Goal: Task Accomplishment & Management: Use online tool/utility

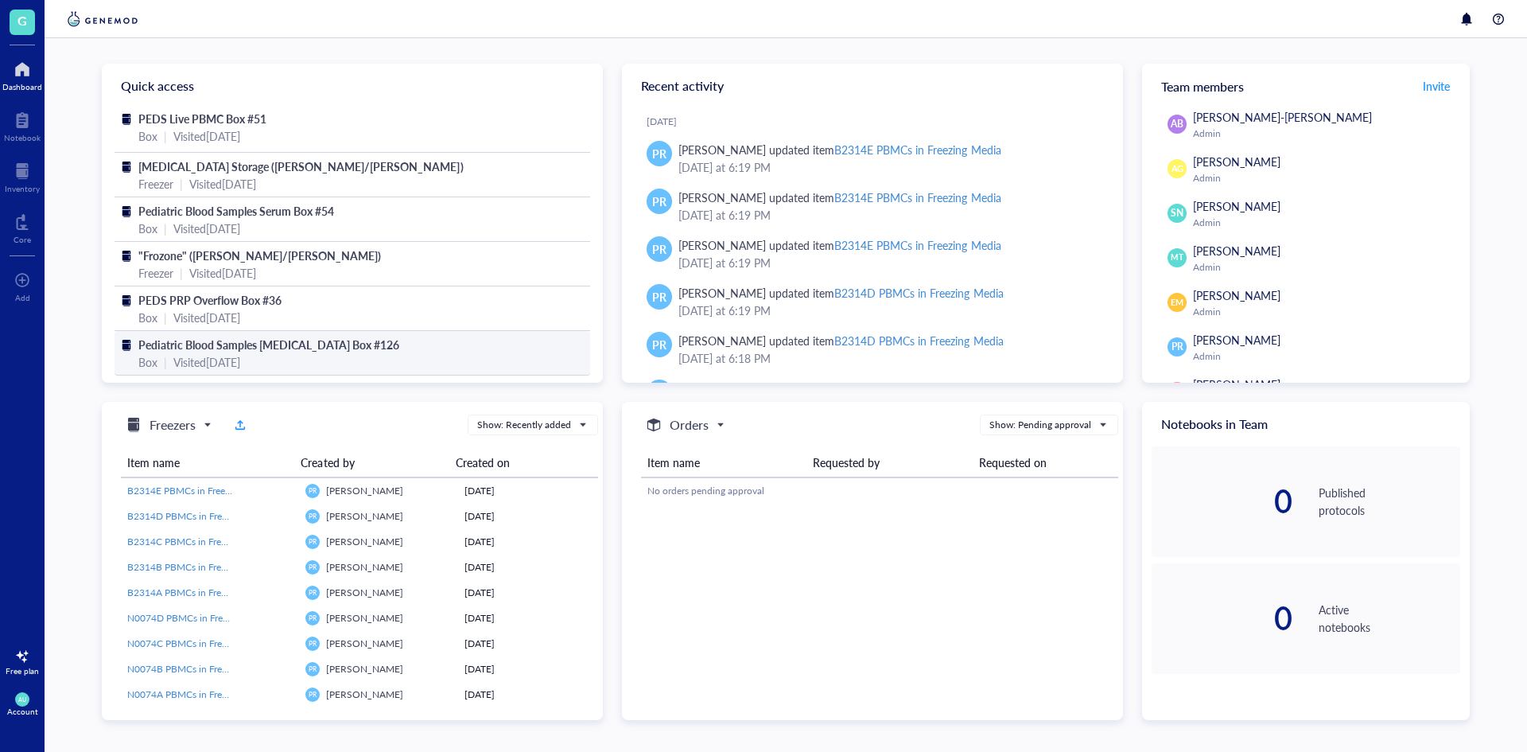
click at [302, 337] on span "Pediatric Blood Samples [MEDICAL_DATA] Box #126" at bounding box center [268, 345] width 261 height 16
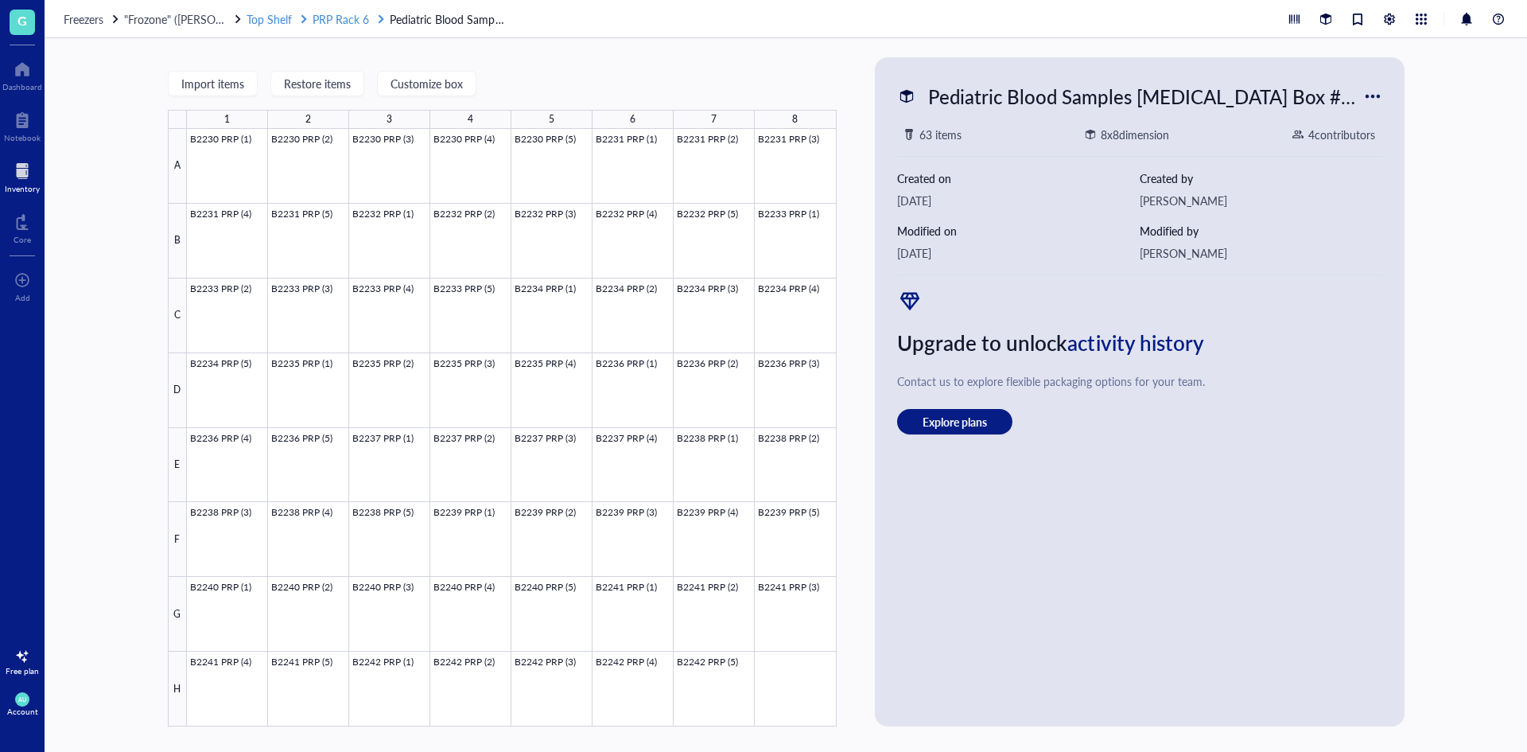
click at [335, 16] on span "PRP Rack 6" at bounding box center [341, 19] width 56 height 16
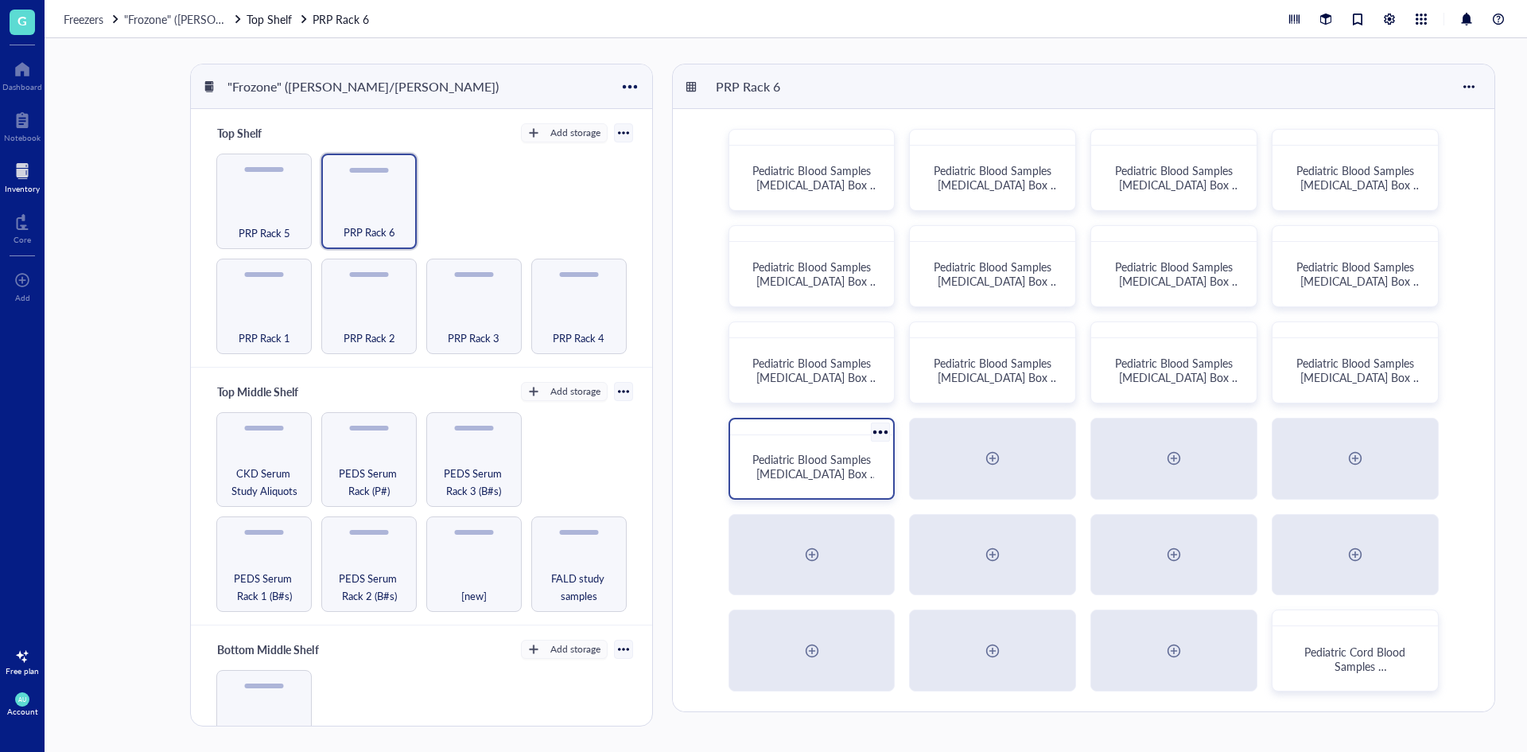
click at [840, 460] on span "Pediatric Blood Samples [MEDICAL_DATA] Box #132" at bounding box center [816, 473] width 126 height 45
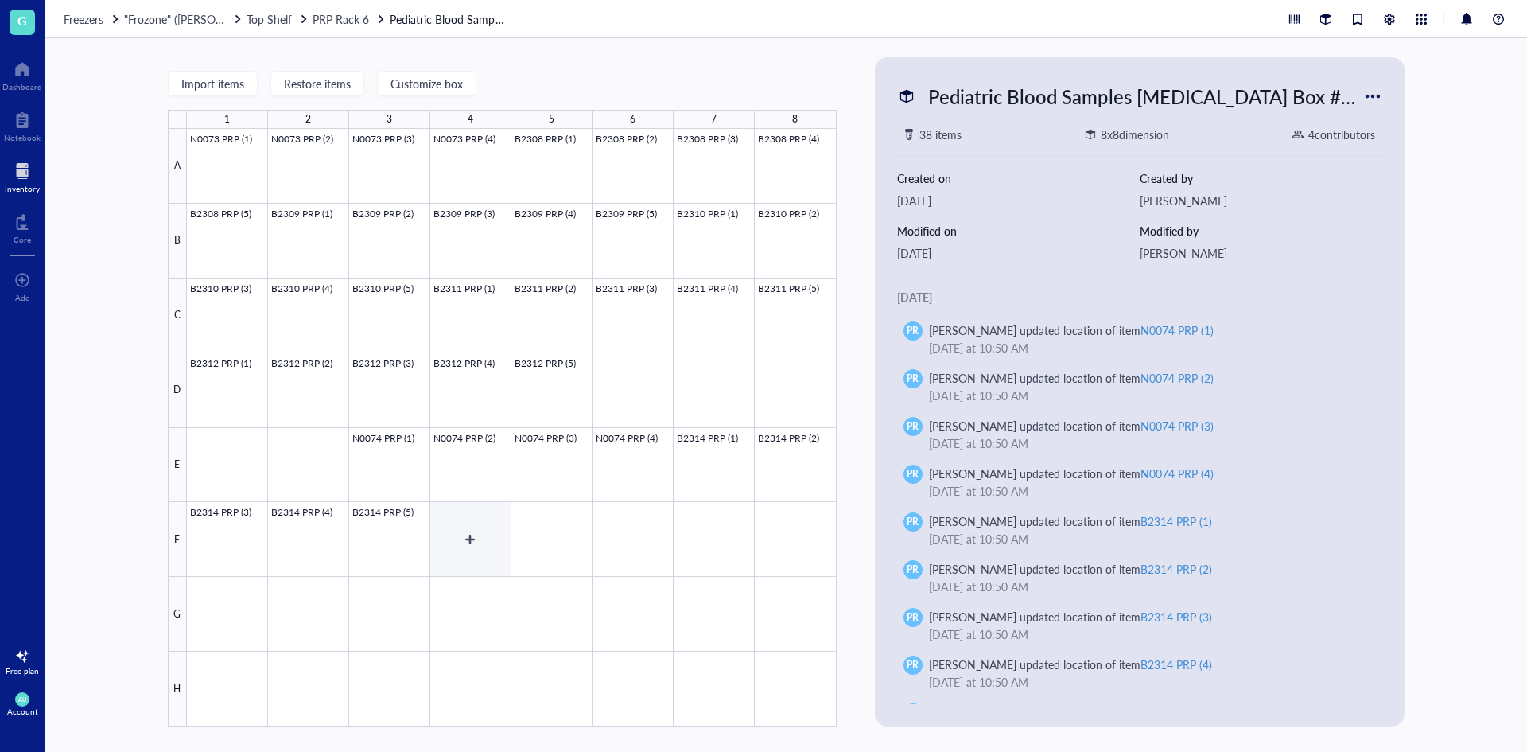
click at [496, 529] on div at bounding box center [512, 427] width 650 height 597
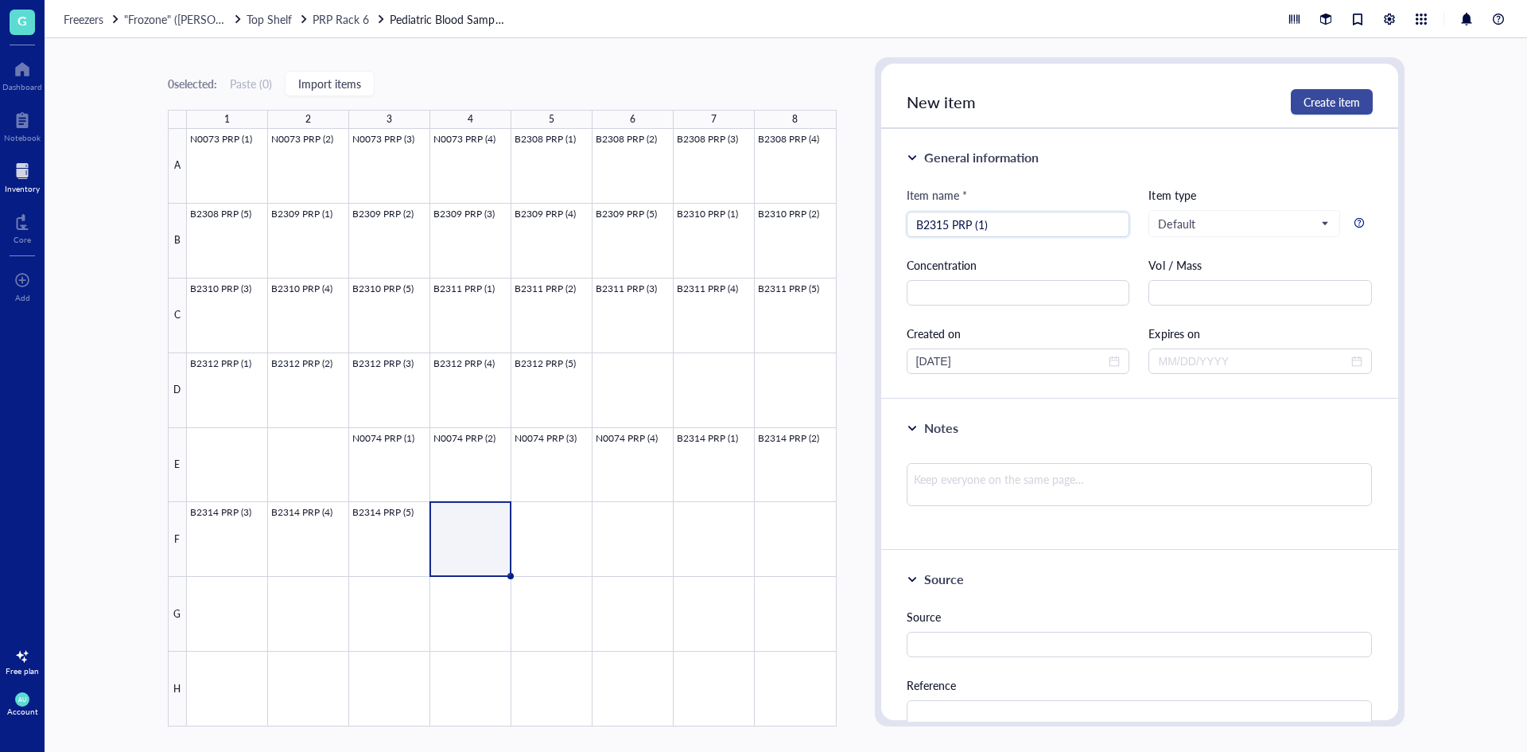
type input "B2315 PRP (1)"
click at [1334, 107] on span "Create item" at bounding box center [1332, 101] width 56 height 13
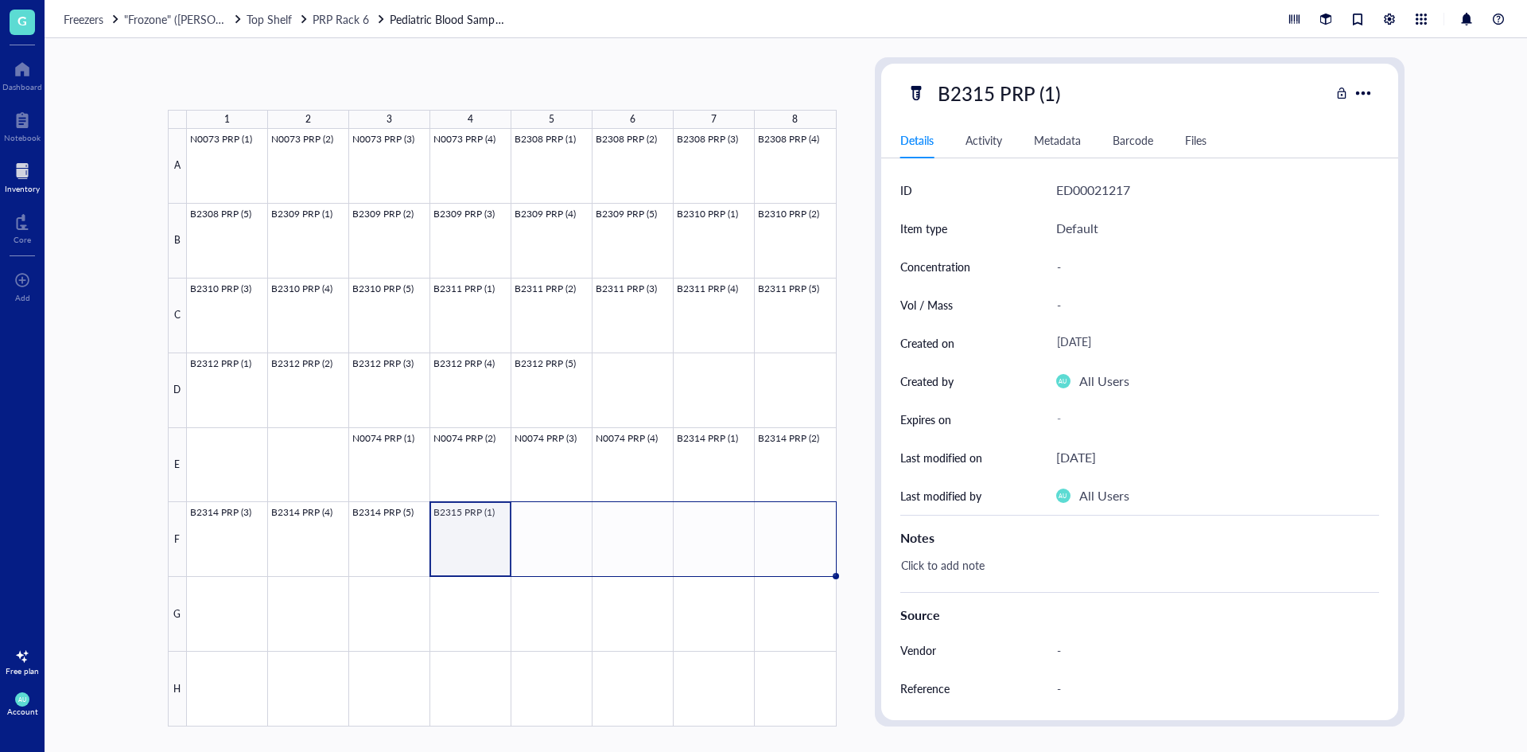
drag, startPoint x: 509, startPoint y: 573, endPoint x: 791, endPoint y: 516, distance: 287.4
click at [0, 0] on div "N0073 PRP (1) N0073 PRP (2) N0073 PRP (3) N0073 PRP (4) B2308 PRP (1) B2308 PRP…" at bounding box center [0, 0] width 0 height 0
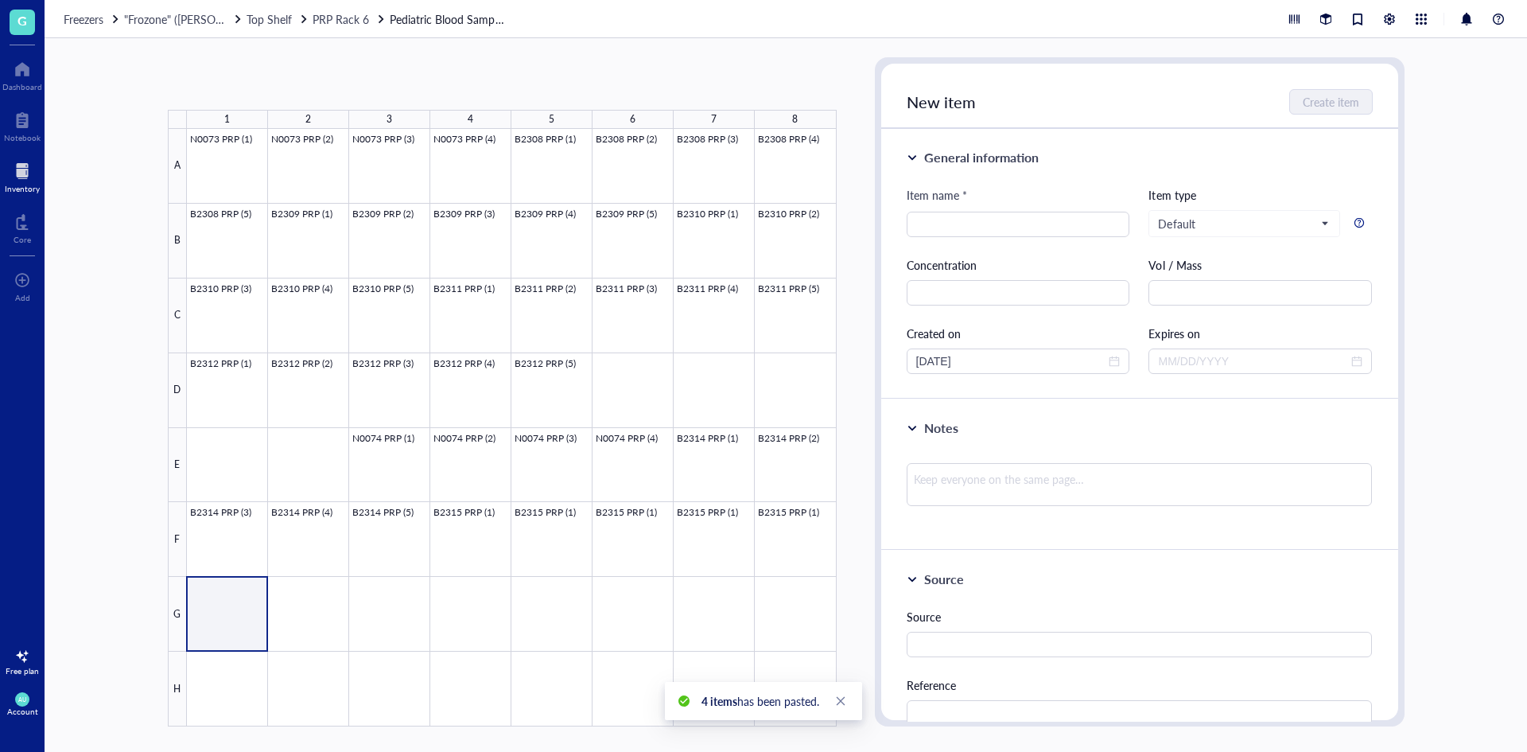
click at [235, 617] on div at bounding box center [512, 427] width 650 height 597
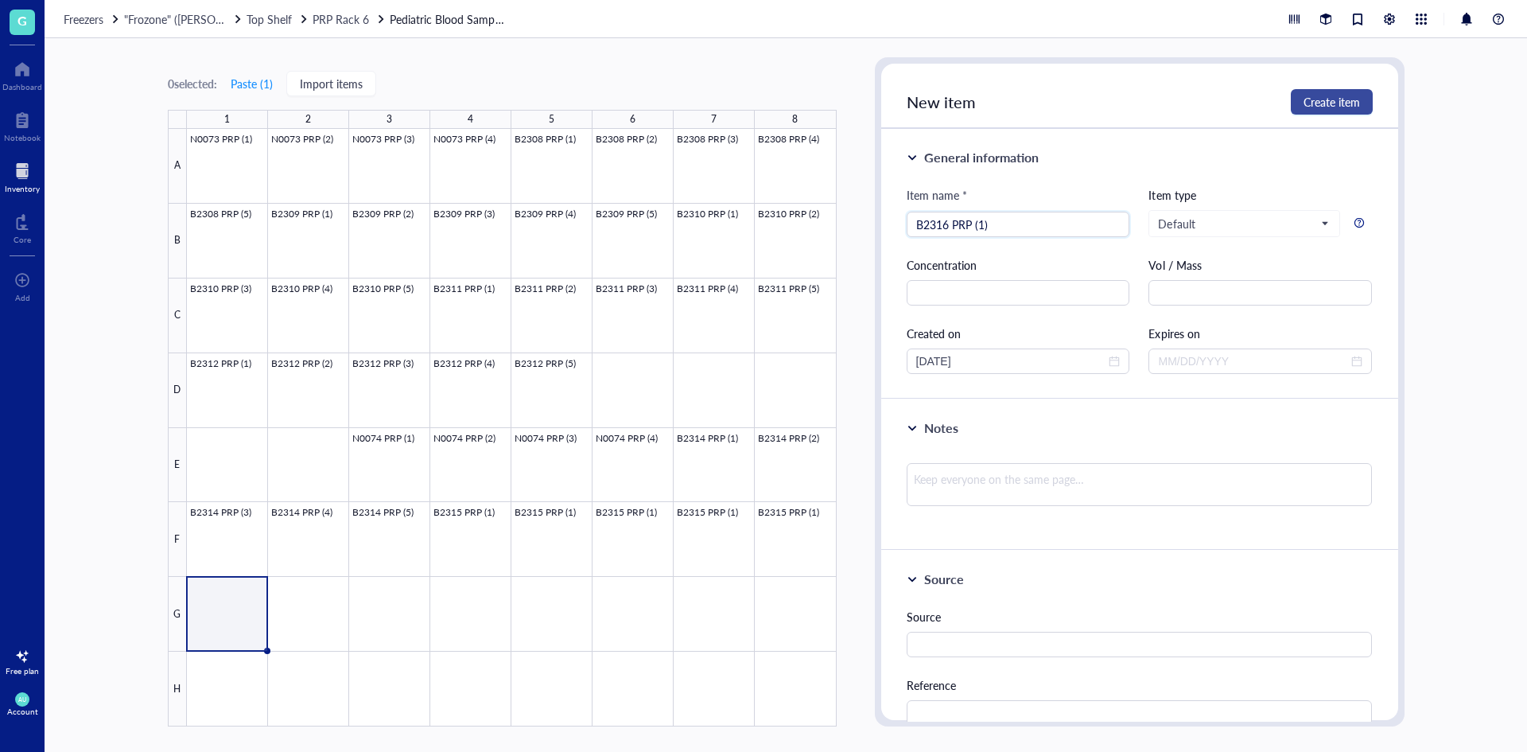
type input "B2316 PRP (1)"
click at [1319, 99] on span "Create item" at bounding box center [1332, 101] width 56 height 13
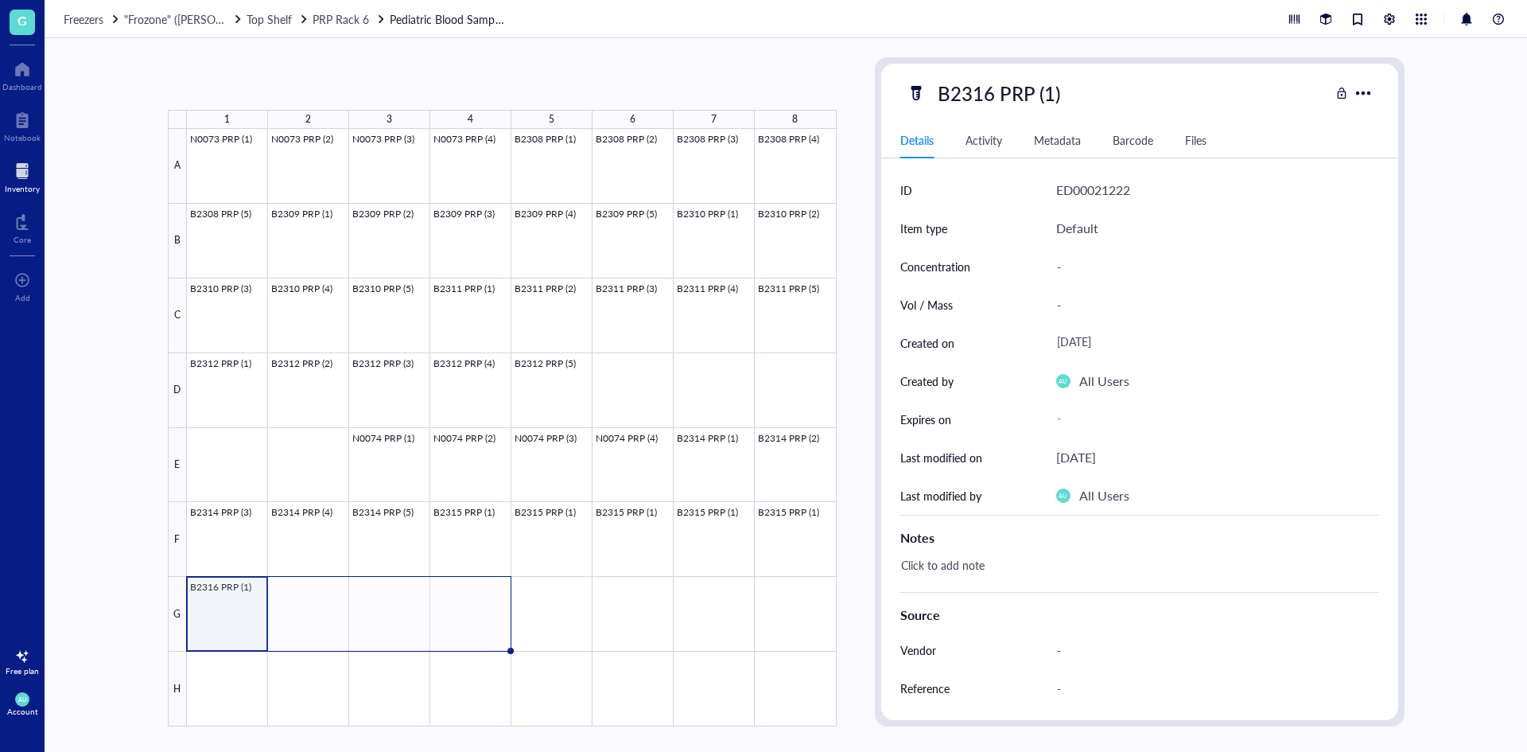
drag, startPoint x: 265, startPoint y: 650, endPoint x: 453, endPoint y: 633, distance: 188.5
click at [0, 0] on div "N0073 PRP (1) N0073 PRP (2) N0073 PRP (3) N0073 PRP (4) B2308 PRP (1) B2308 PRP…" at bounding box center [0, 0] width 0 height 0
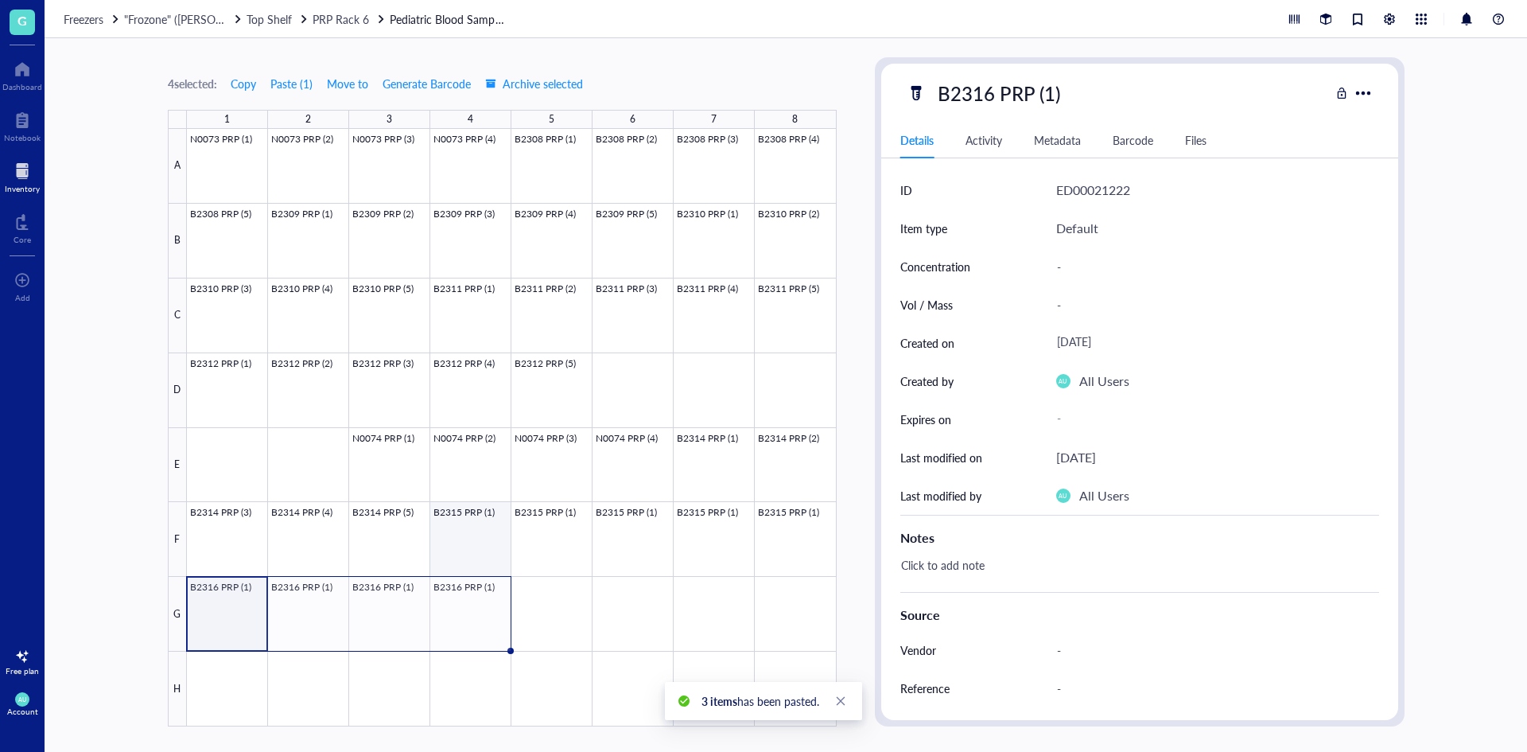
click at [500, 543] on div at bounding box center [512, 427] width 650 height 597
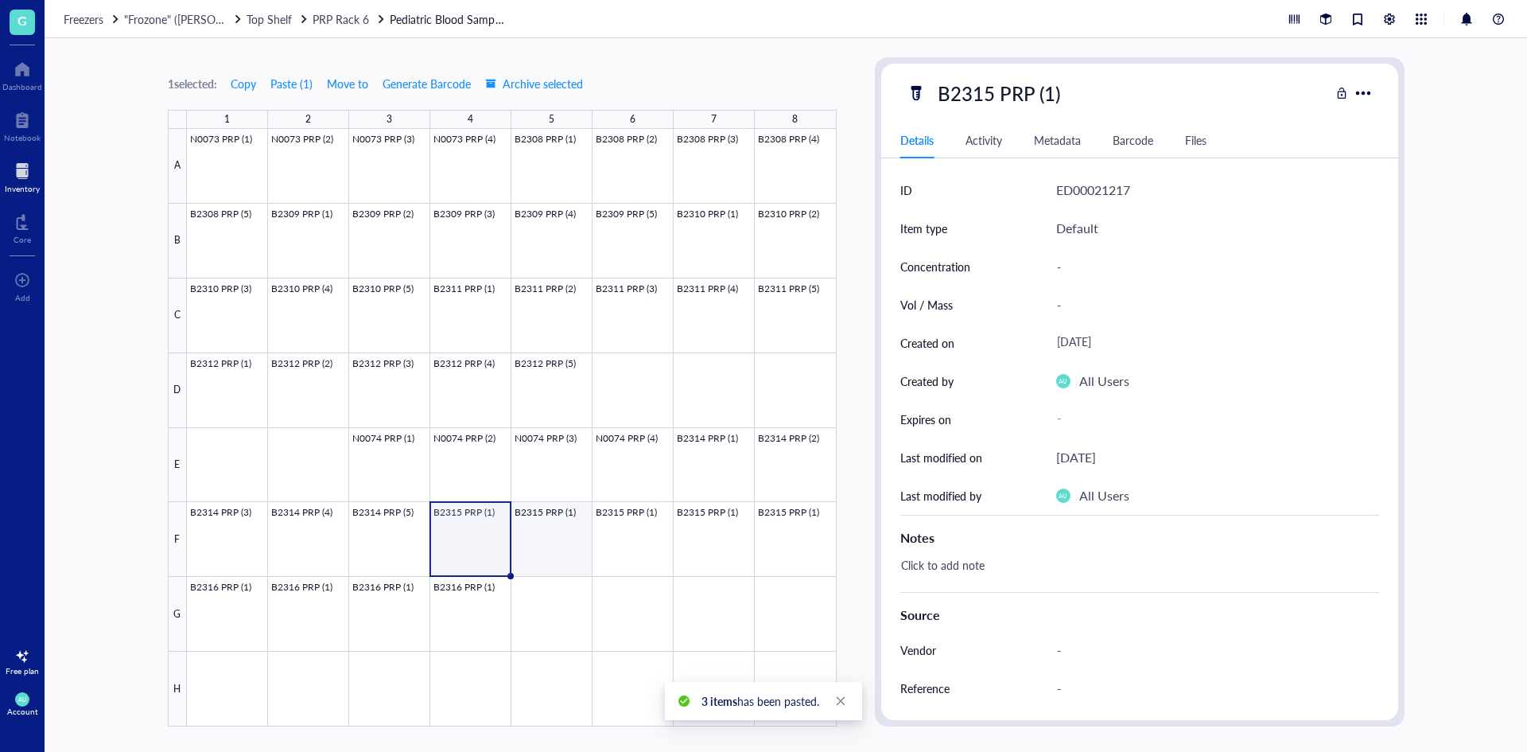
click at [547, 532] on div at bounding box center [512, 427] width 650 height 597
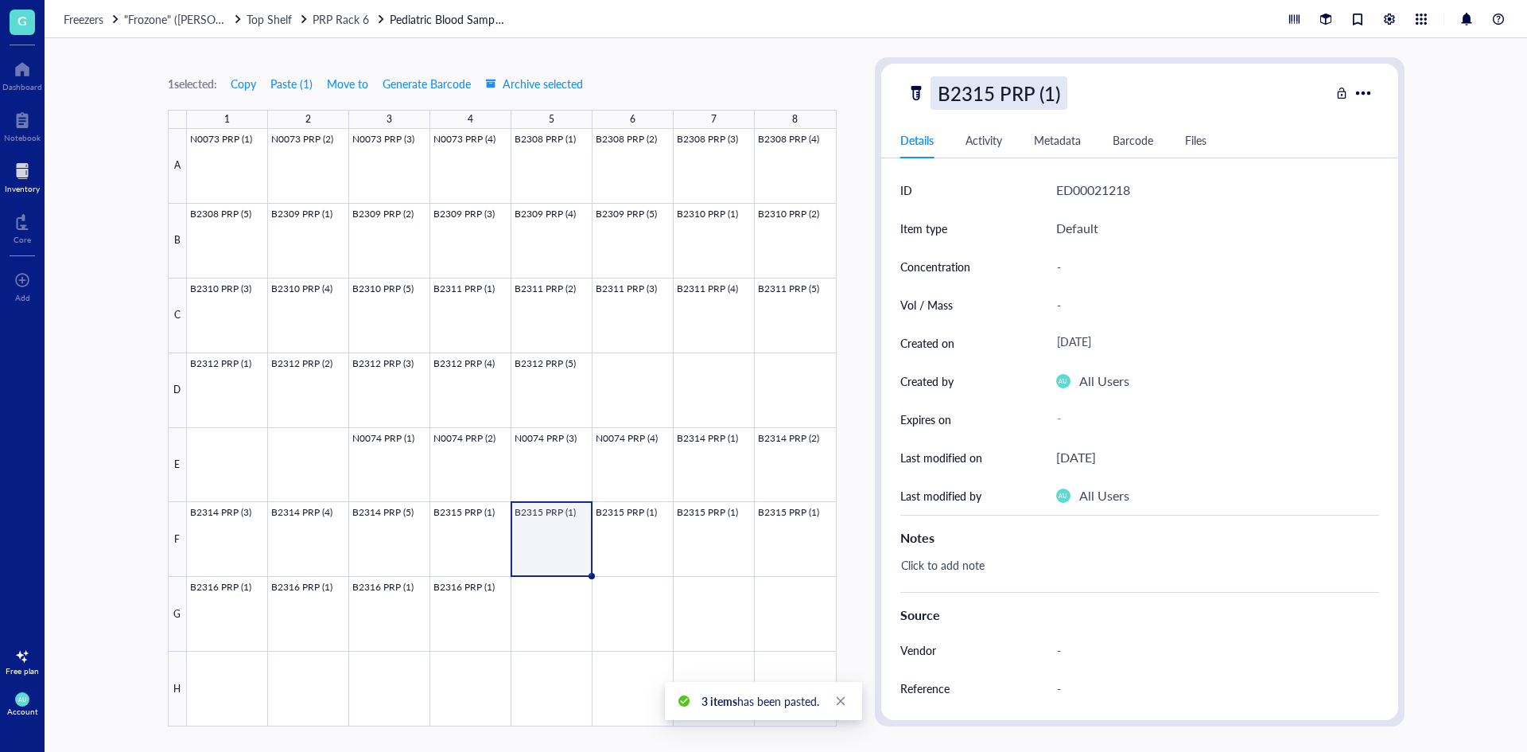
click at [1055, 95] on div "B2315 PRP (1)" at bounding box center [999, 92] width 137 height 33
click at [1055, 95] on input "B2315 PRP (1)" at bounding box center [1015, 93] width 167 height 32
type input "B2315 PRP (2)"
click at [1146, 95] on div "B2315 PRP (2)" at bounding box center [1118, 92] width 423 height 33
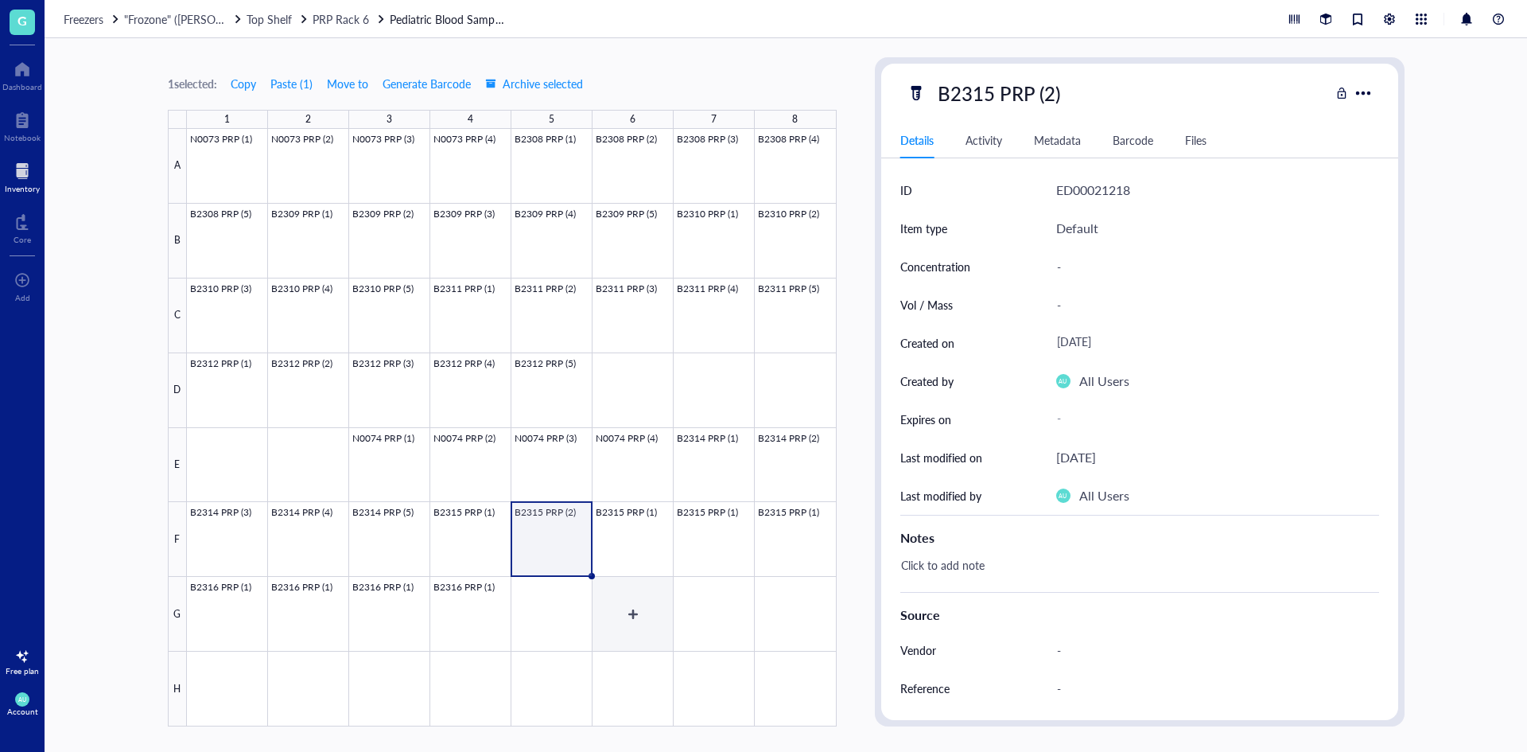
click at [637, 535] on div at bounding box center [512, 427] width 650 height 597
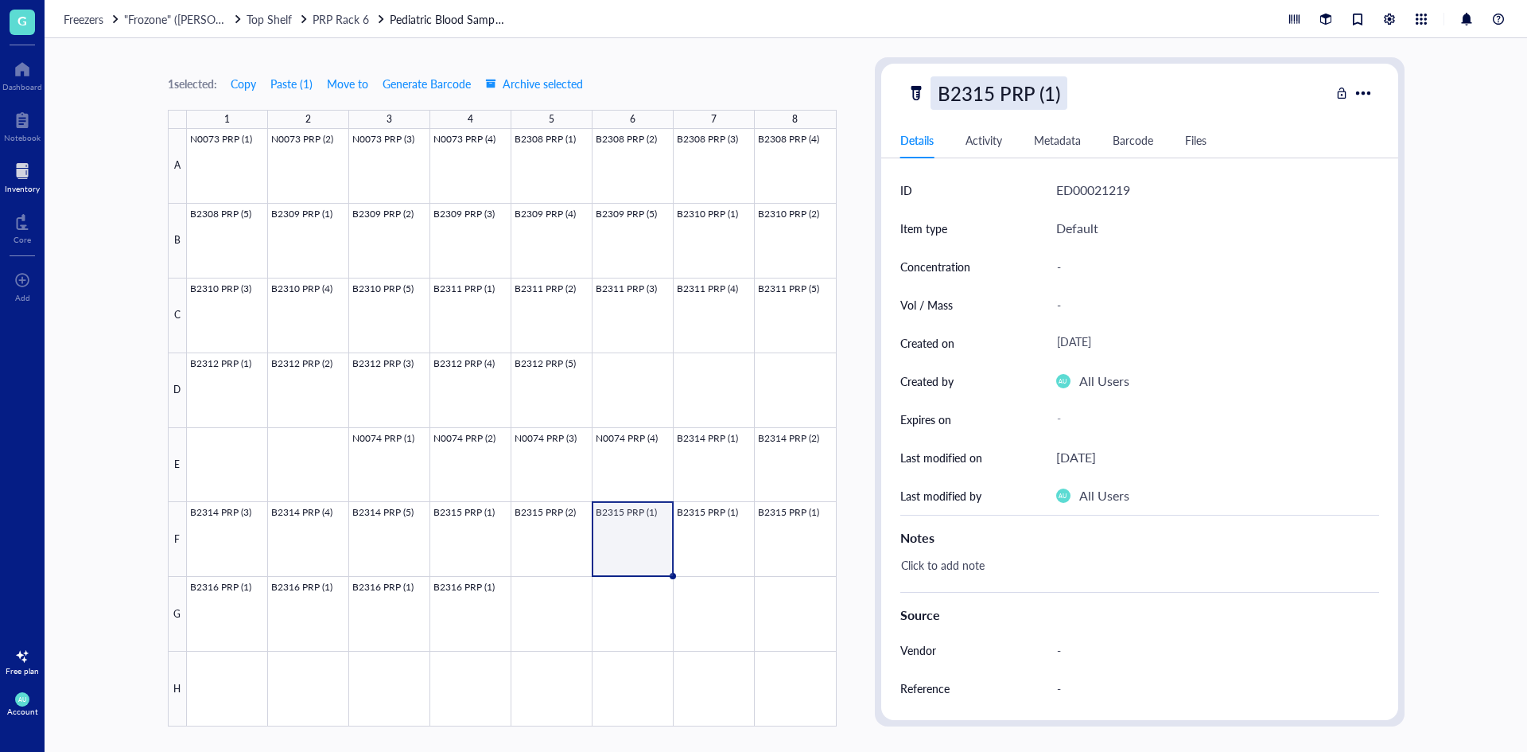
click at [1056, 91] on div "B2315 PRP (1)" at bounding box center [999, 92] width 137 height 33
click at [1051, 90] on input "B2315 PRP (1)" at bounding box center [1015, 93] width 167 height 32
type input "B2315 PRP (3)"
click at [1123, 72] on div "B2315 PRP (3) Details Activity Metadata Barcode Files ID ED00021219 Item type D…" at bounding box center [1139, 392] width 517 height 656
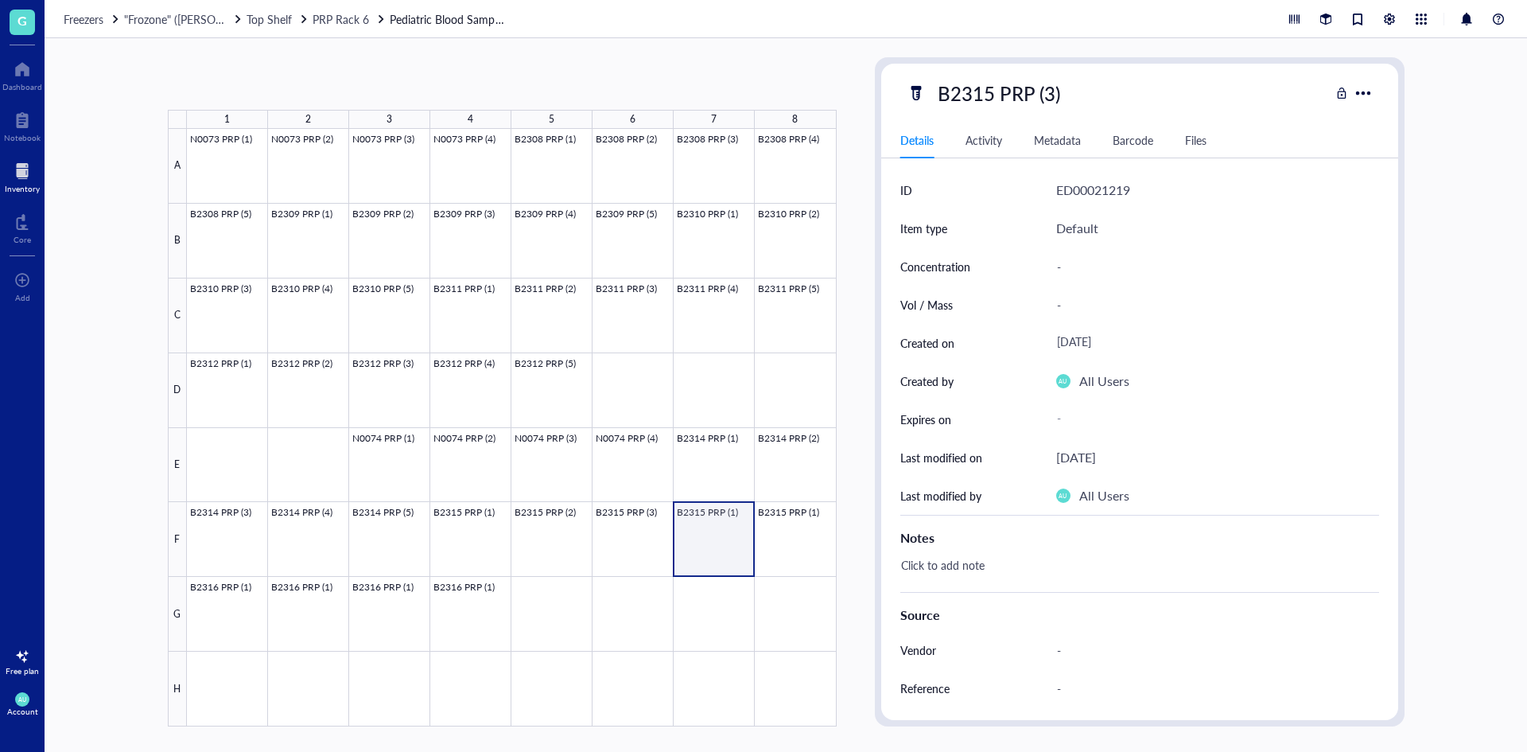
click at [728, 559] on div at bounding box center [512, 427] width 650 height 597
click at [1050, 91] on div "B2315 PRP (1)" at bounding box center [999, 92] width 137 height 33
click at [1050, 91] on input "B2315 PRP (1)" at bounding box center [1015, 93] width 167 height 32
type input "B2315 PRP (4)"
click at [1137, 84] on div "B2315 PRP (4)" at bounding box center [1118, 92] width 423 height 33
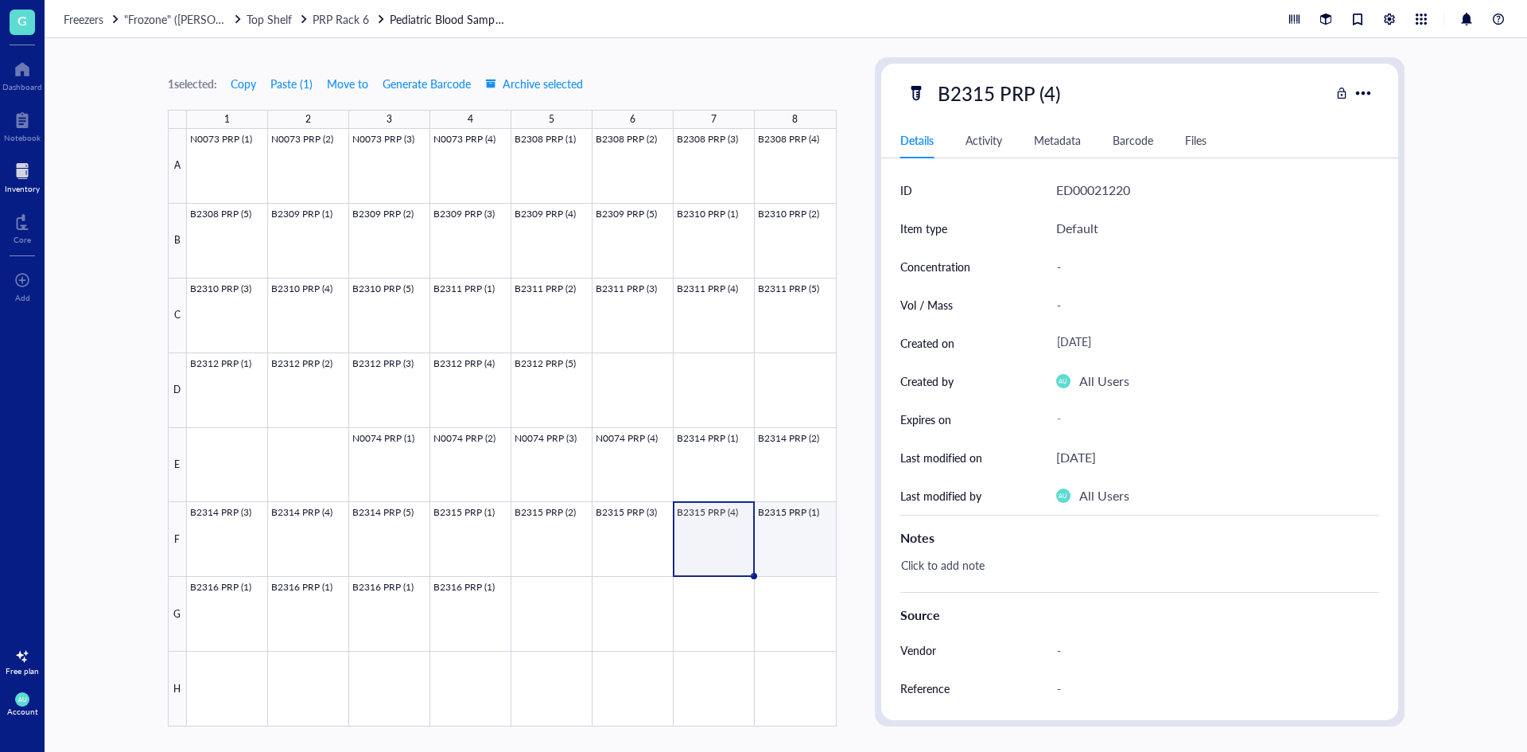
click at [807, 524] on div at bounding box center [512, 427] width 650 height 597
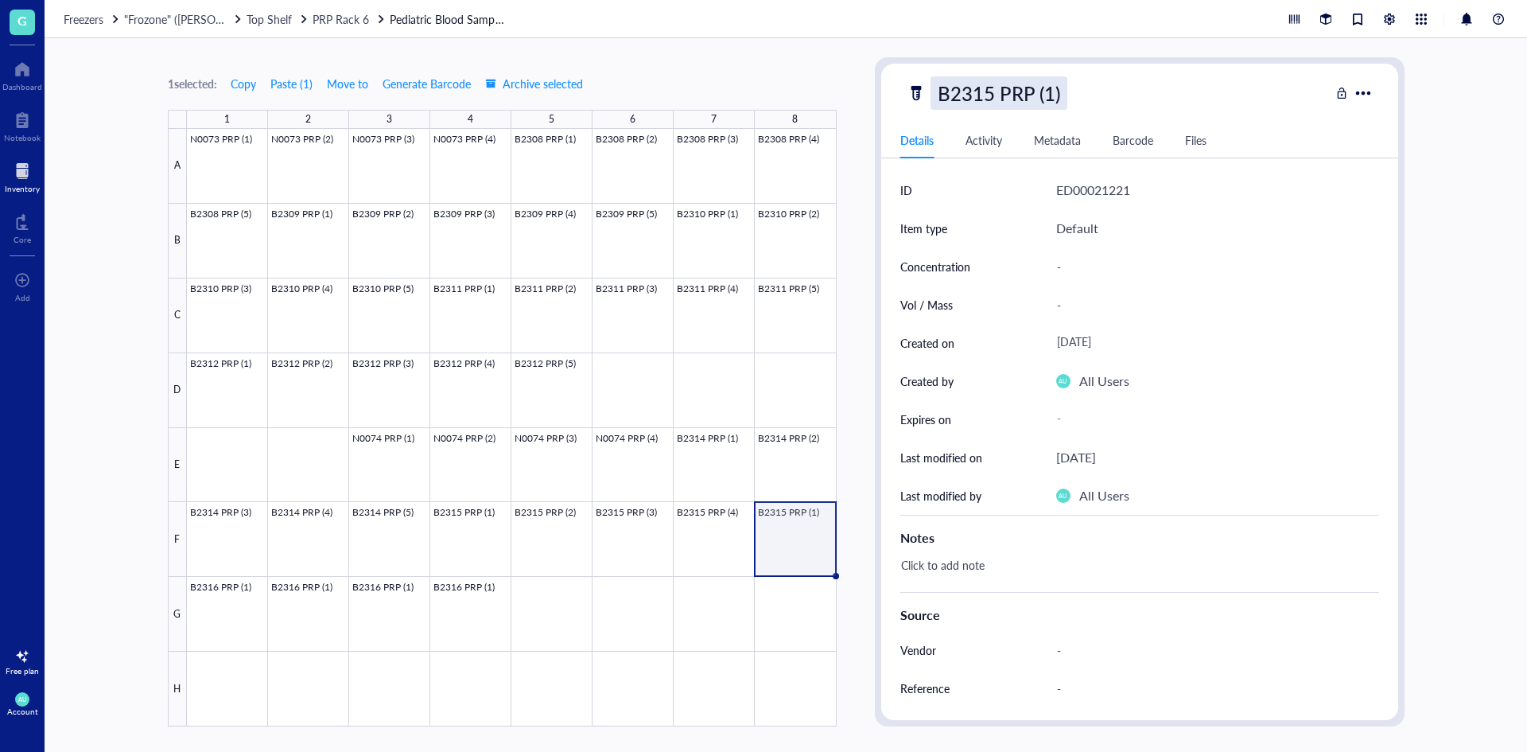
click at [1052, 91] on div "B2315 PRP (1)" at bounding box center [999, 92] width 137 height 33
click at [1052, 91] on input "B2315 PRP (1)" at bounding box center [1015, 93] width 167 height 32
type input "B2315 PRP (5)"
click at [1143, 91] on div "B2315 PRP (5)" at bounding box center [1118, 92] width 423 height 33
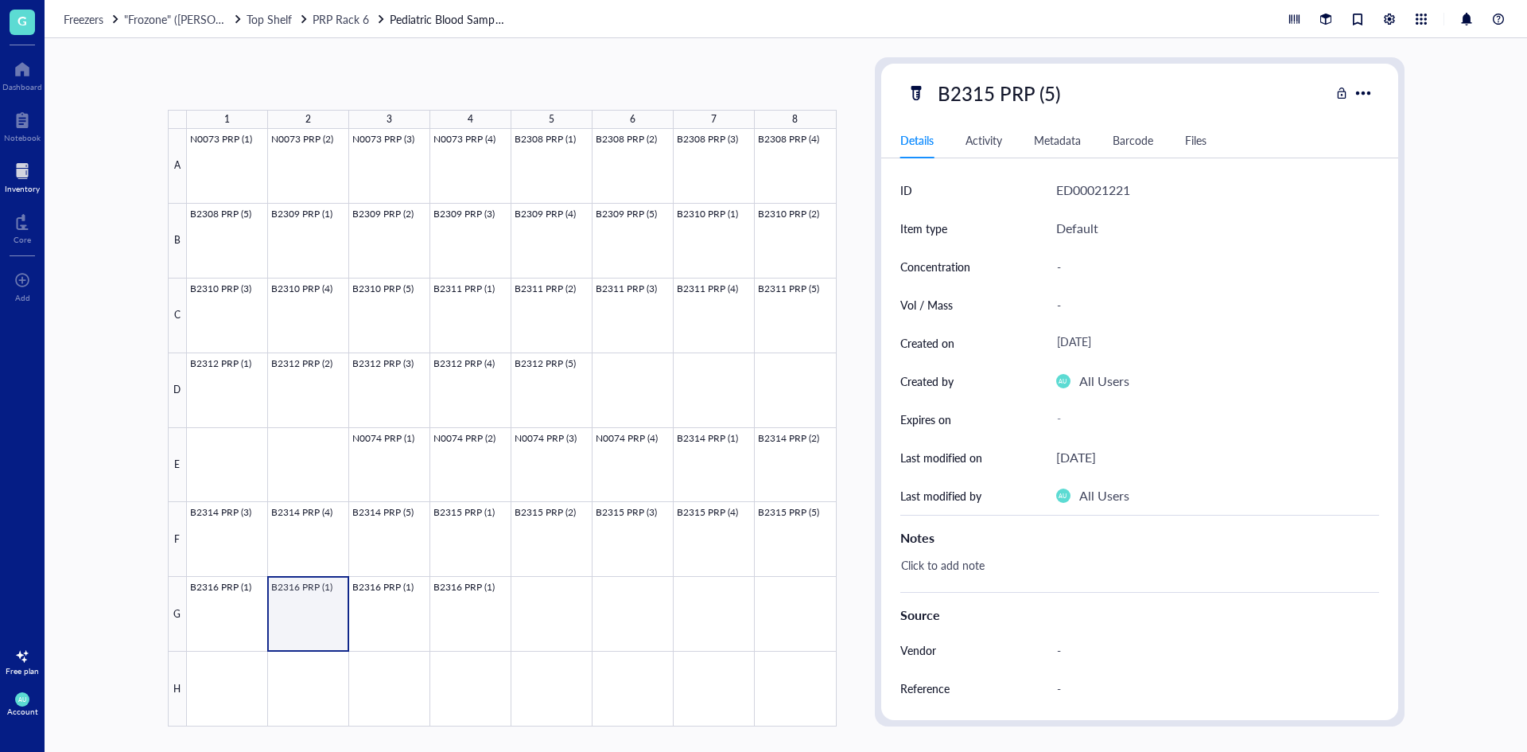
click at [302, 611] on div at bounding box center [512, 427] width 650 height 597
click at [1052, 90] on div "B2316 PRP (1)" at bounding box center [999, 92] width 137 height 33
click at [1052, 91] on input "B2316 PRP (1)" at bounding box center [1015, 93] width 167 height 32
type input "B2316 PRP (2)"
click at [1172, 103] on div "B2316 PRP (2)" at bounding box center [1118, 92] width 423 height 33
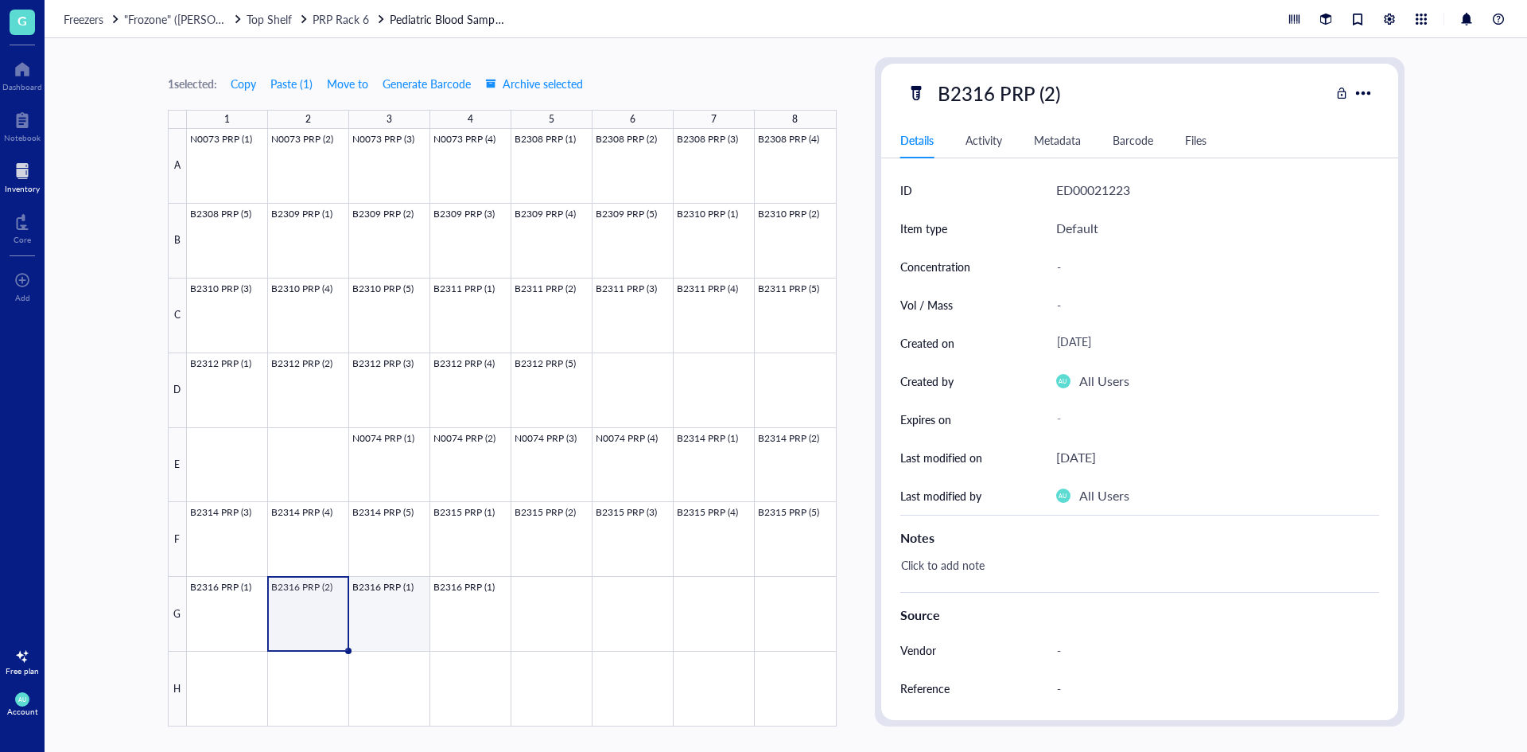
click at [379, 635] on div at bounding box center [512, 427] width 650 height 597
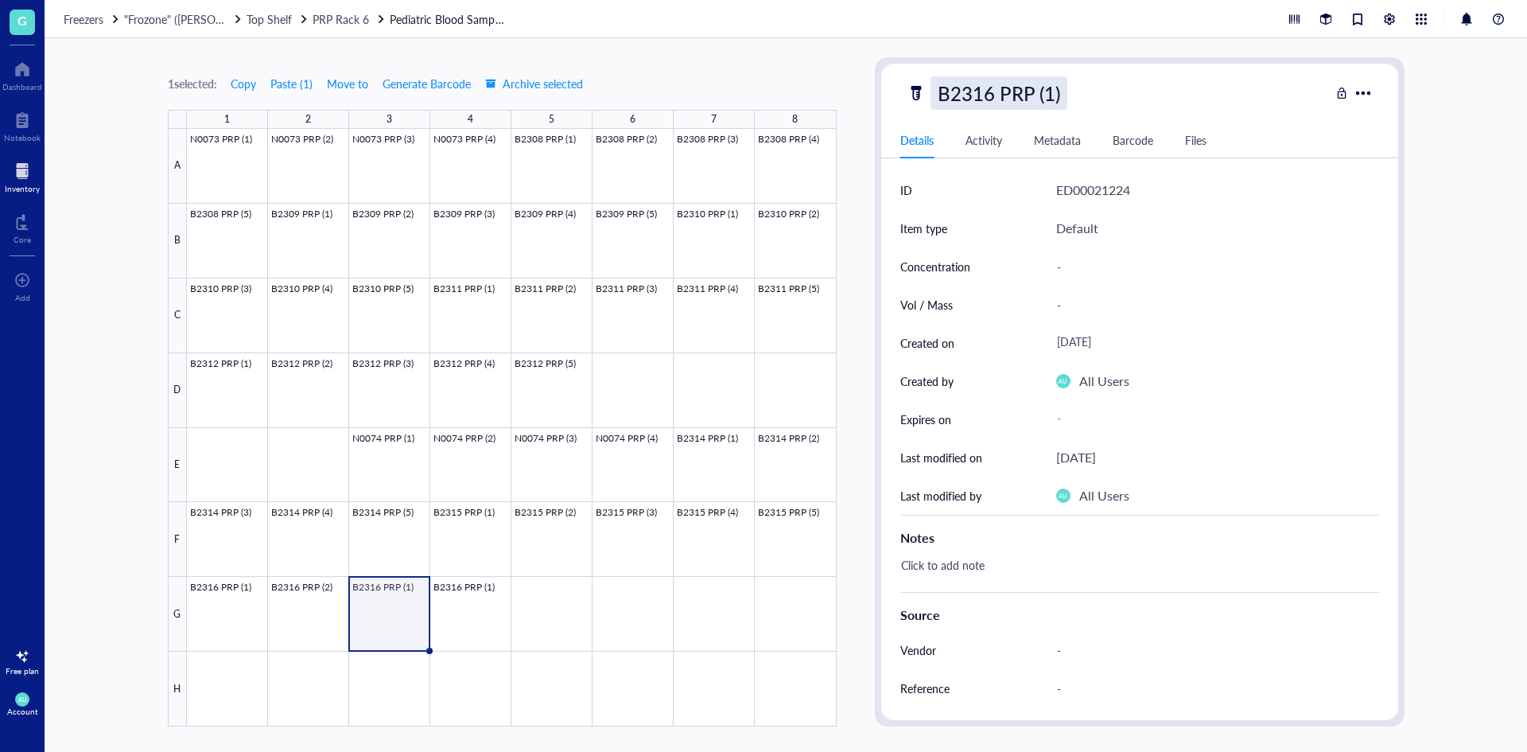
click at [1052, 91] on div "B2316 PRP (1)" at bounding box center [999, 92] width 137 height 33
click at [1052, 91] on input "B2316 PRP (1)" at bounding box center [1015, 93] width 167 height 32
type input "B2316 PRP (3)"
click at [1146, 84] on div "B2316 PRP (3)" at bounding box center [1118, 92] width 423 height 33
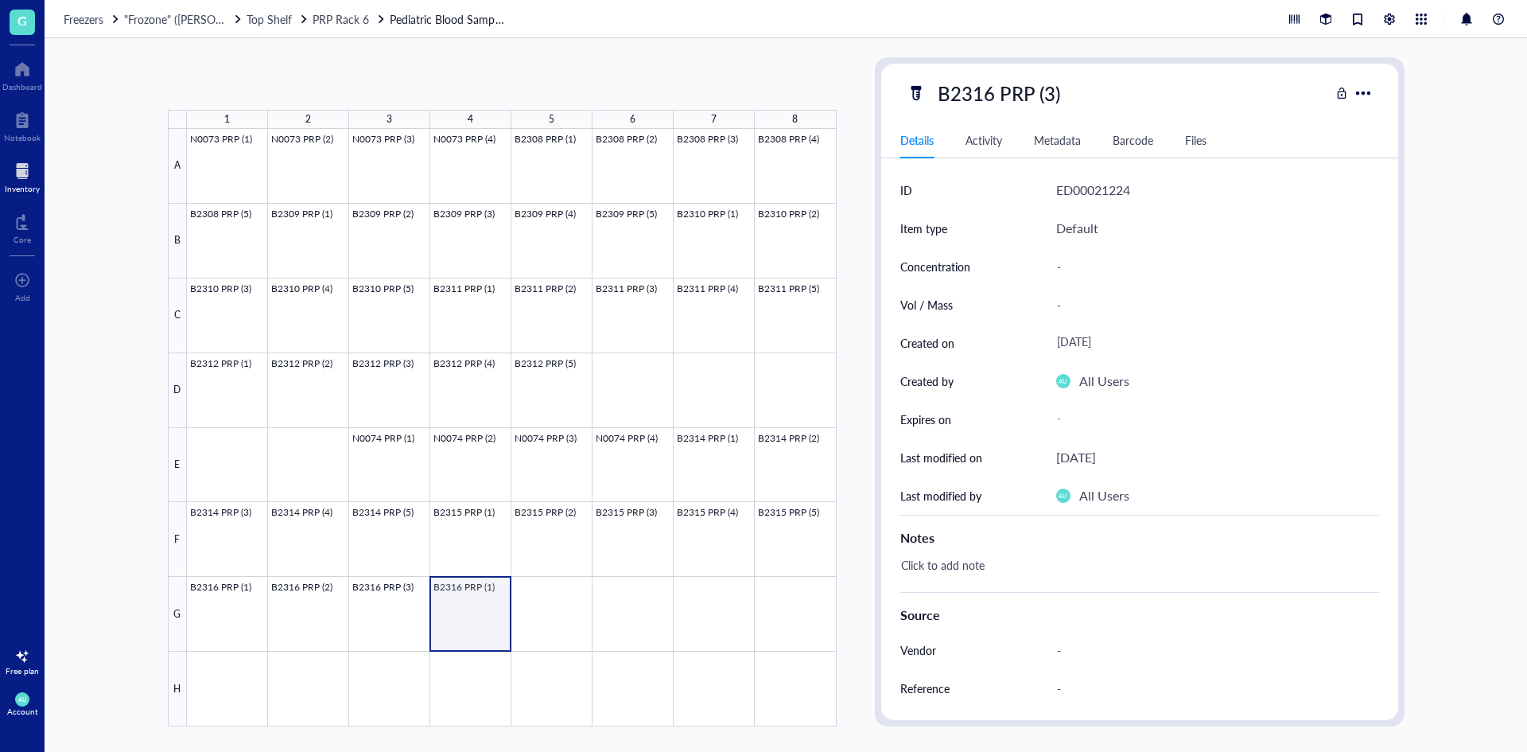
click at [482, 609] on div at bounding box center [512, 427] width 650 height 597
click at [1045, 98] on div "B2316 PRP (1)" at bounding box center [999, 92] width 137 height 33
click at [1056, 91] on input "B2316 PRP (1)" at bounding box center [1015, 93] width 167 height 32
type input "B2316 PRP (4)"
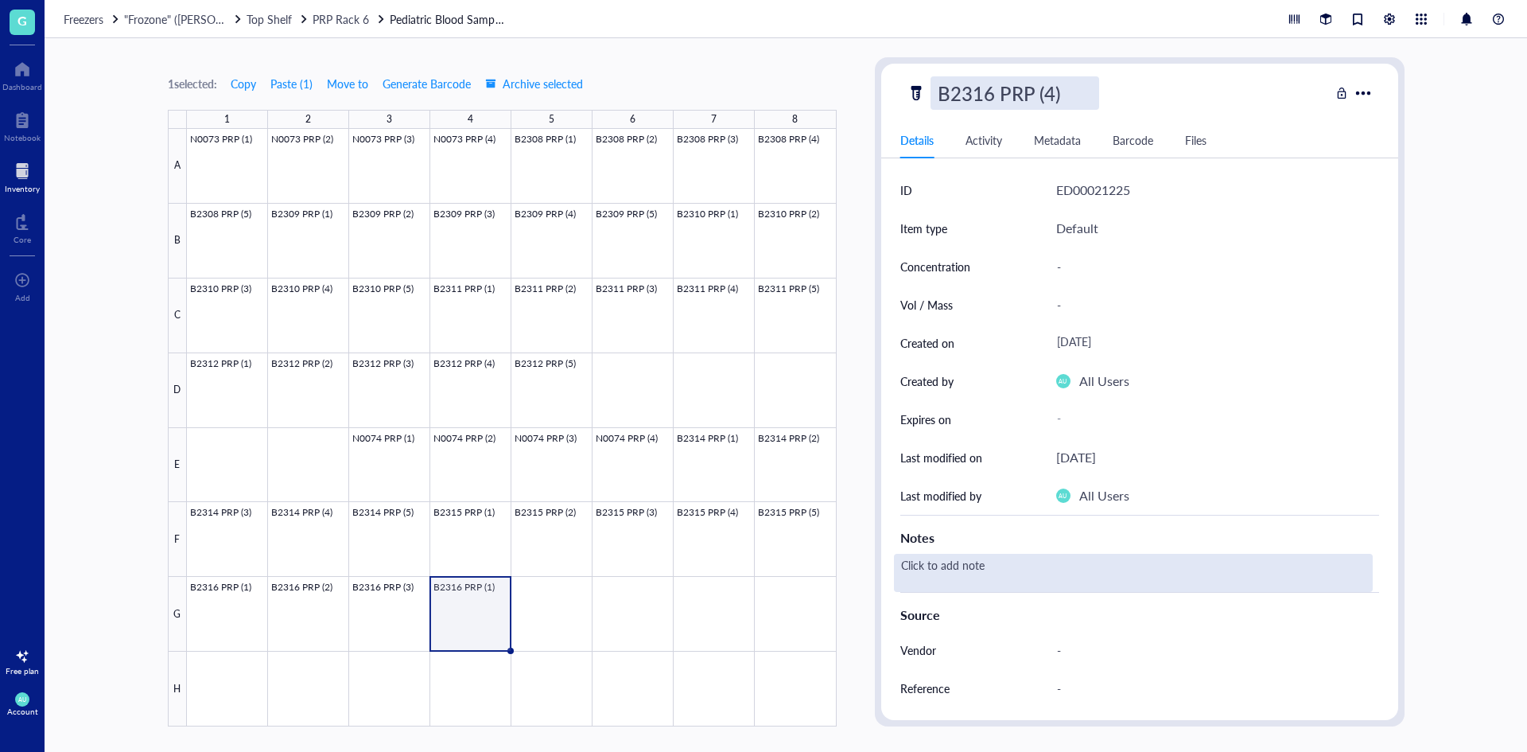
click at [990, 578] on div "Click to add note" at bounding box center [1133, 573] width 479 height 38
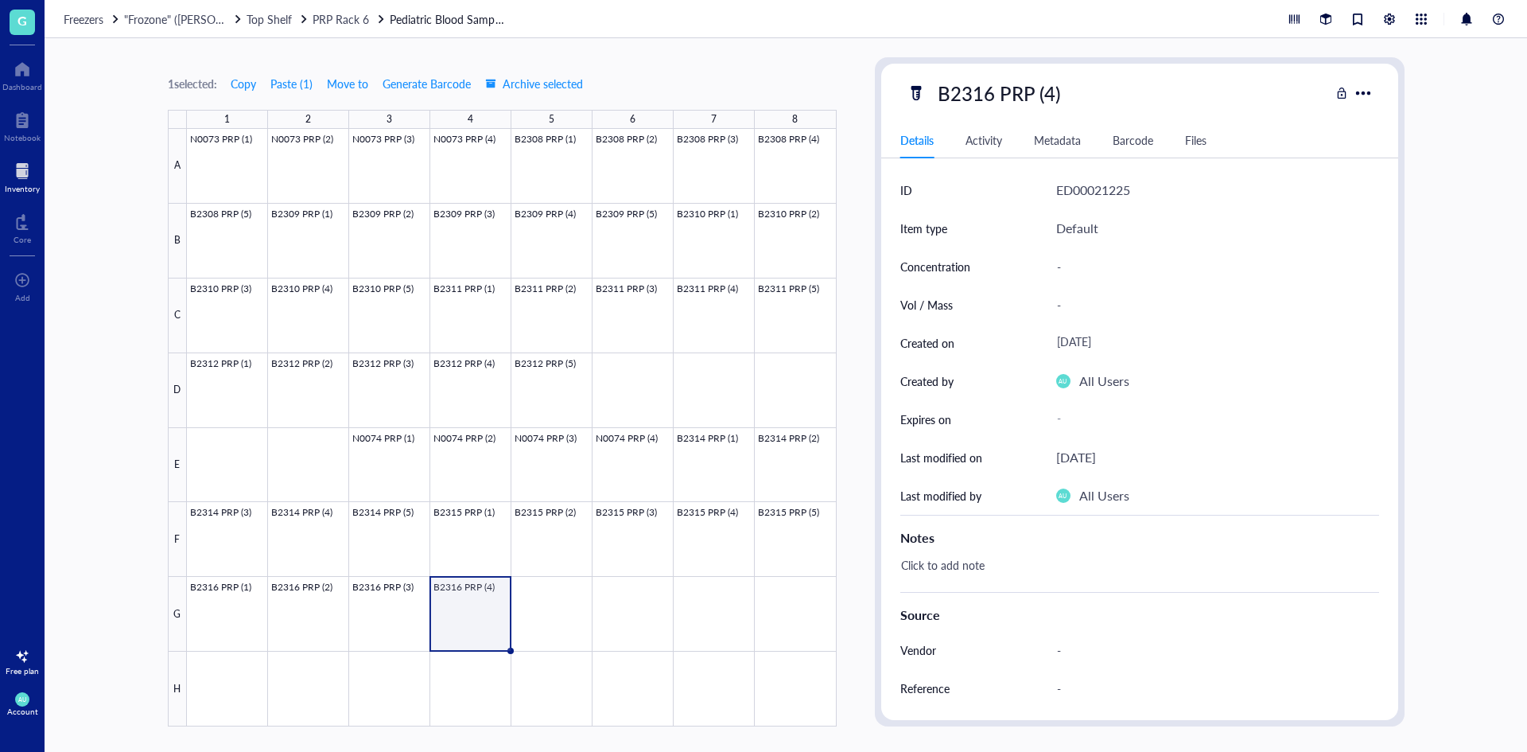
click at [990, 578] on div "Click to add note" at bounding box center [1133, 573] width 479 height 38
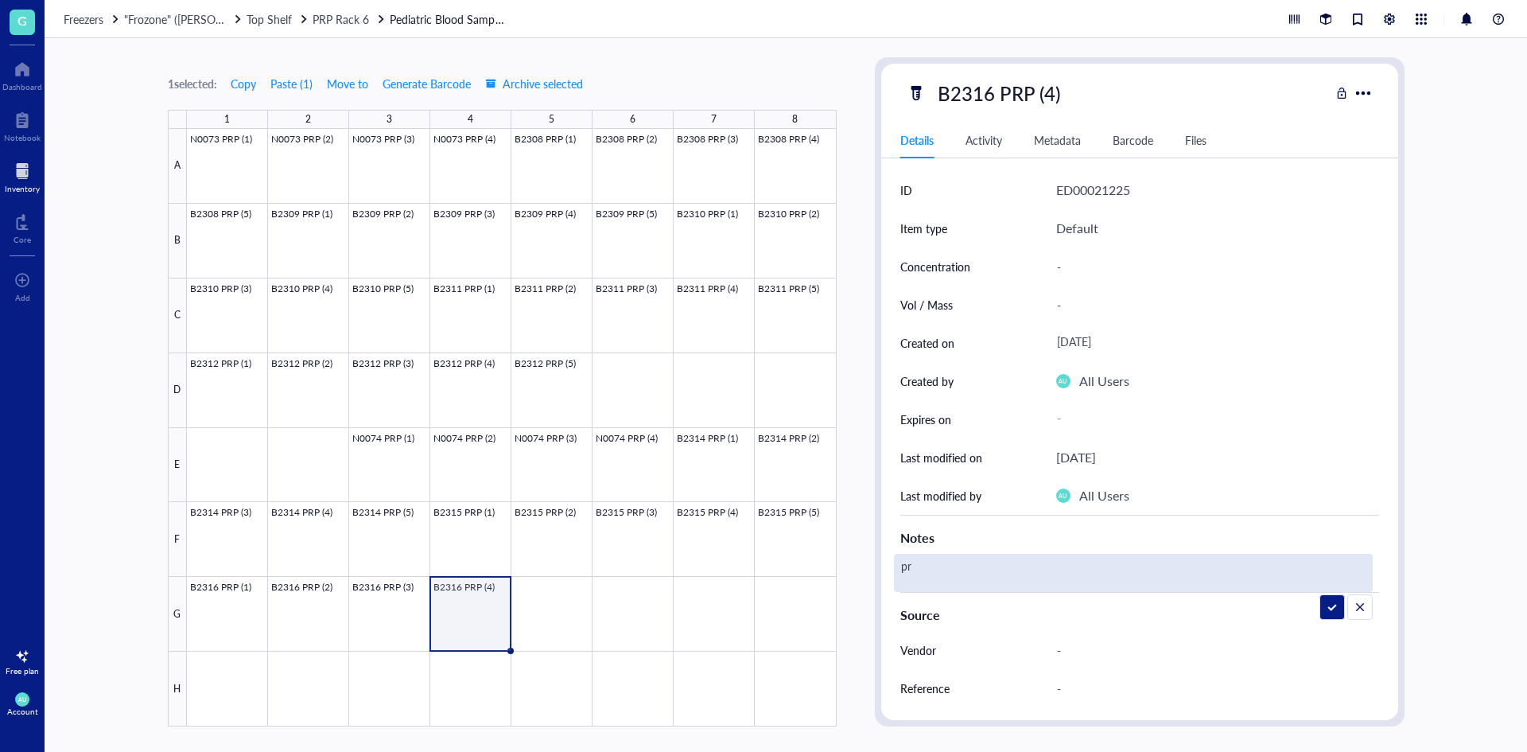
type textarea "p"
type textarea "PRP from pink top"
drag, startPoint x: 1010, startPoint y: 565, endPoint x: 897, endPoint y: 591, distance: 115.2
click at [897, 591] on div "PRP from pink top" at bounding box center [1133, 573] width 479 height 38
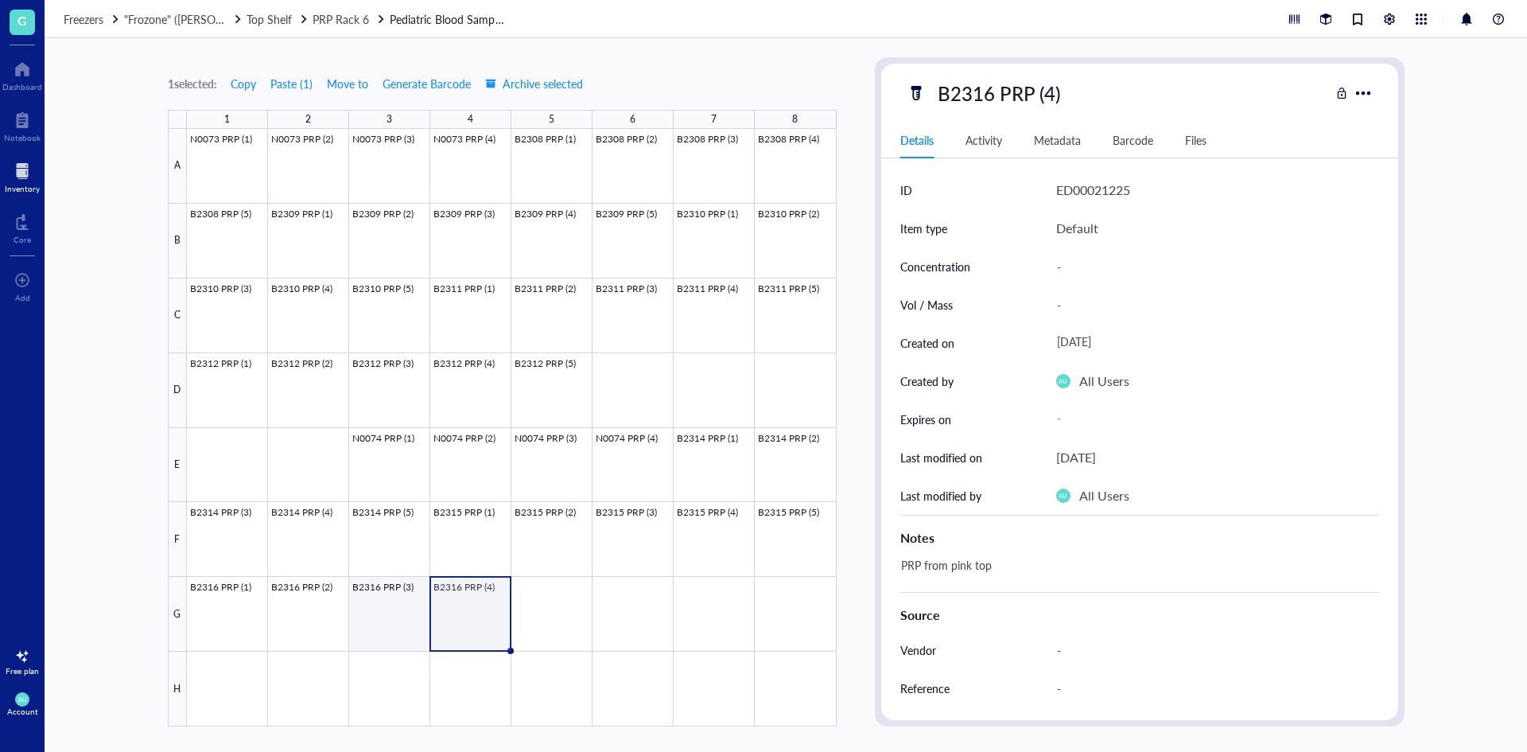
click at [402, 613] on div at bounding box center [512, 427] width 650 height 597
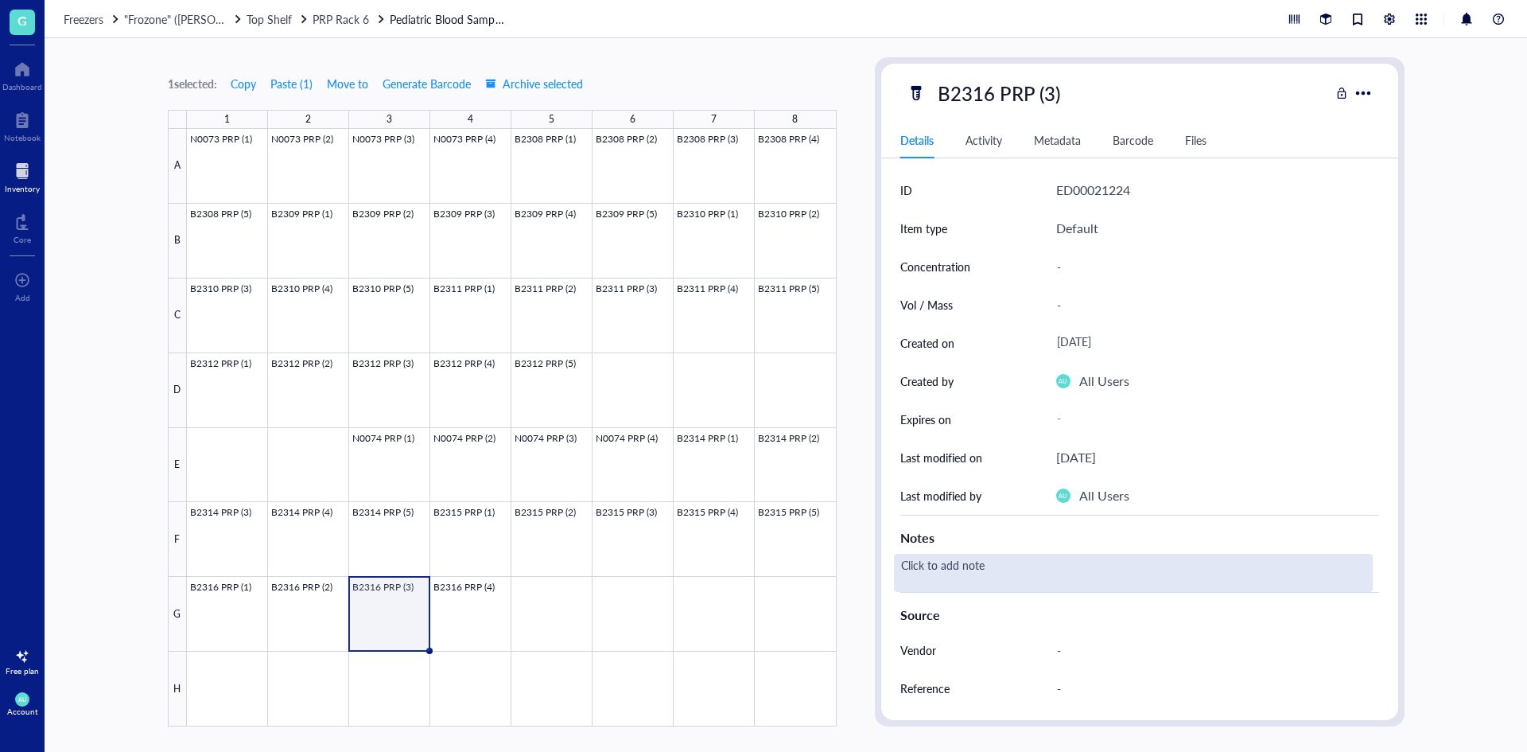
click at [970, 581] on div "Click to add note" at bounding box center [1133, 573] width 479 height 38
type textarea "PRP from pink top"
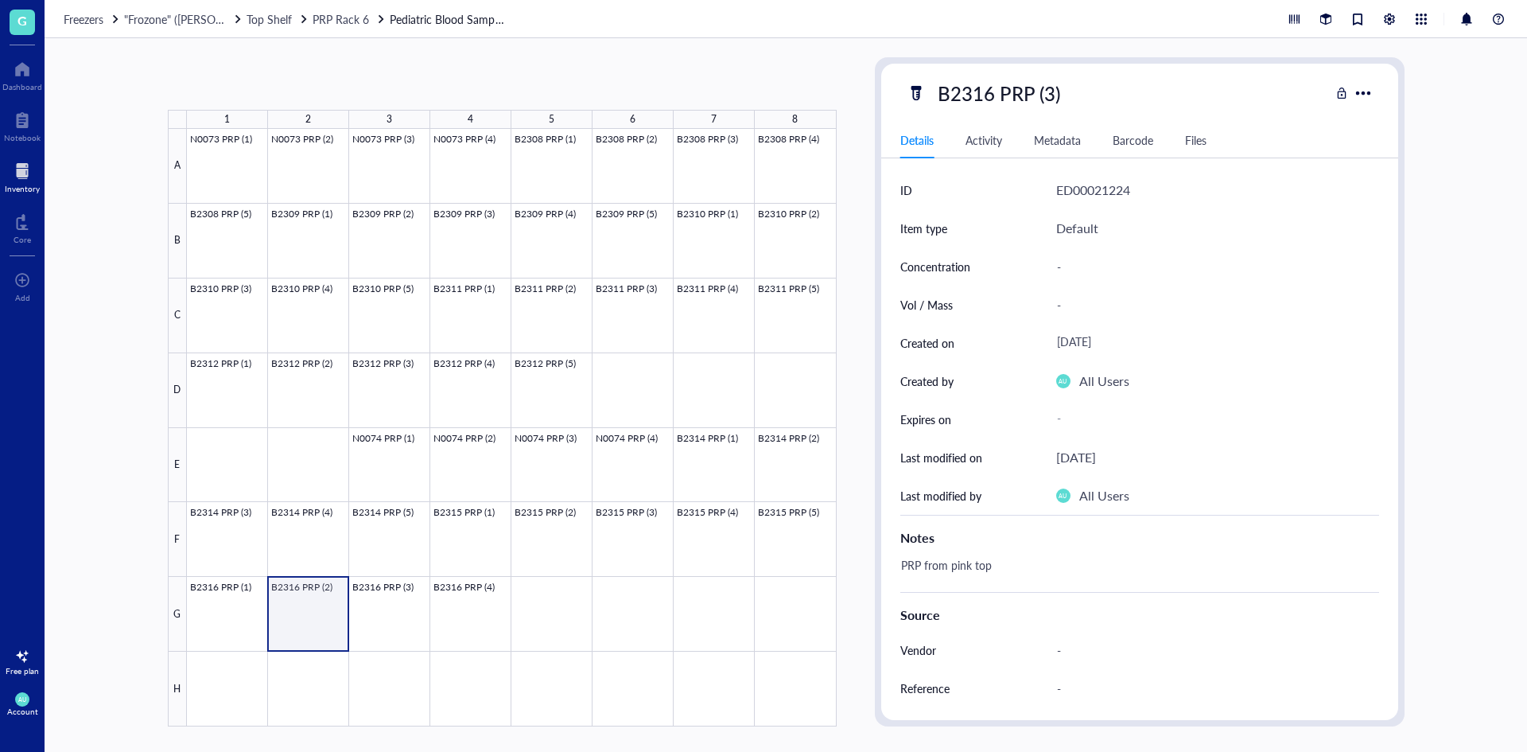
click at [321, 598] on div at bounding box center [512, 427] width 650 height 597
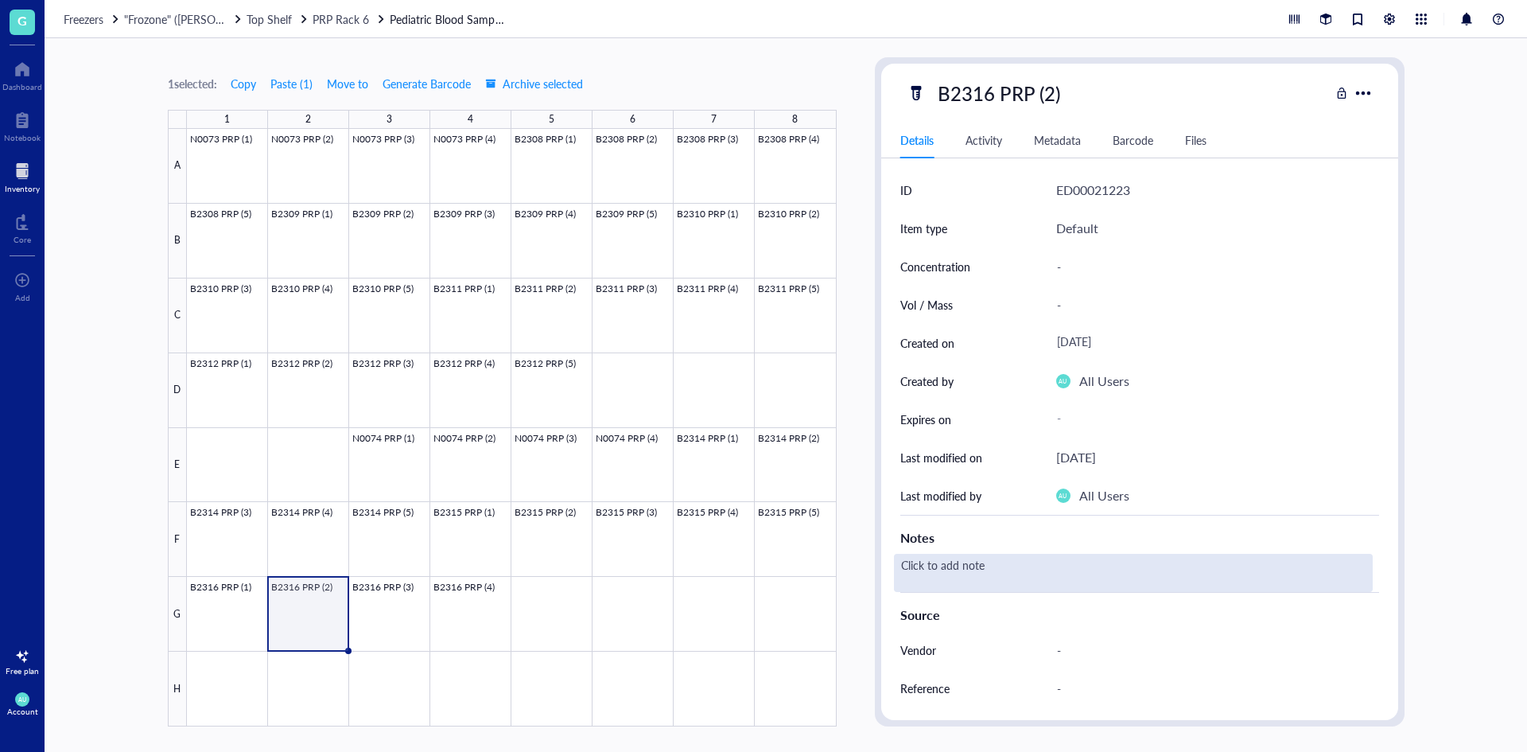
click at [926, 575] on div "Click to add note" at bounding box center [1133, 573] width 479 height 38
type textarea "PRP from pink top"
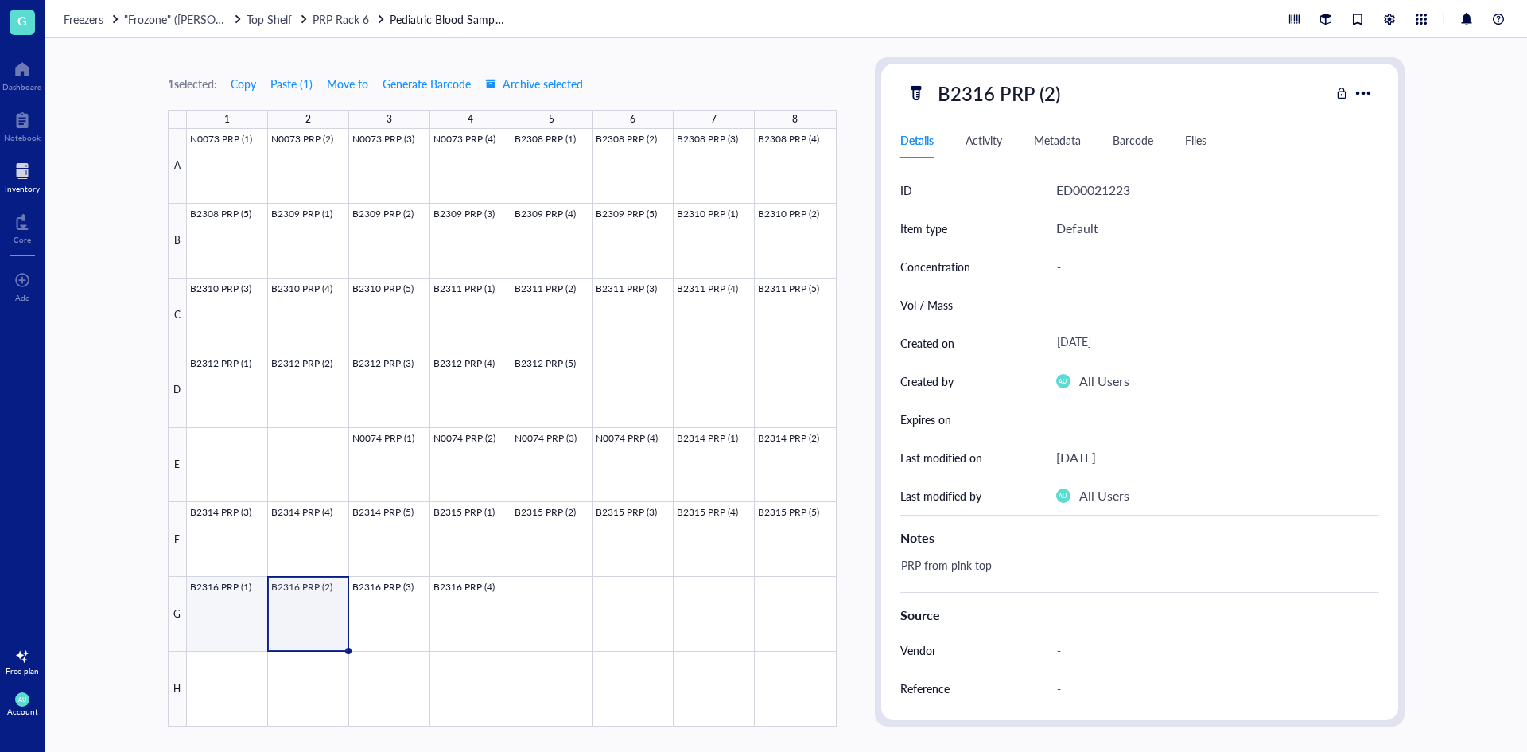
click at [238, 610] on div at bounding box center [512, 427] width 650 height 597
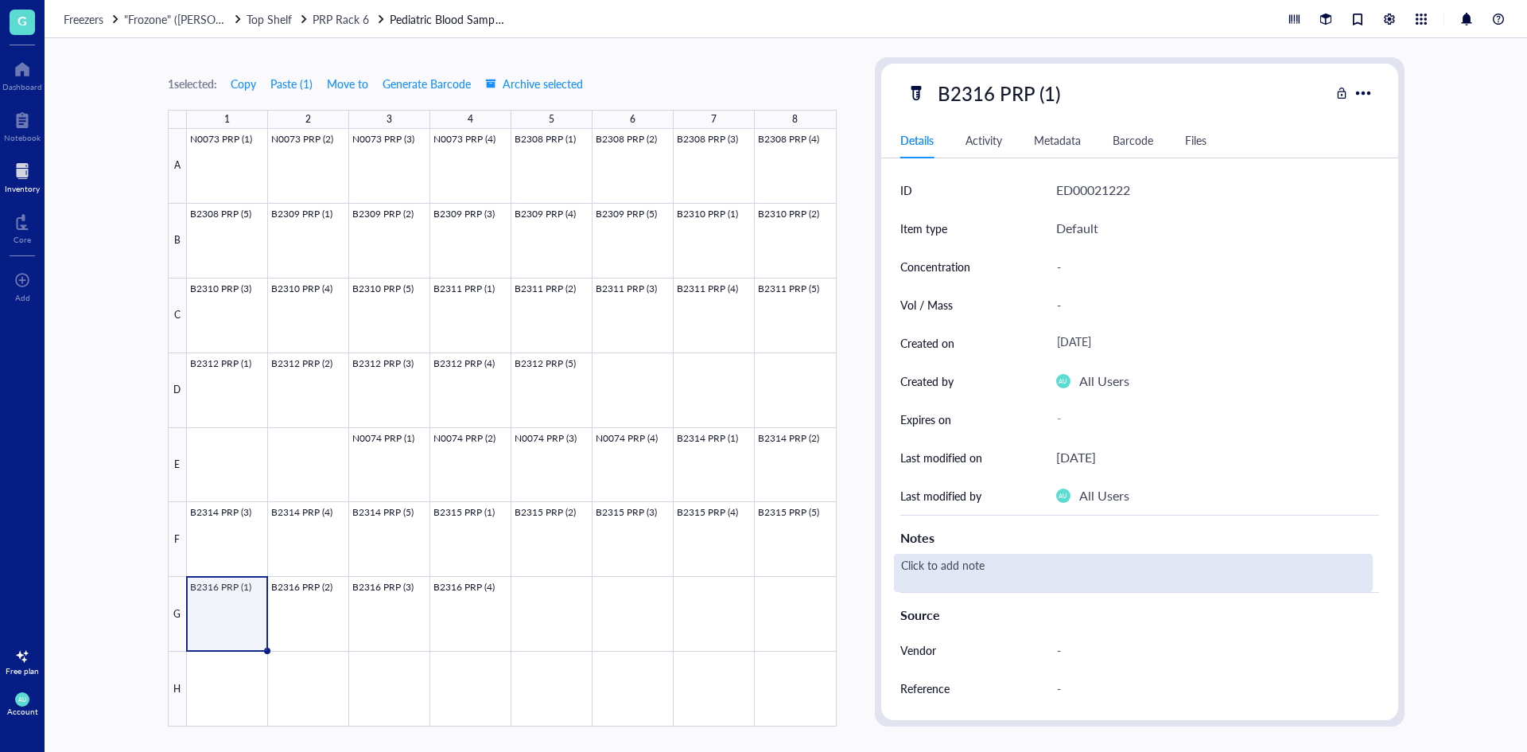
click at [936, 578] on div "Click to add note" at bounding box center [1133, 573] width 479 height 38
type textarea "PRP from pink top"
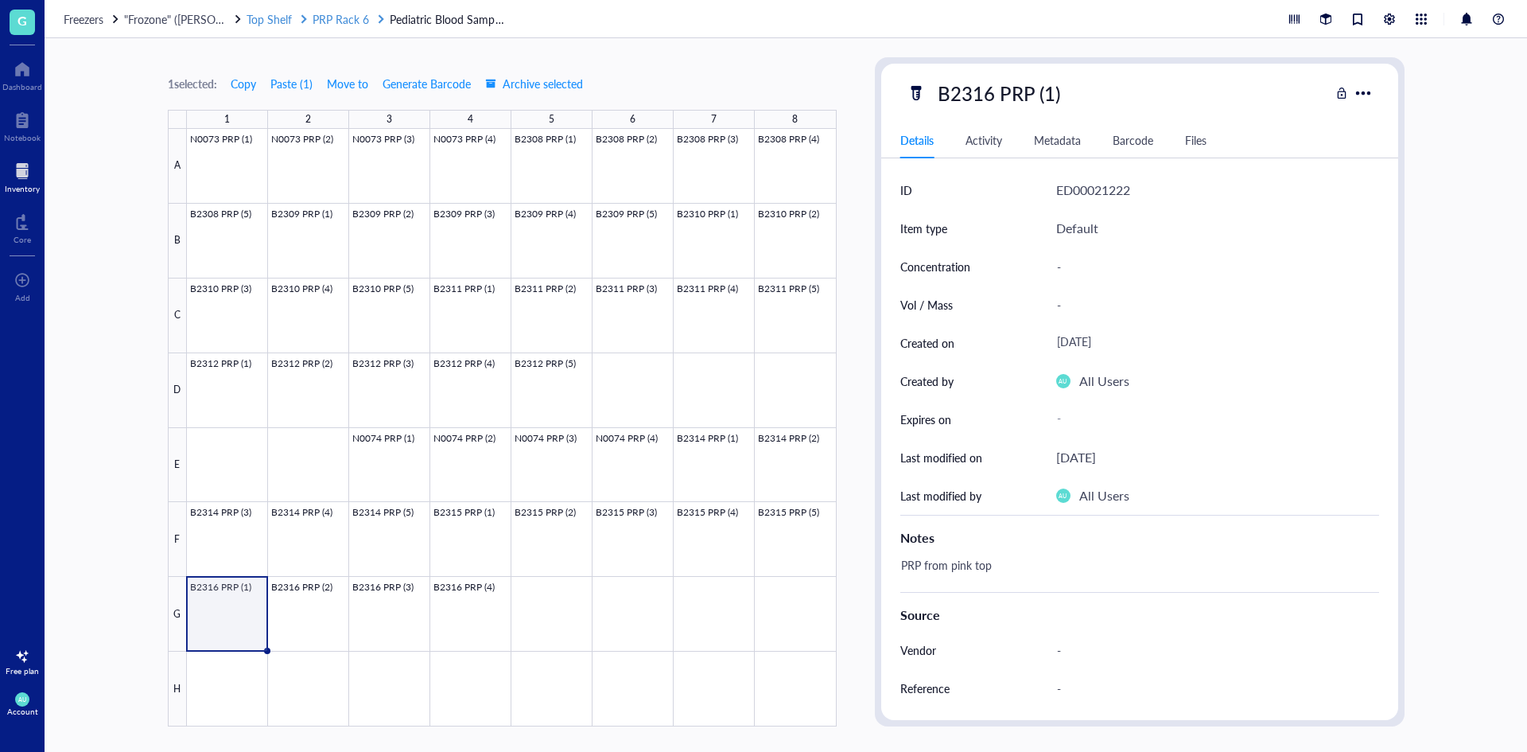
click at [278, 24] on span "Top Shelf" at bounding box center [269, 19] width 45 height 16
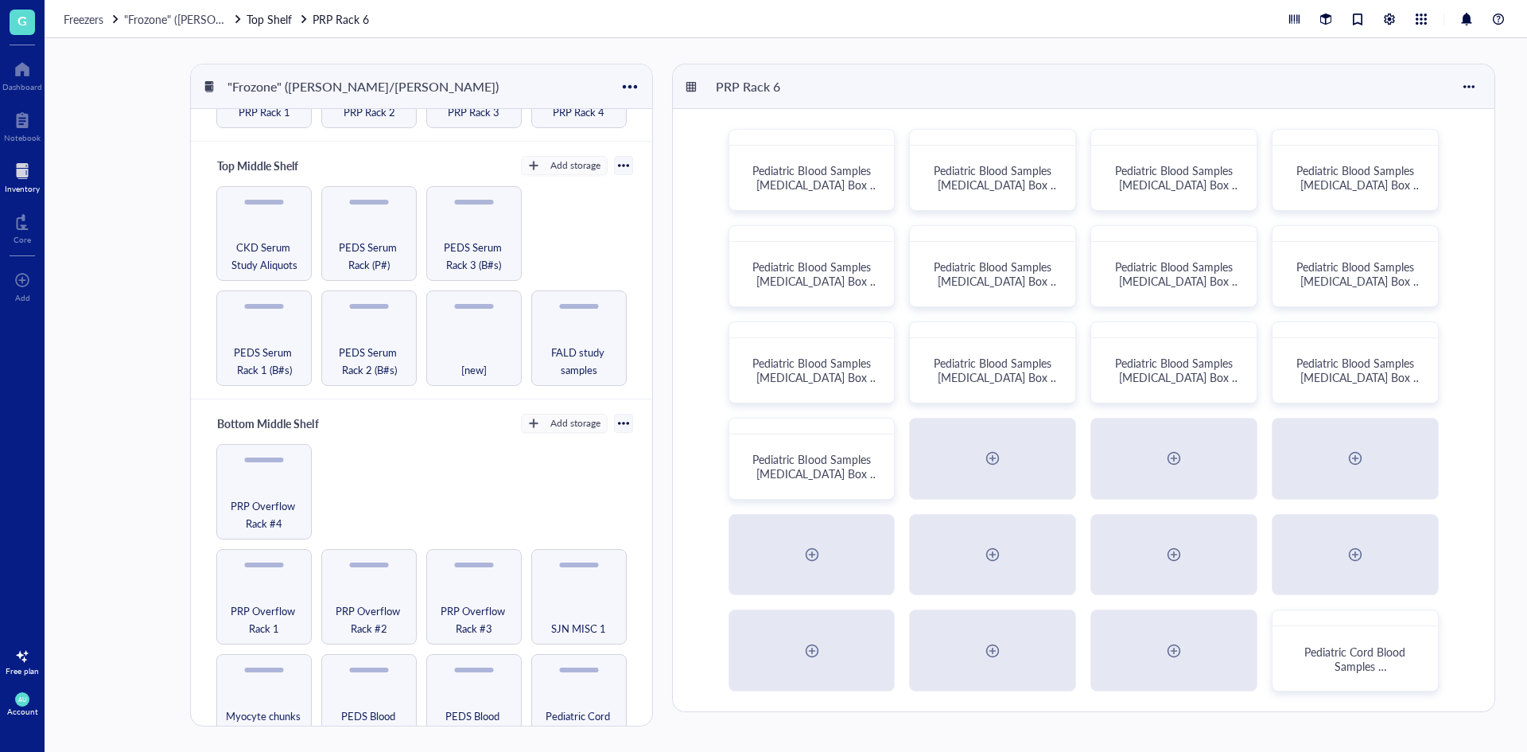
scroll to position [318, 0]
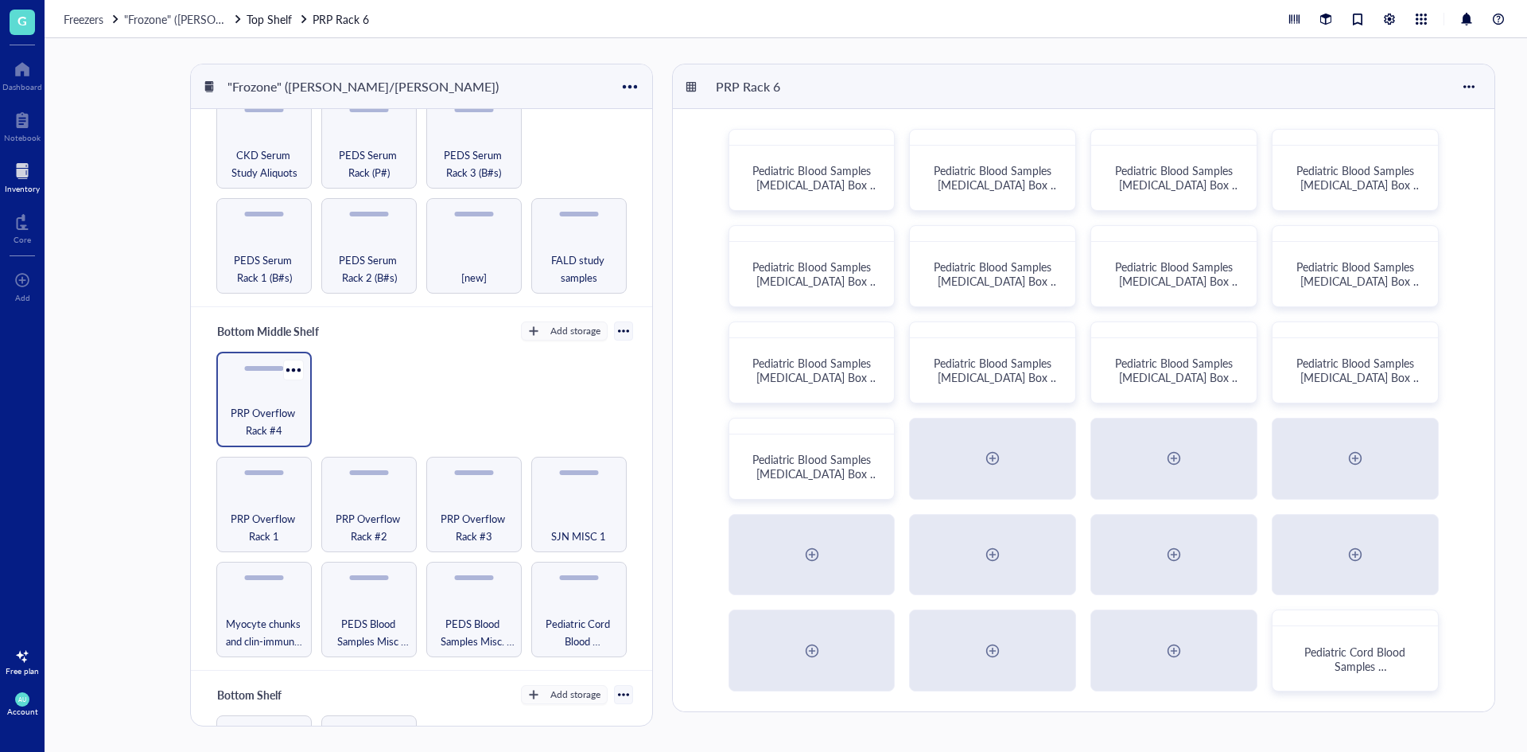
click at [234, 391] on div "PRP Overflow Rack #4" at bounding box center [263, 399] width 95 height 95
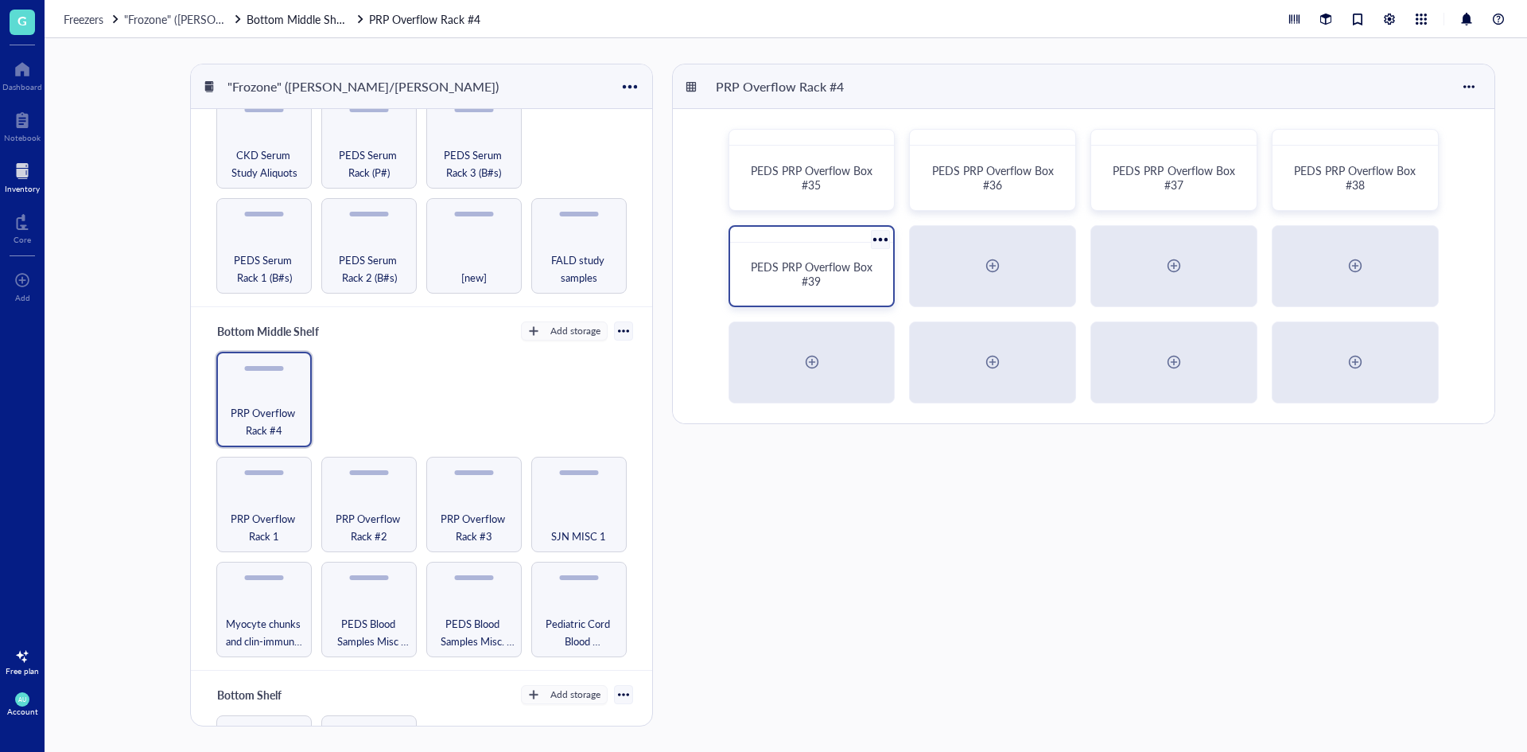
click at [835, 281] on div "PEDS PRP Overflow Box #39" at bounding box center [812, 273] width 126 height 29
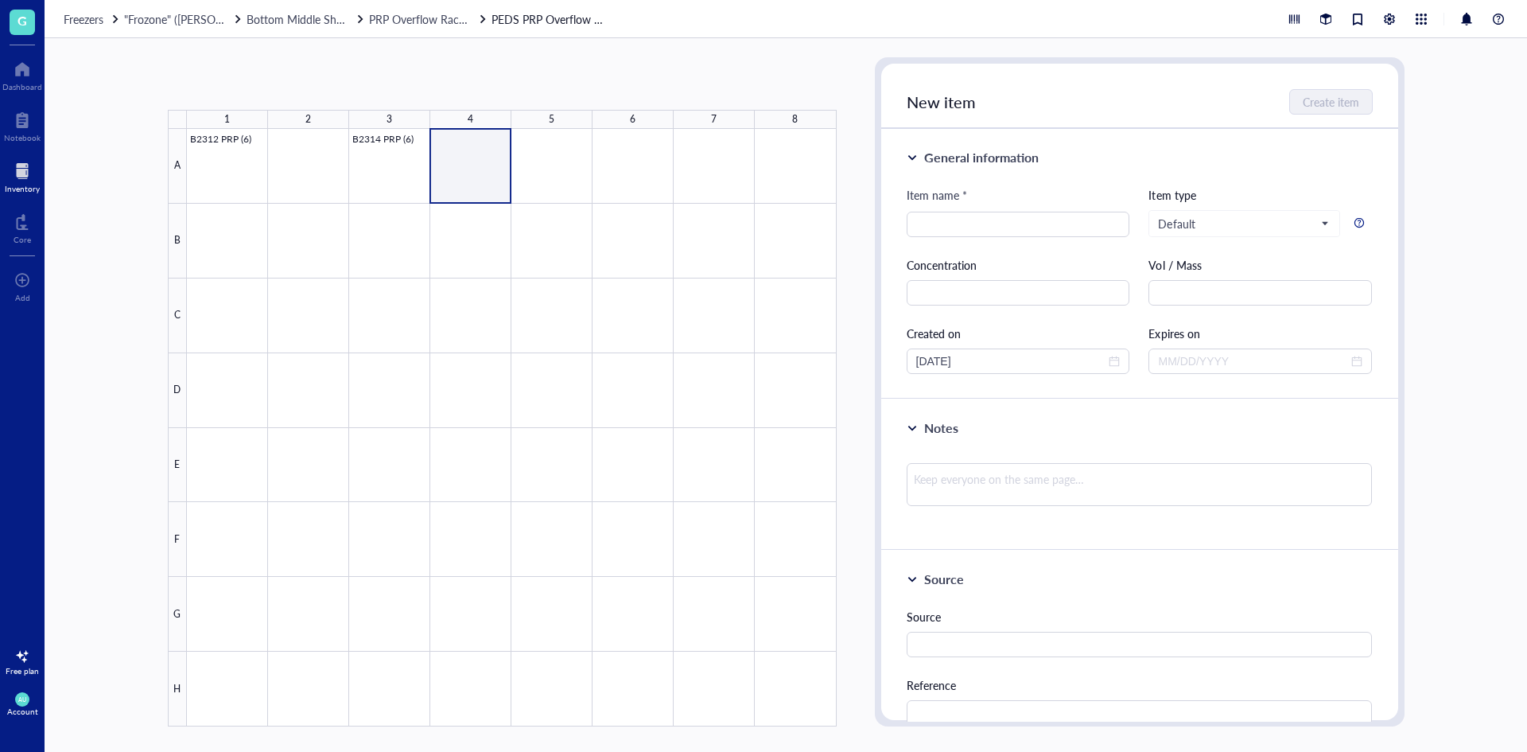
click at [493, 178] on div at bounding box center [512, 427] width 650 height 597
type input "b"
type input "B2315 PRP (6)"
click at [1321, 110] on button "Create item" at bounding box center [1332, 101] width 82 height 25
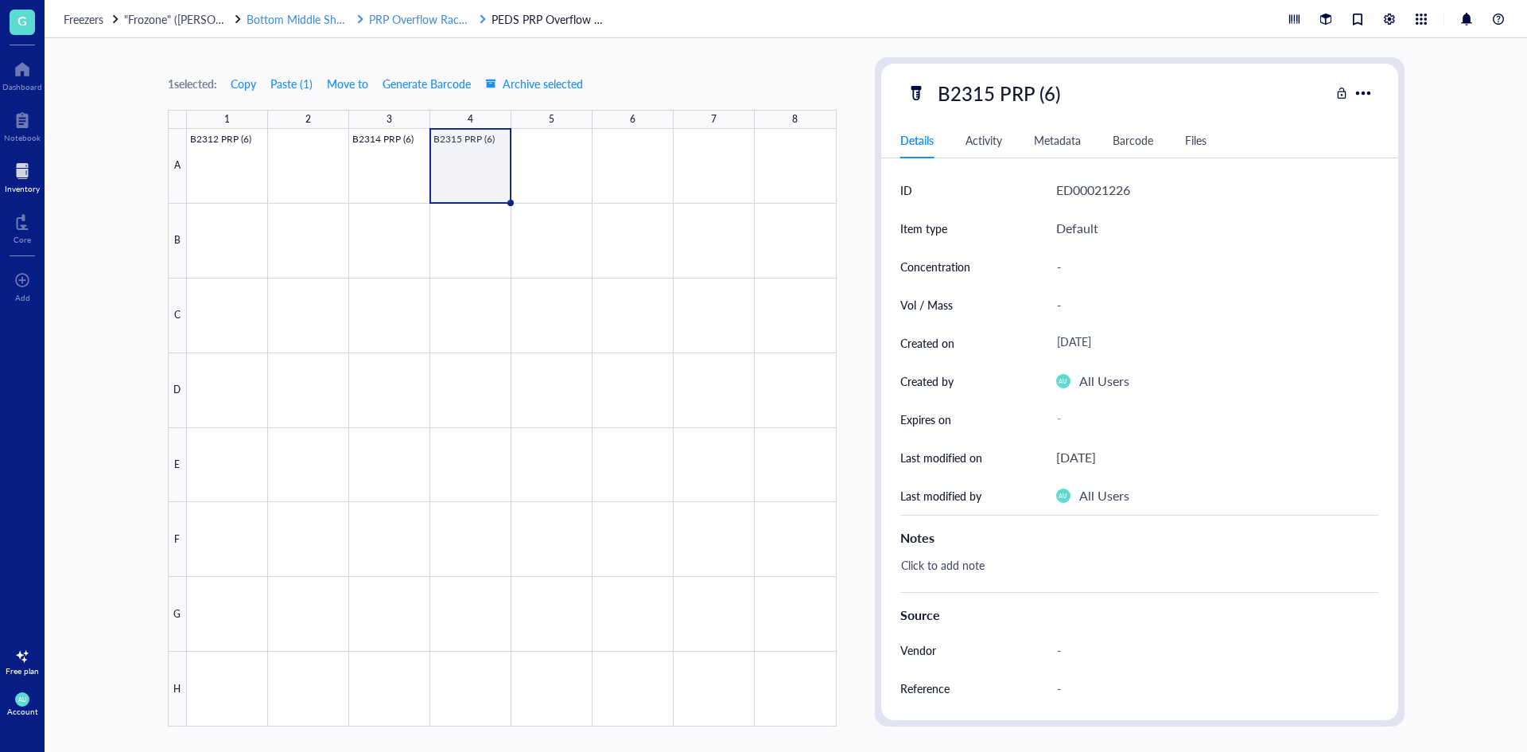
click at [333, 23] on span "Bottom Middle Shelf" at bounding box center [298, 19] width 102 height 16
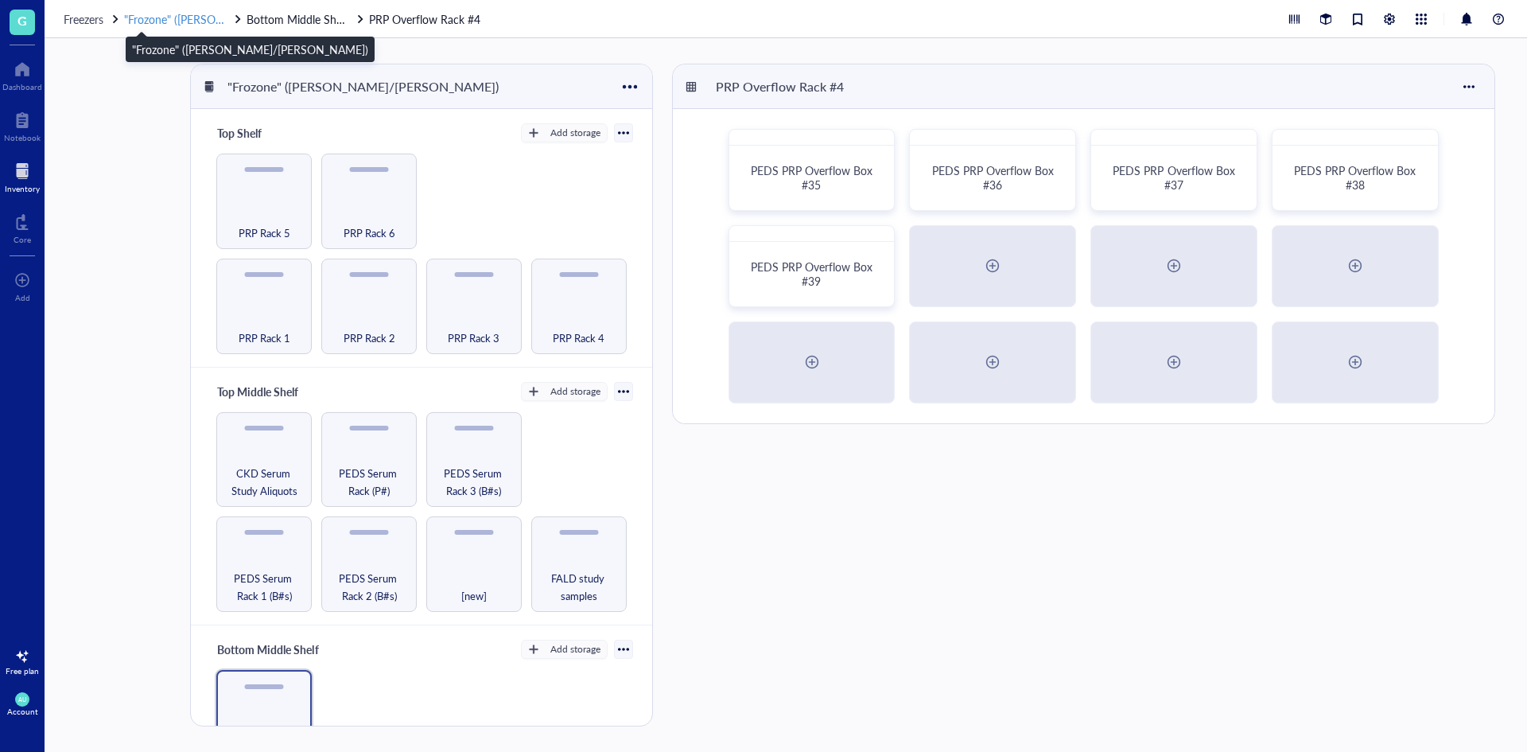
click at [208, 21] on span ""Frozone" ([PERSON_NAME]/[PERSON_NAME])" at bounding box center [242, 19] width 236 height 16
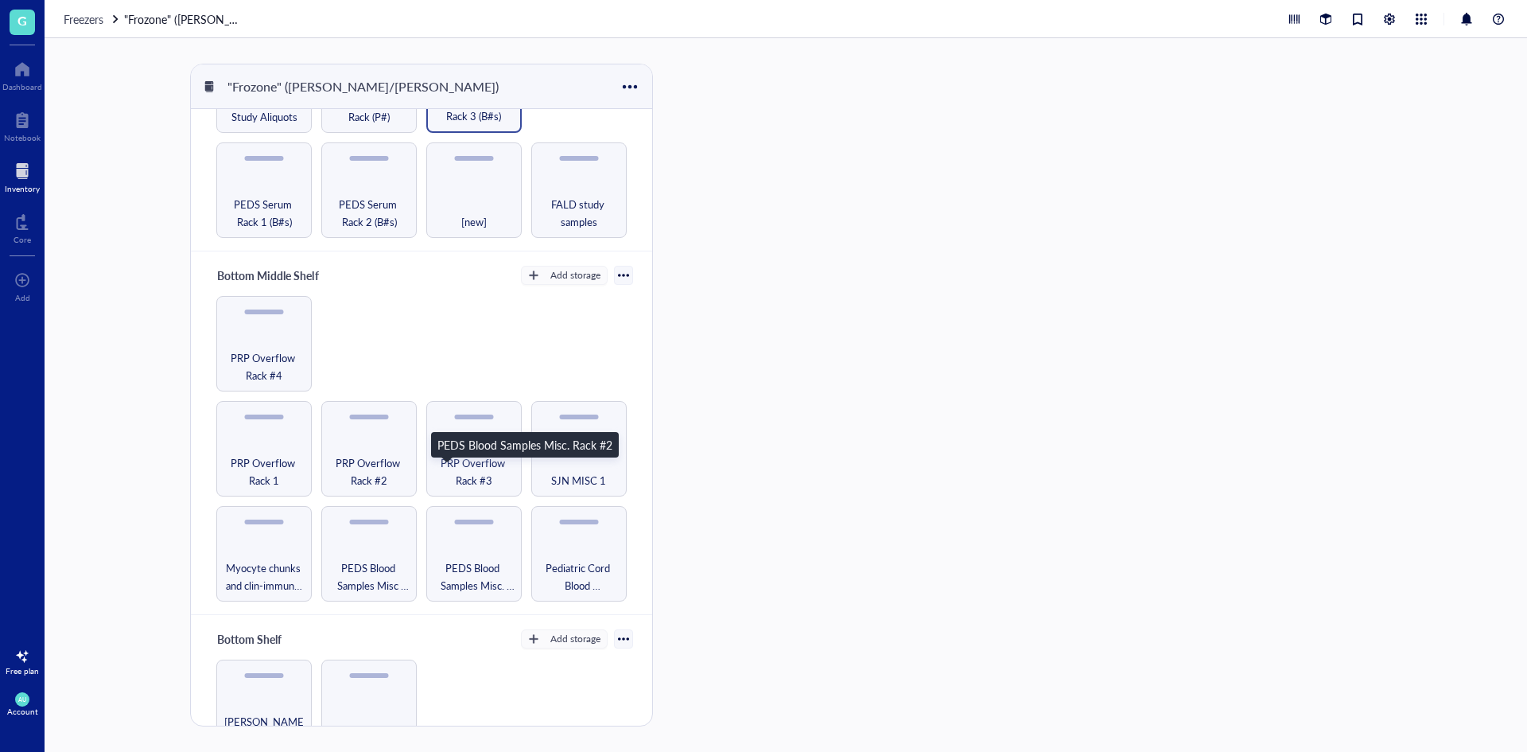
scroll to position [335, 0]
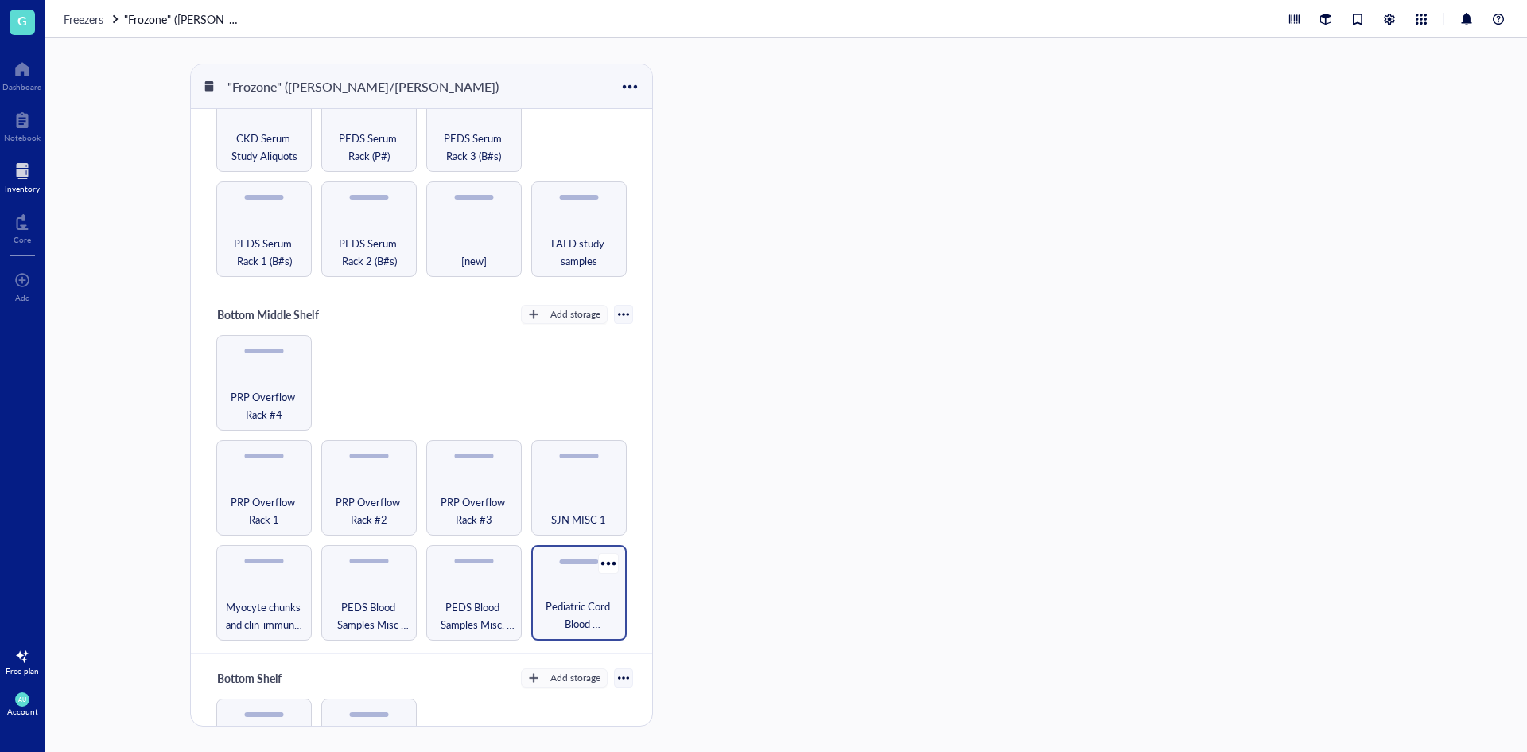
click at [552, 566] on div "Pediatric Cord Blood Mononuclear Cells (Lives above PRP Overflow racks)" at bounding box center [578, 592] width 95 height 95
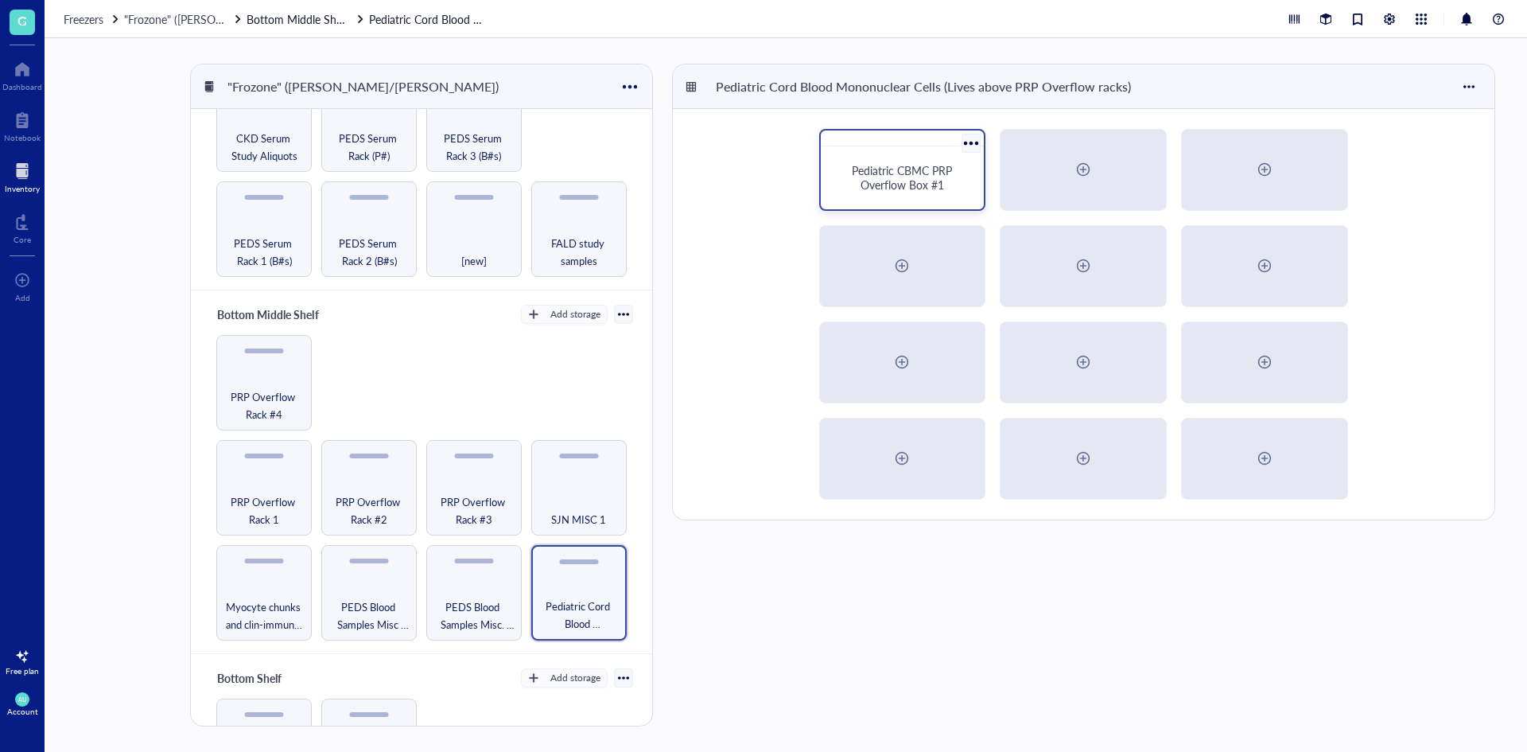
click at [881, 181] on span "Pediatric CBMC PRP Overflow Box #1" at bounding box center [903, 177] width 103 height 30
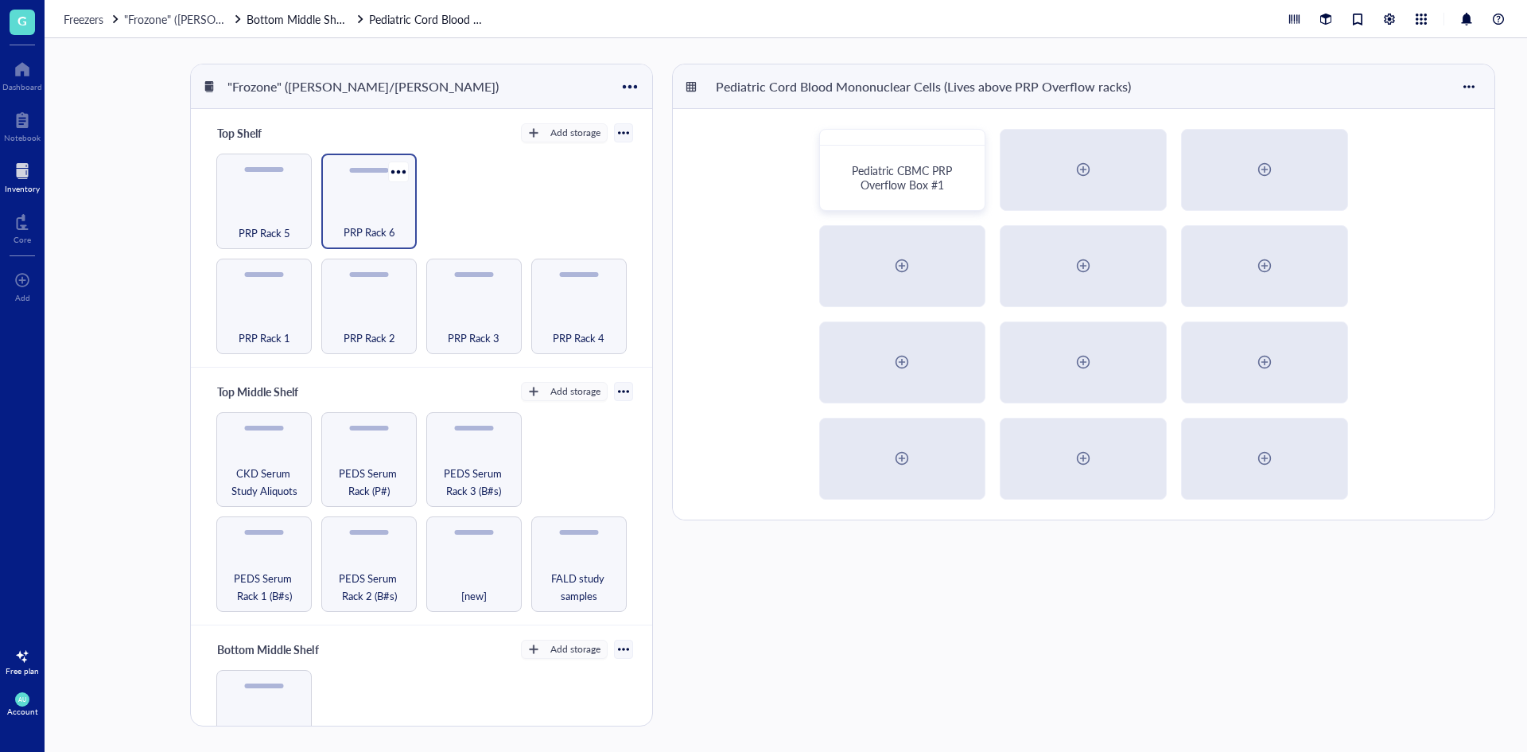
click at [372, 233] on span "PRP Rack 6" at bounding box center [370, 233] width 52 height 18
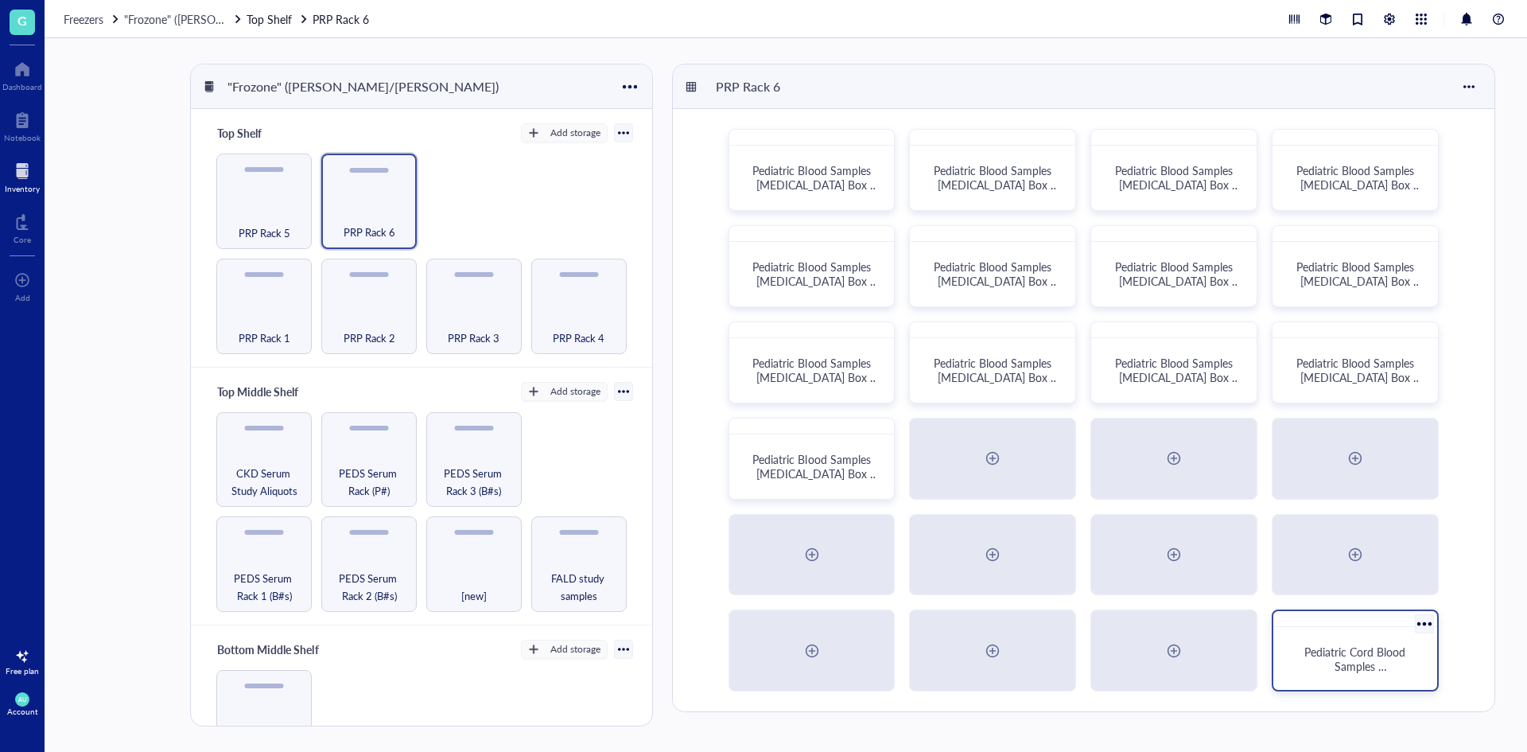
click at [1347, 657] on span "Pediatric Cord Blood Samples [MEDICAL_DATA] Box #1" at bounding box center [1357, 673] width 113 height 59
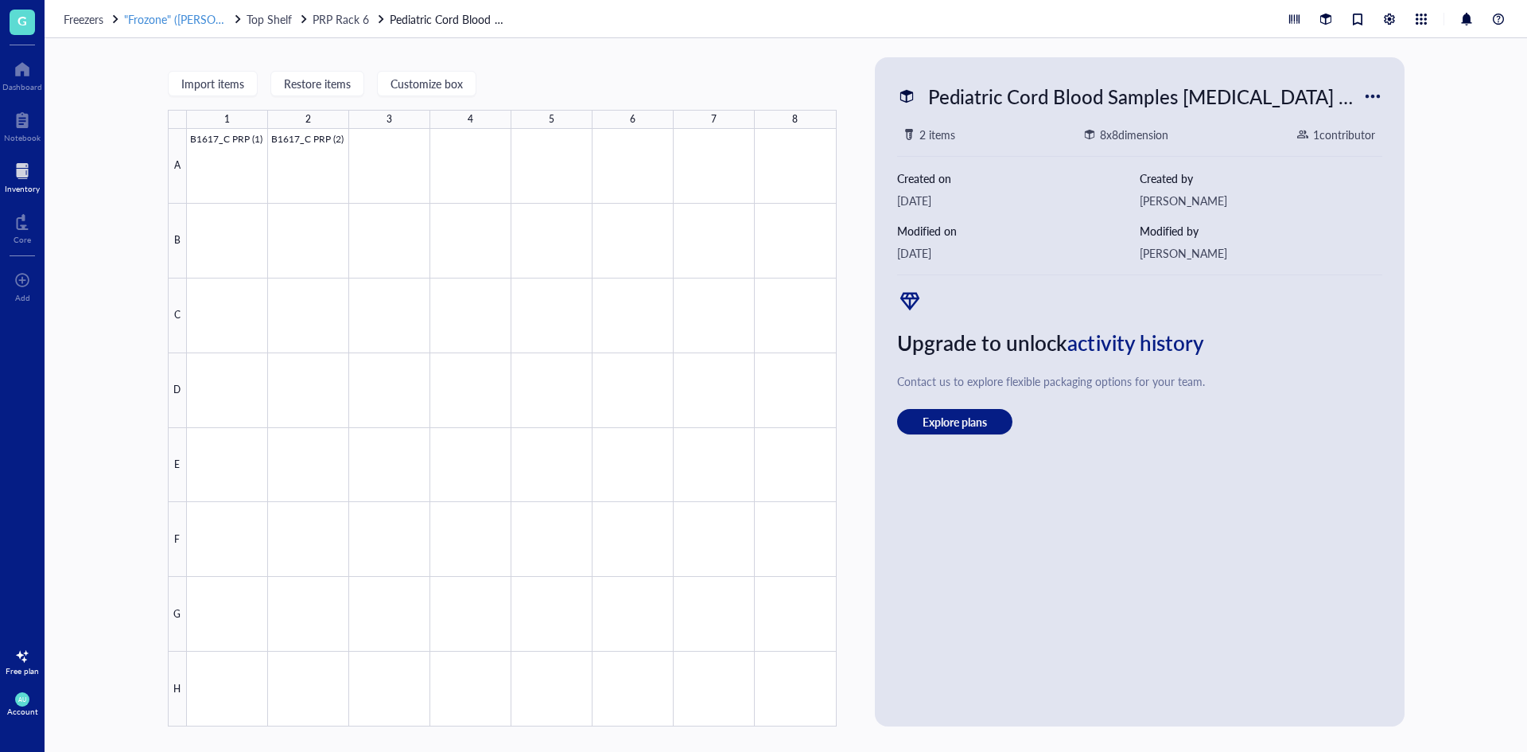
click at [187, 18] on span ""Frozone" ([PERSON_NAME]/[PERSON_NAME])" at bounding box center [242, 19] width 236 height 16
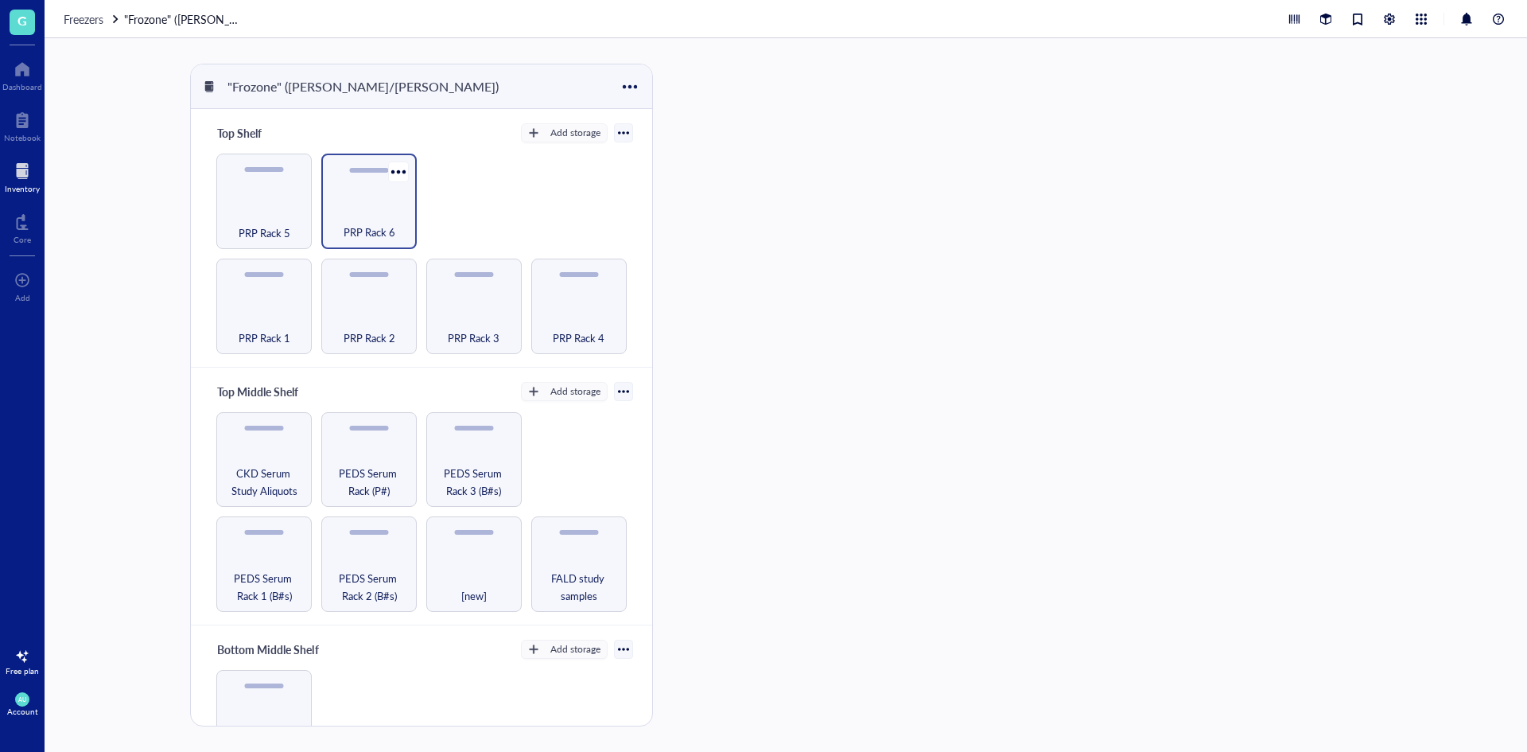
click at [358, 231] on span "PRP Rack 6" at bounding box center [370, 233] width 52 height 18
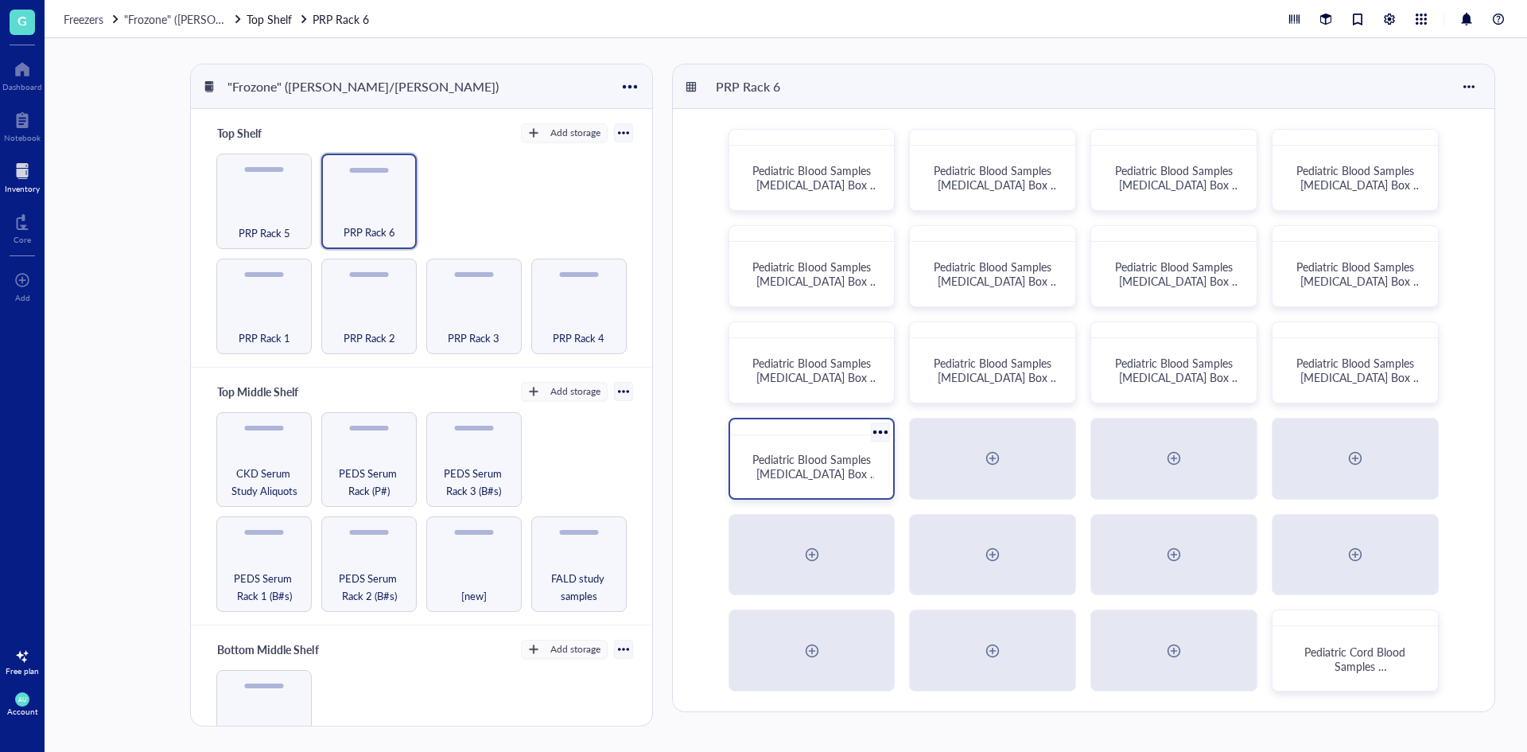
click at [821, 461] on span "Pediatric Blood Samples [MEDICAL_DATA] Box #132" at bounding box center [816, 473] width 126 height 45
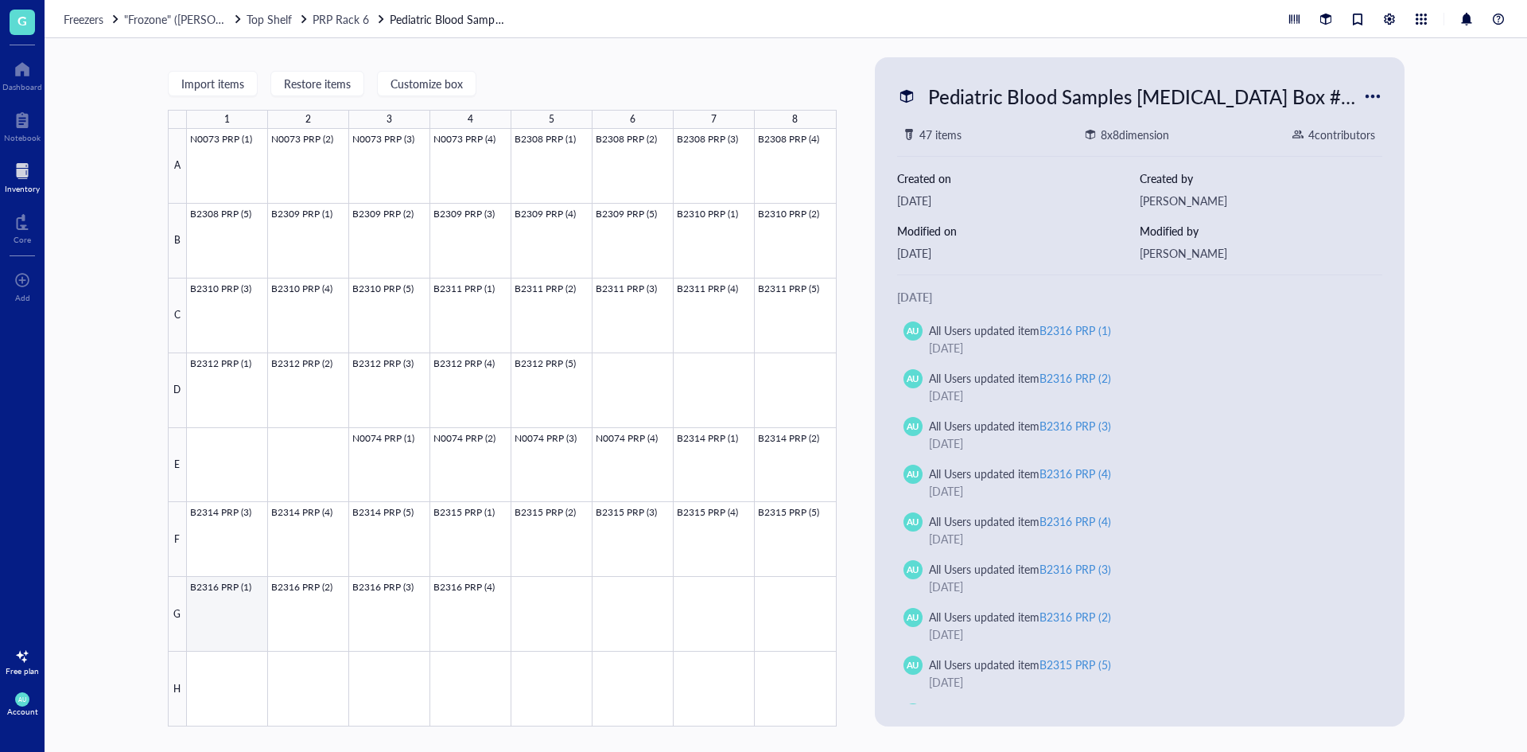
click at [244, 614] on div at bounding box center [512, 427] width 650 height 597
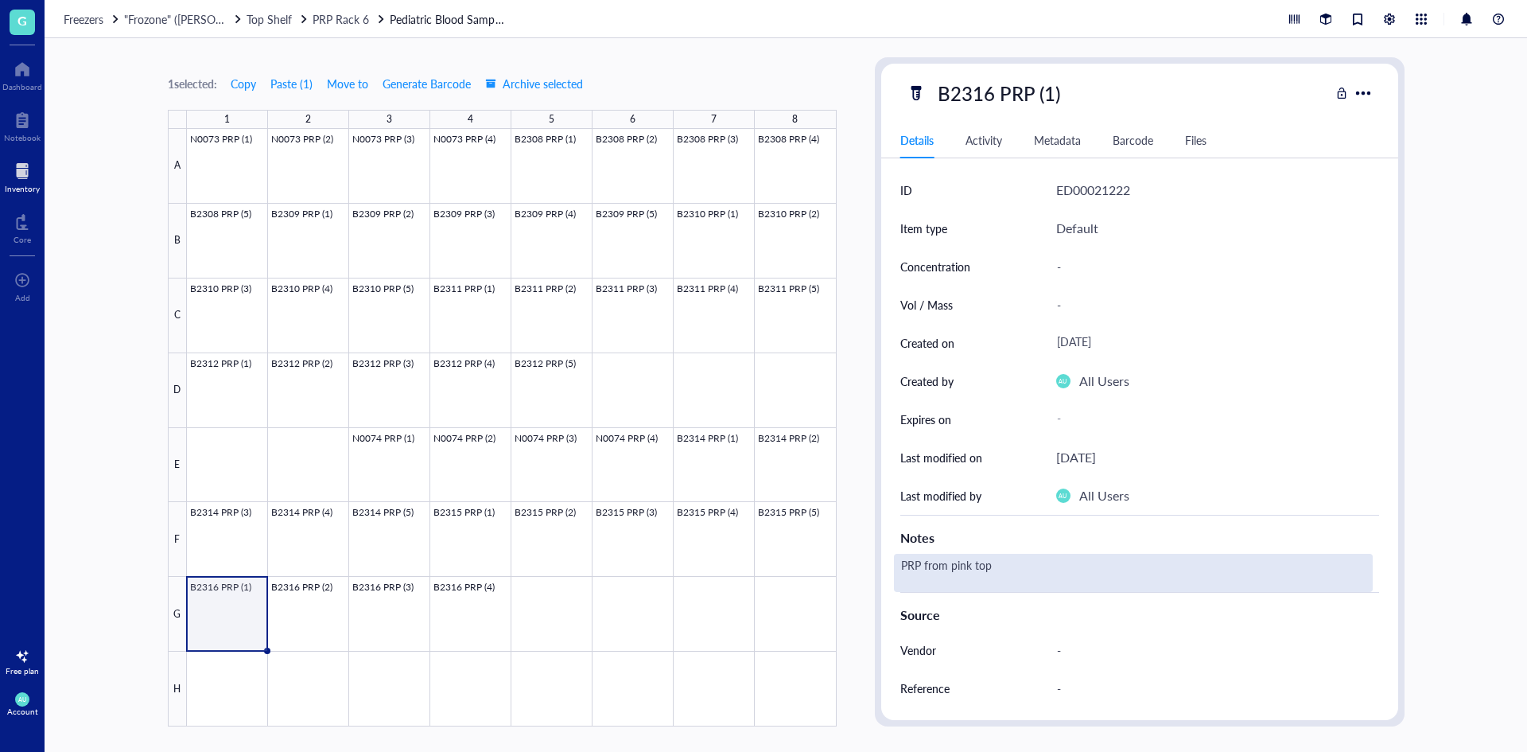
click at [1036, 570] on div "PRP from pink top" at bounding box center [1133, 573] width 479 height 38
type textarea "PRP from pink top"
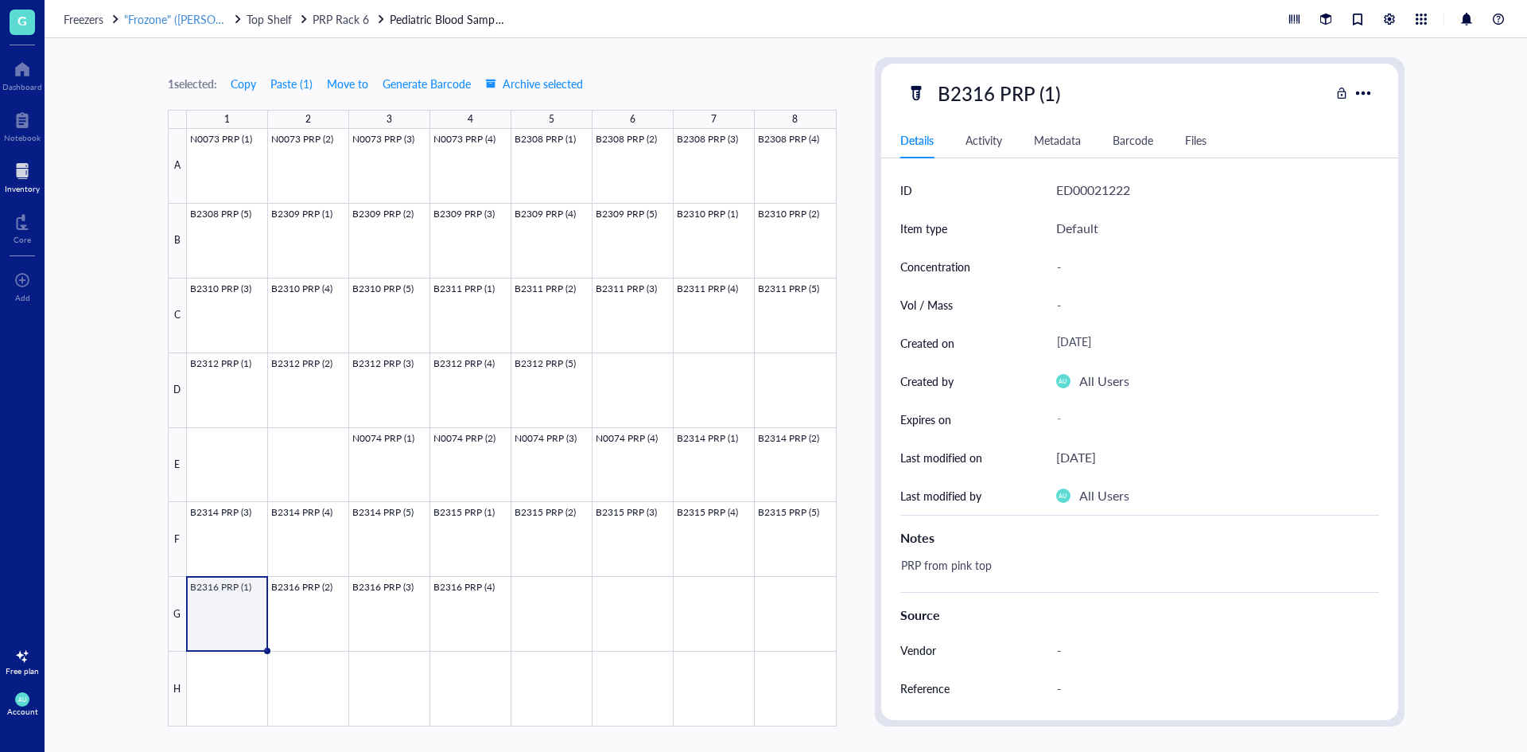
click at [203, 19] on span ""Frozone" ([PERSON_NAME]/[PERSON_NAME])" at bounding box center [242, 19] width 236 height 16
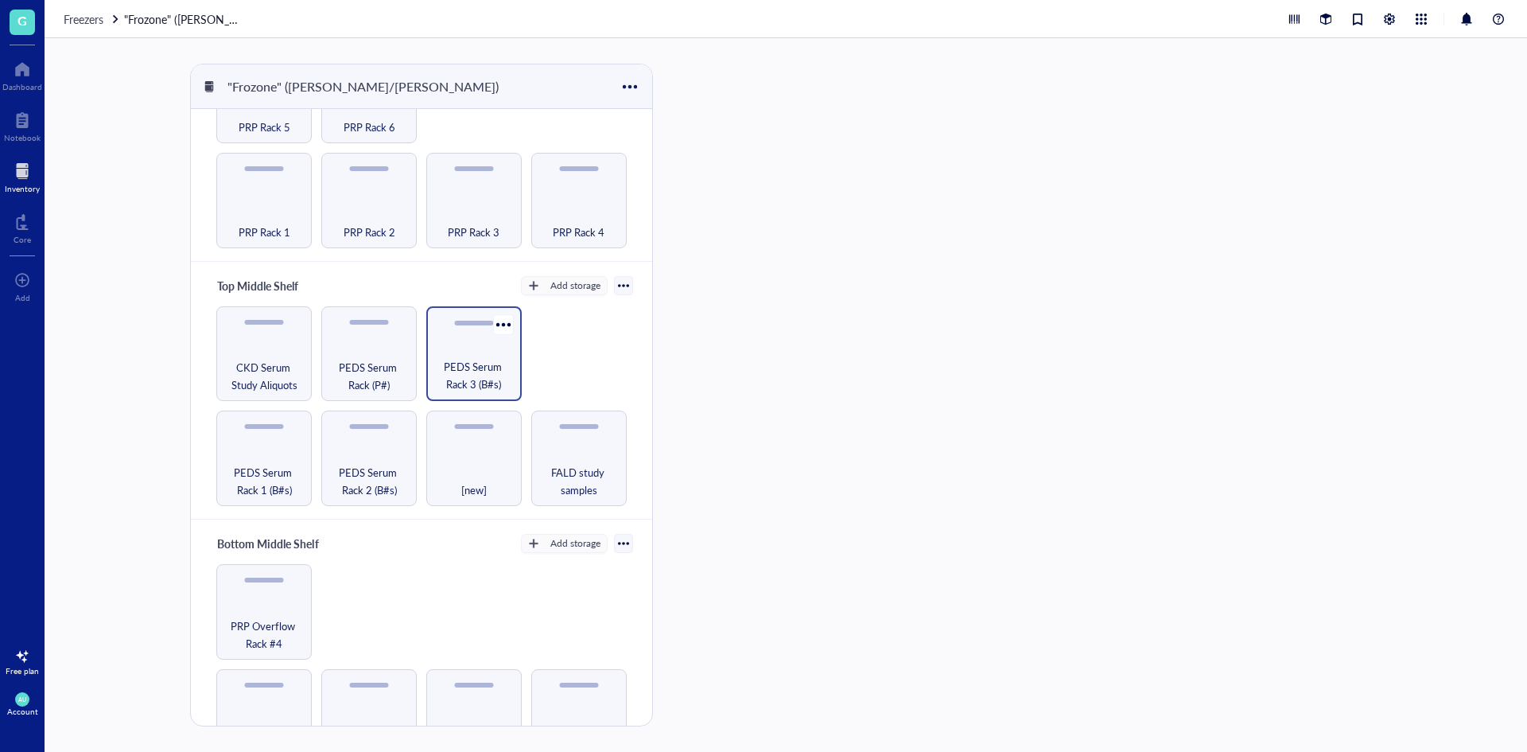
scroll to position [96, 0]
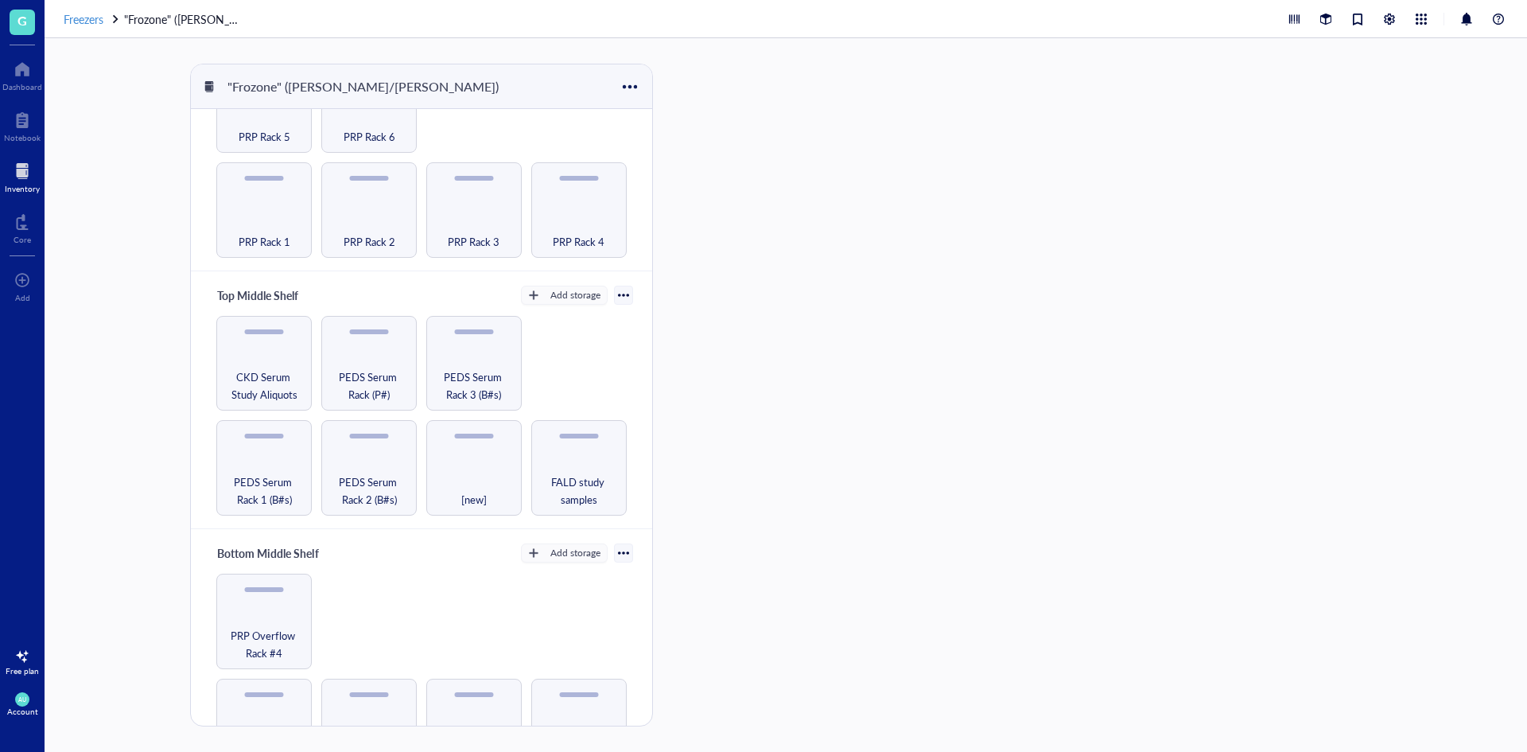
click at [80, 24] on span "Freezers" at bounding box center [84, 19] width 40 height 16
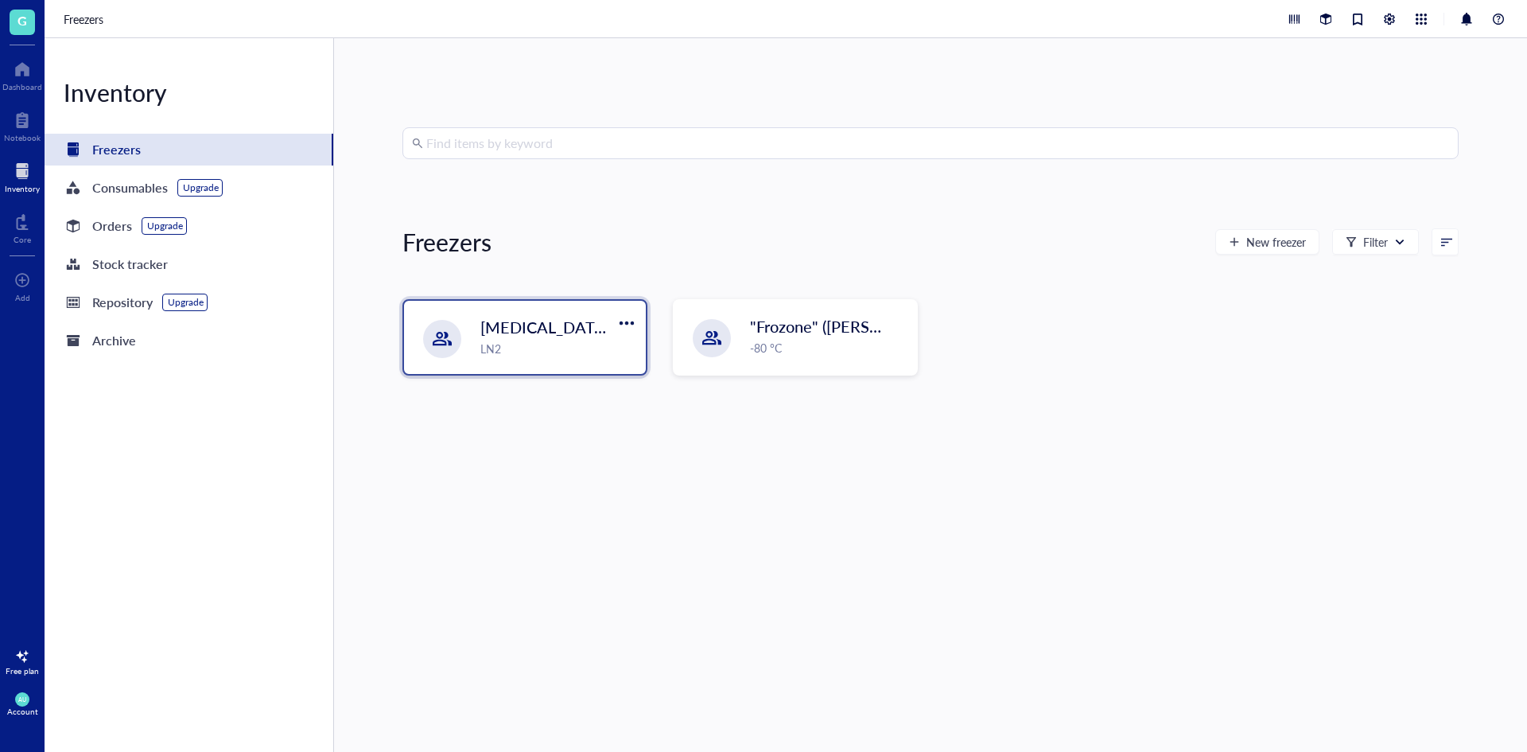
click at [554, 319] on span "[MEDICAL_DATA] Storage ([PERSON_NAME]/[PERSON_NAME])" at bounding box center [711, 327] width 461 height 22
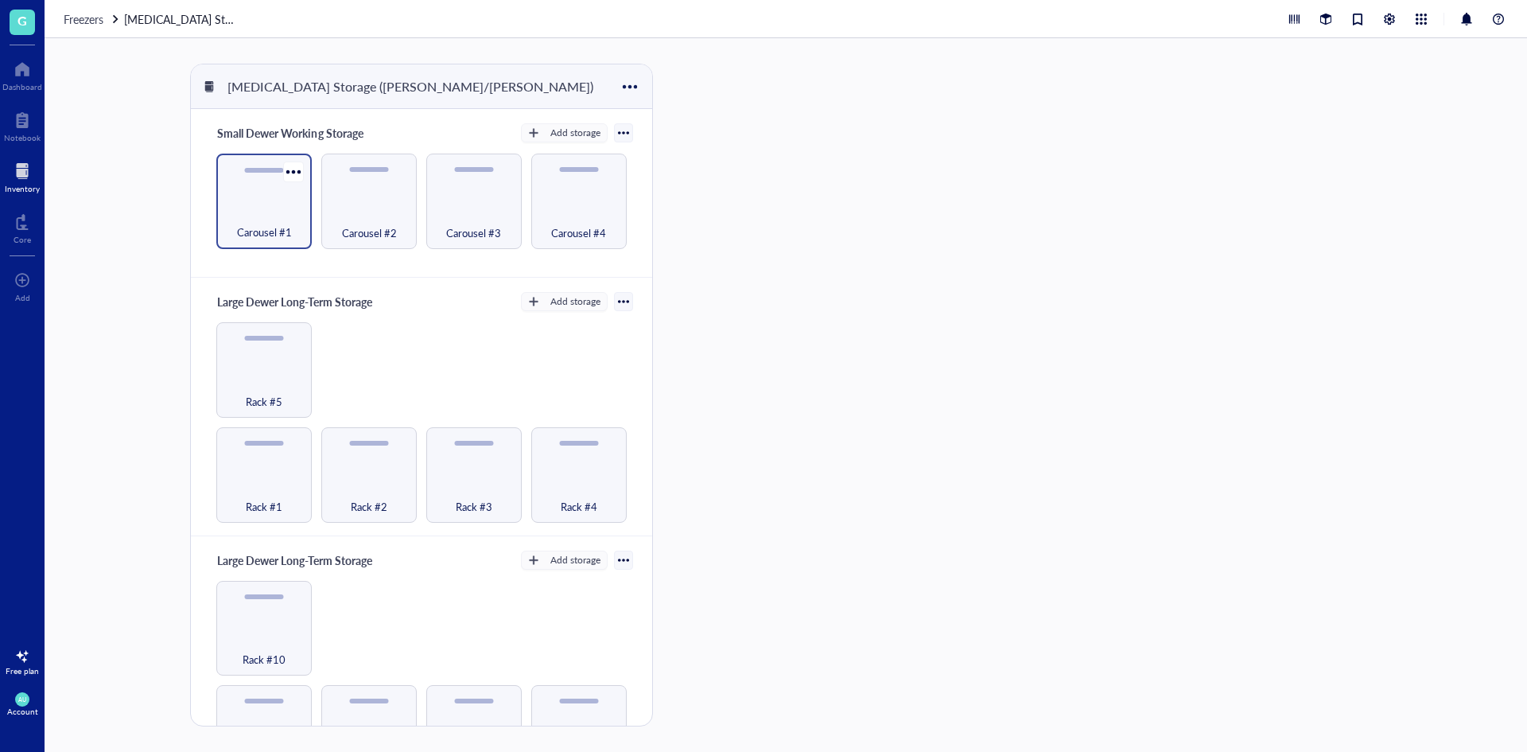
click at [256, 217] on div "Carousel #1" at bounding box center [264, 223] width 80 height 35
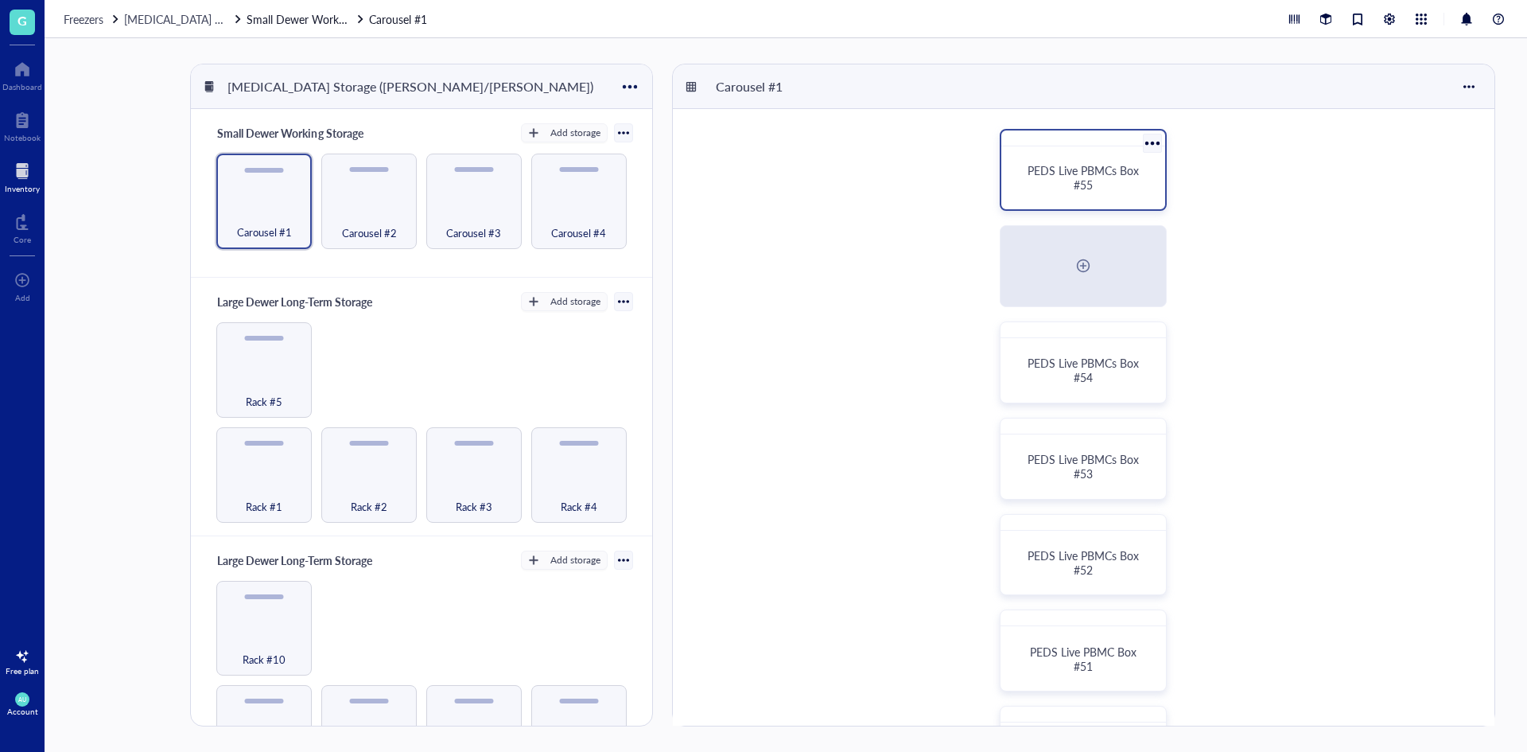
click at [1061, 192] on div "PEDS Live PBMCs Box #55" at bounding box center [1084, 177] width 126 height 29
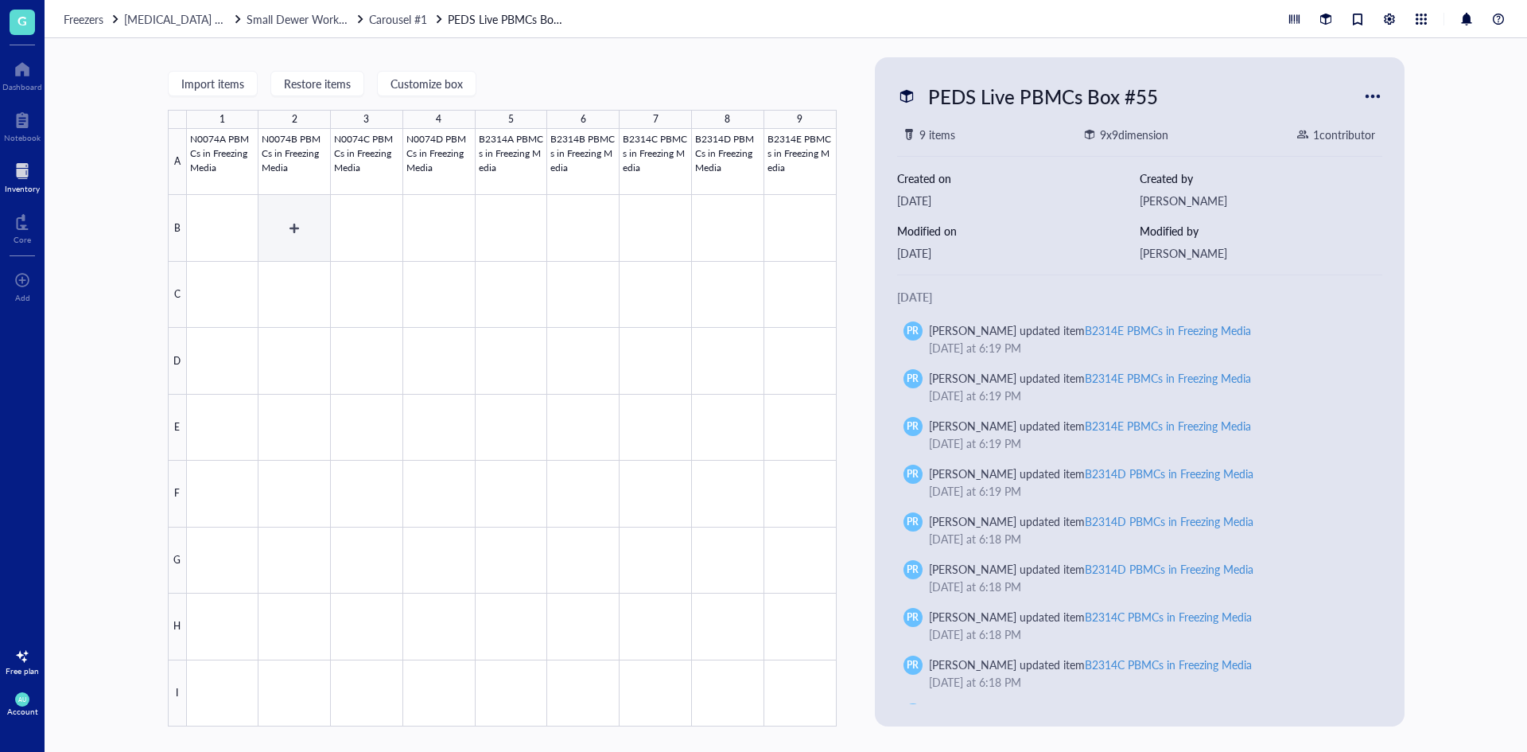
click at [245, 232] on div at bounding box center [512, 427] width 650 height 597
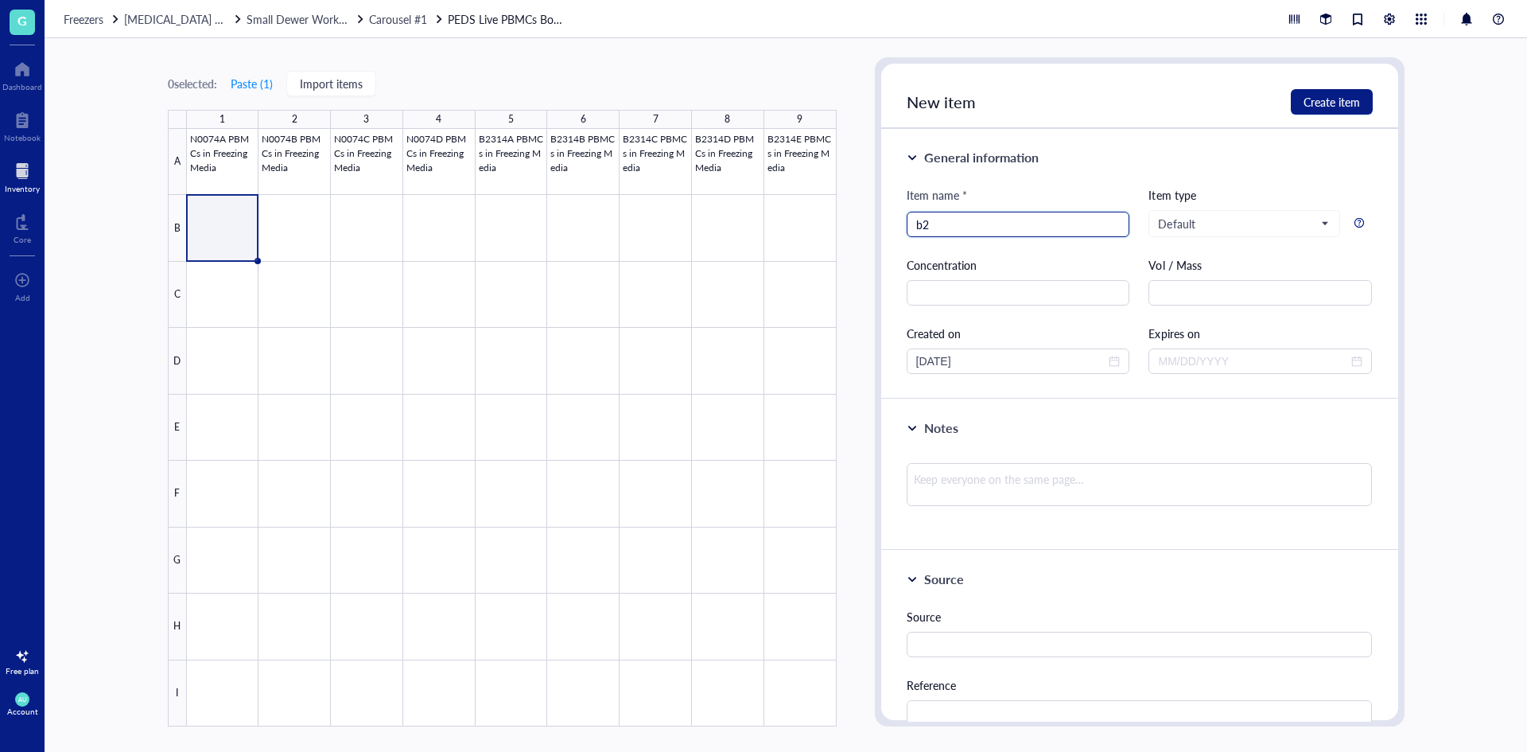
type input "b"
type input "B2136 CPBMCs in Freezing Media"
click at [1169, 282] on input "text" at bounding box center [1261, 292] width 224 height 25
type input "cells/mL"
click at [1076, 291] on input "text" at bounding box center [1019, 292] width 224 height 25
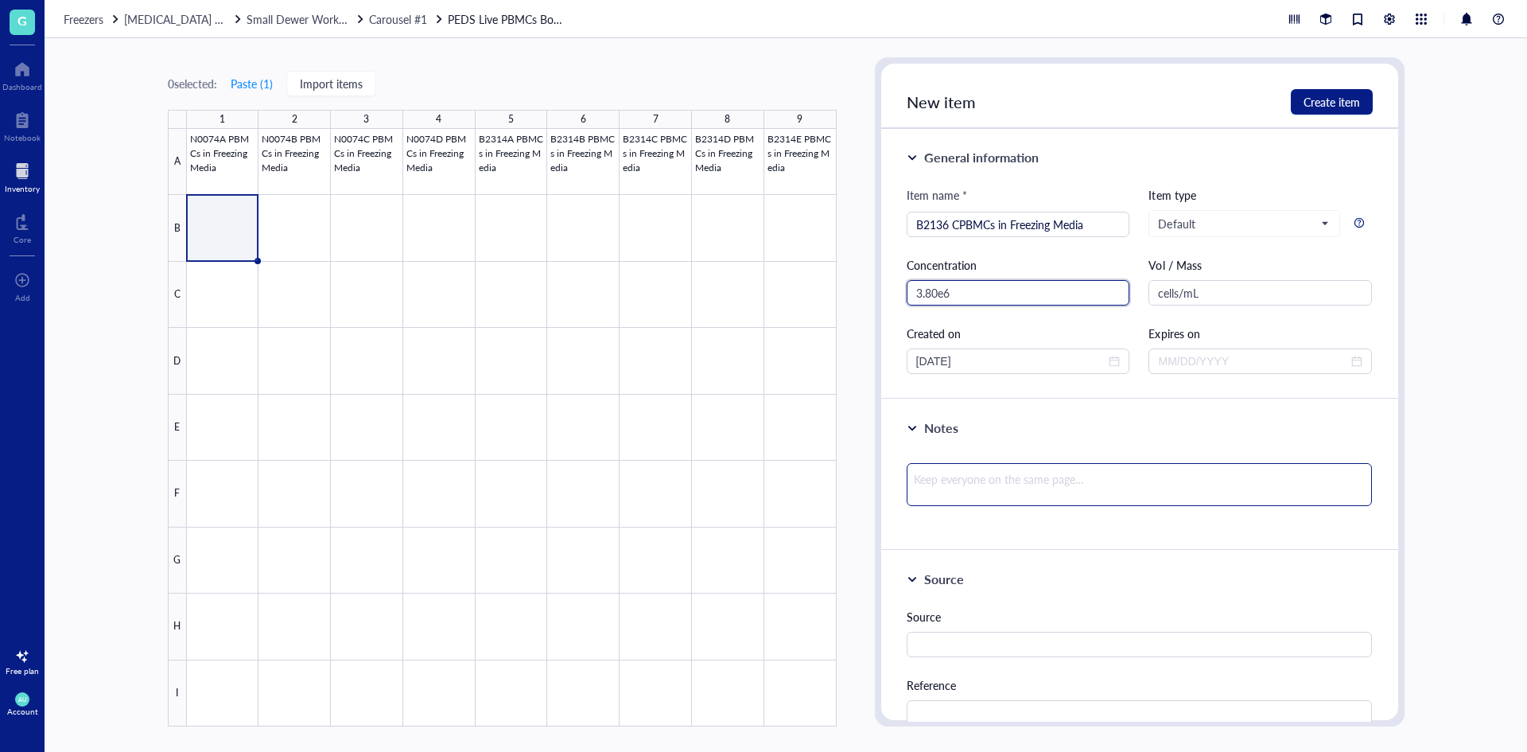
type input "3.80e6"
click at [1104, 479] on textarea at bounding box center [1140, 484] width 466 height 43
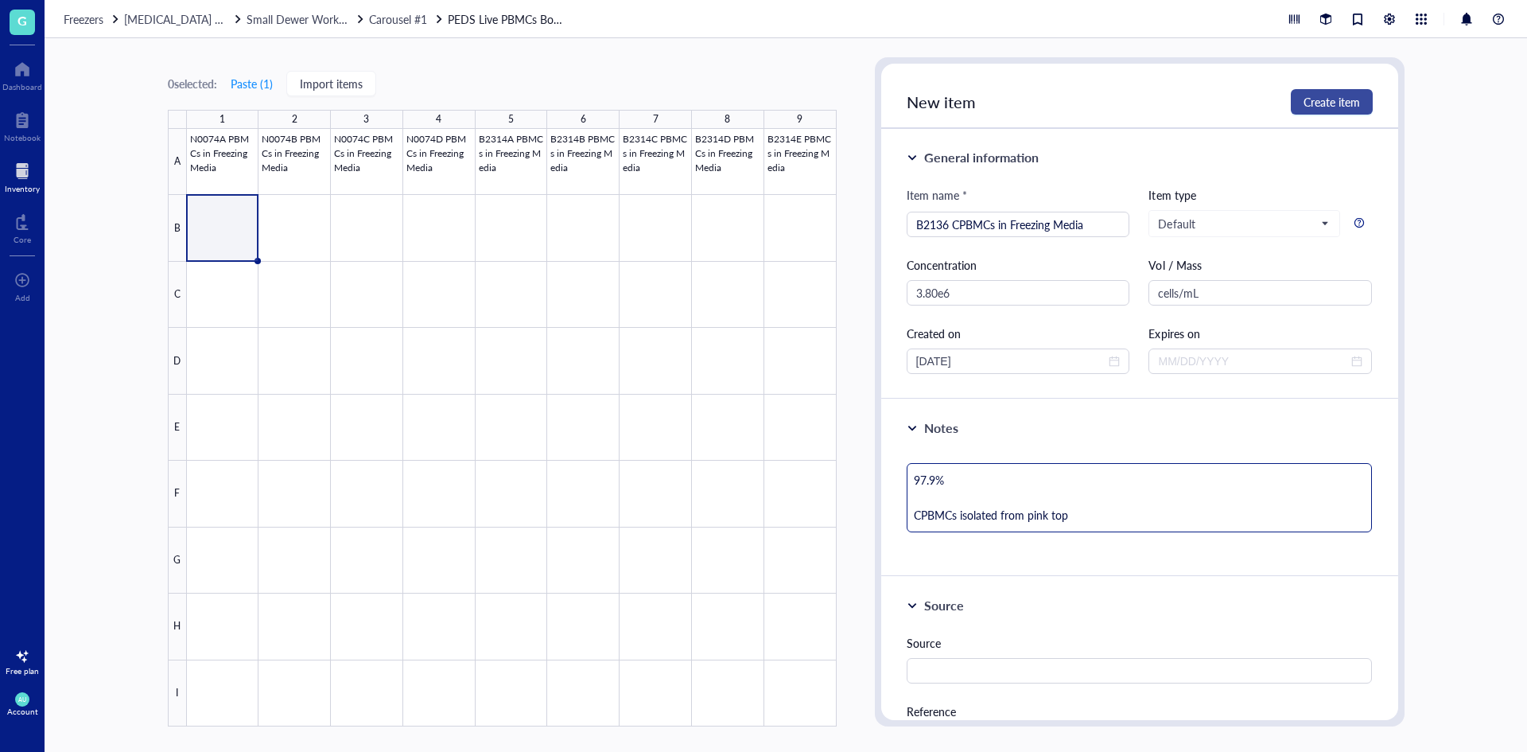
type textarea "97.9% CPBMCs isolated from pink top"
click at [1322, 103] on span "Create item" at bounding box center [1332, 101] width 56 height 13
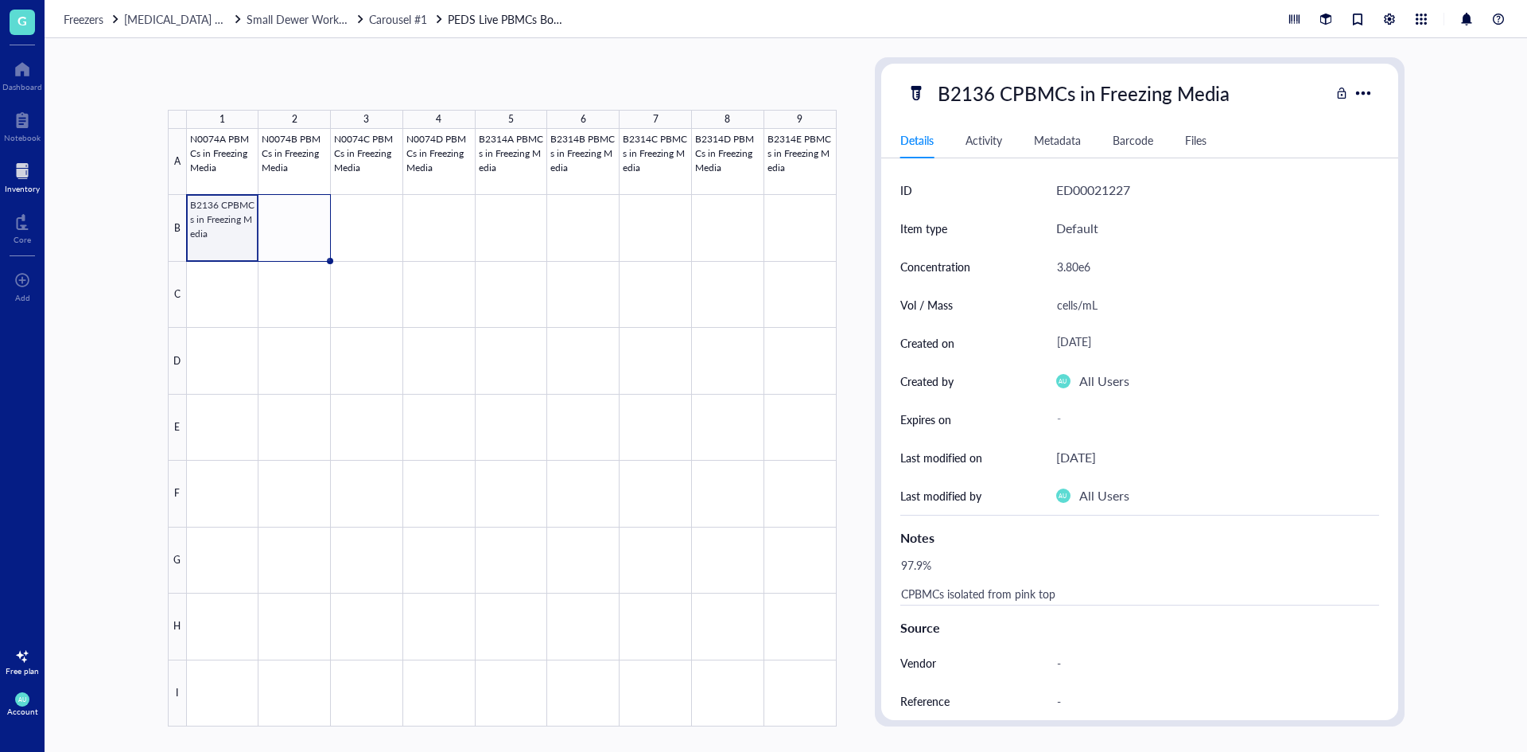
drag, startPoint x: 257, startPoint y: 261, endPoint x: 302, endPoint y: 257, distance: 45.5
click at [0, 0] on div "N0074A PBMCs in Freezing Media N0074B PBMCs in Freezing Media N0074C PBMCs in F…" at bounding box center [0, 0] width 0 height 0
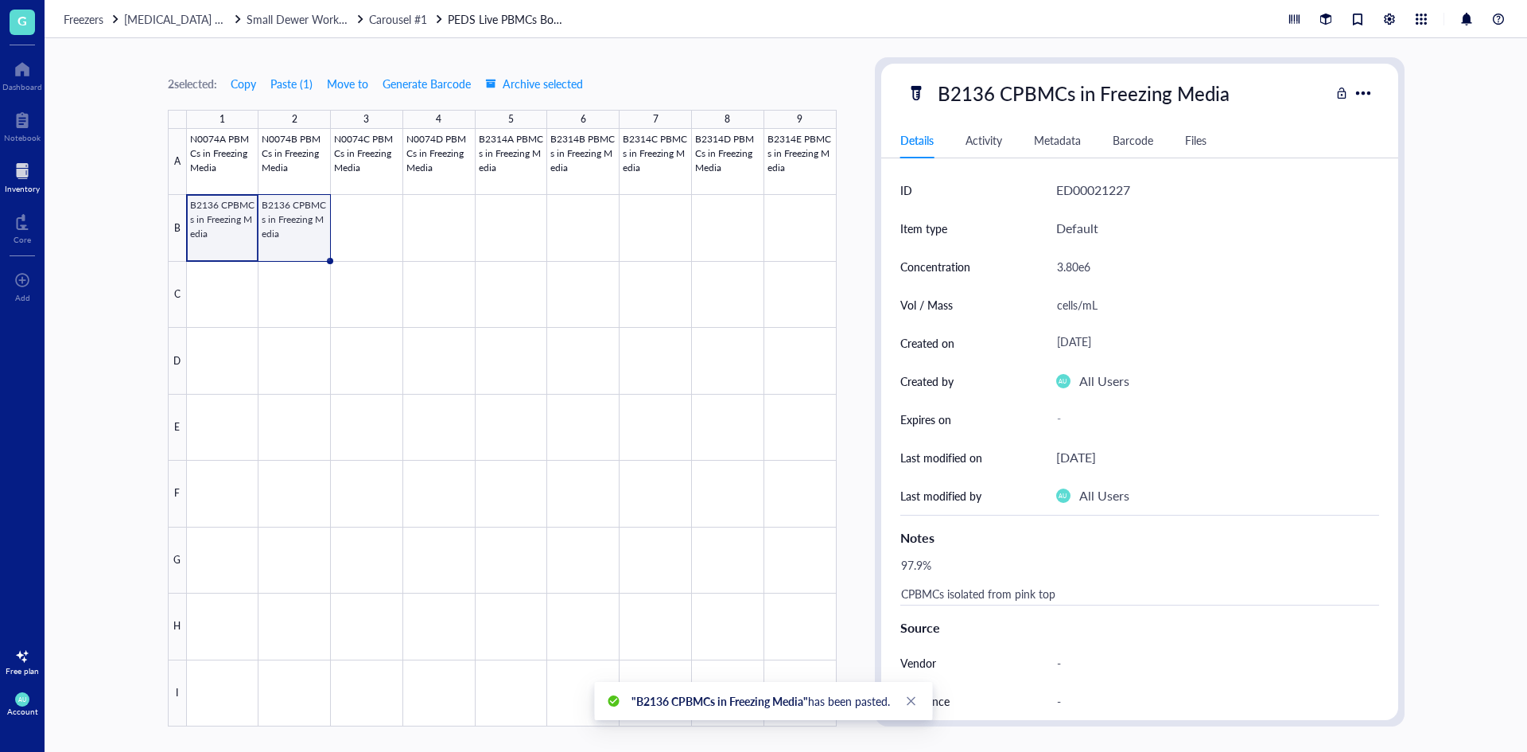
click at [303, 235] on div at bounding box center [512, 427] width 650 height 597
click at [212, 206] on div at bounding box center [512, 427] width 650 height 597
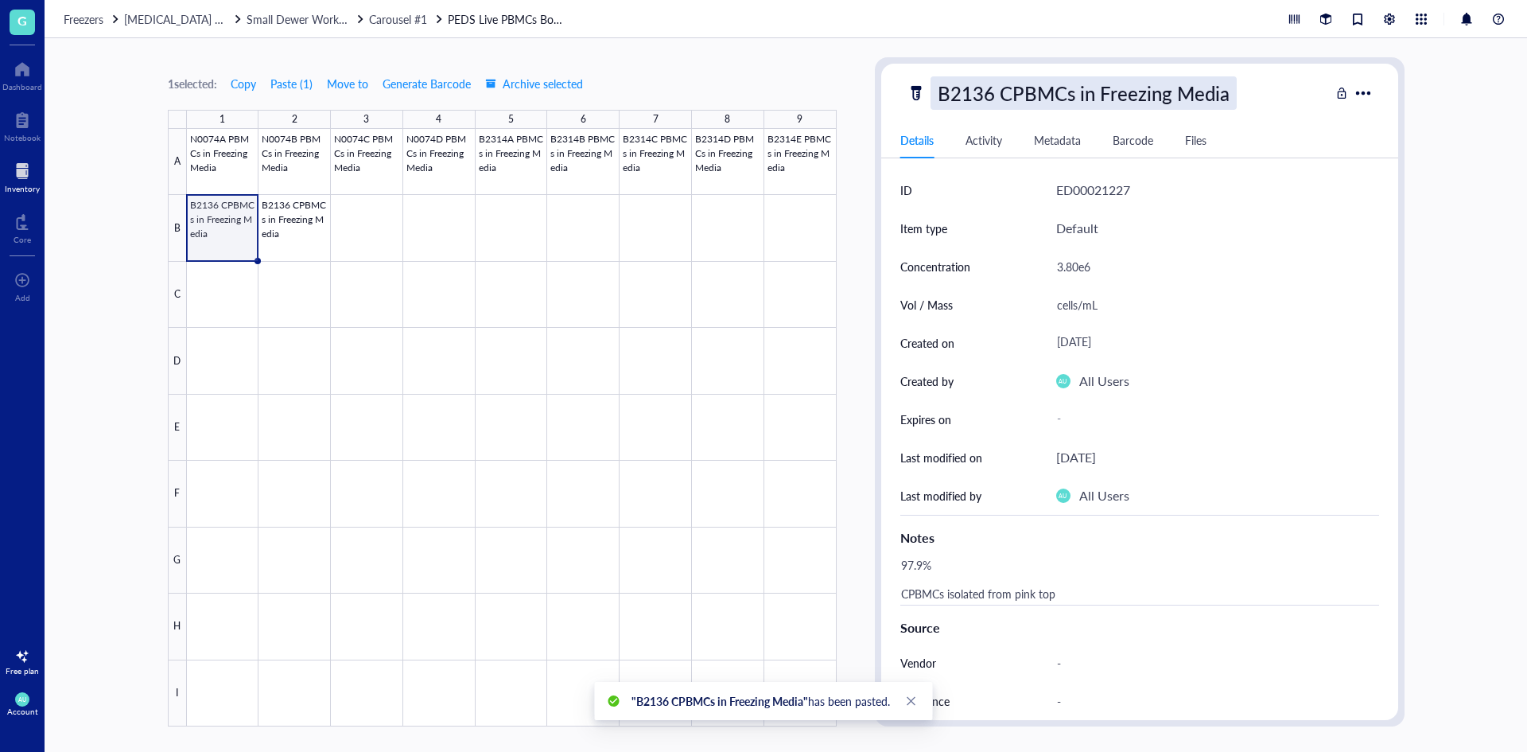
click at [1025, 95] on div "B2136 CPBMCs in Freezing Media" at bounding box center [1084, 92] width 306 height 33
click at [1002, 95] on input "B2136 CPBMCs in Freezing Media" at bounding box center [1110, 93] width 356 height 32
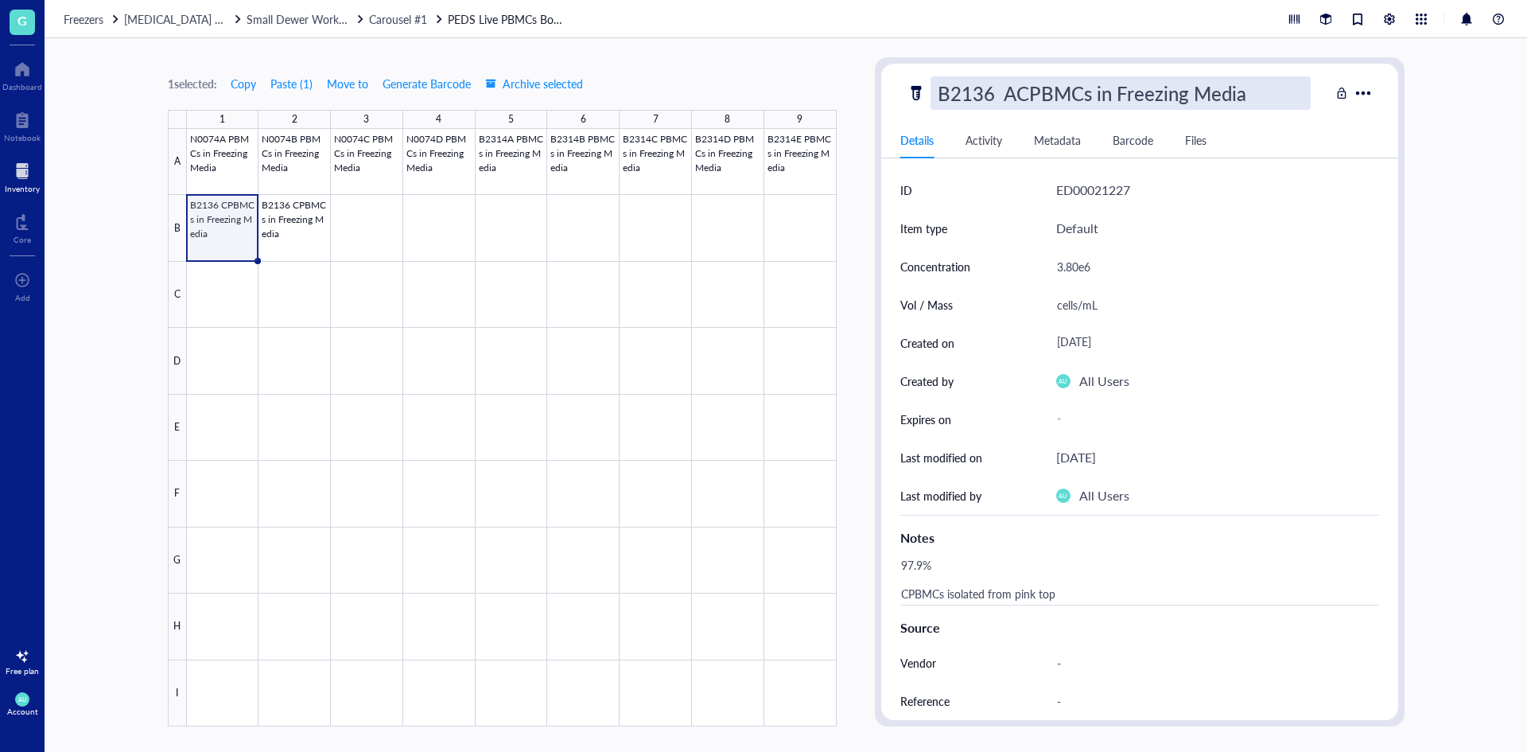
type input "B2136 A CPBMCs in Freezing Media"
click at [772, 251] on div at bounding box center [512, 427] width 650 height 597
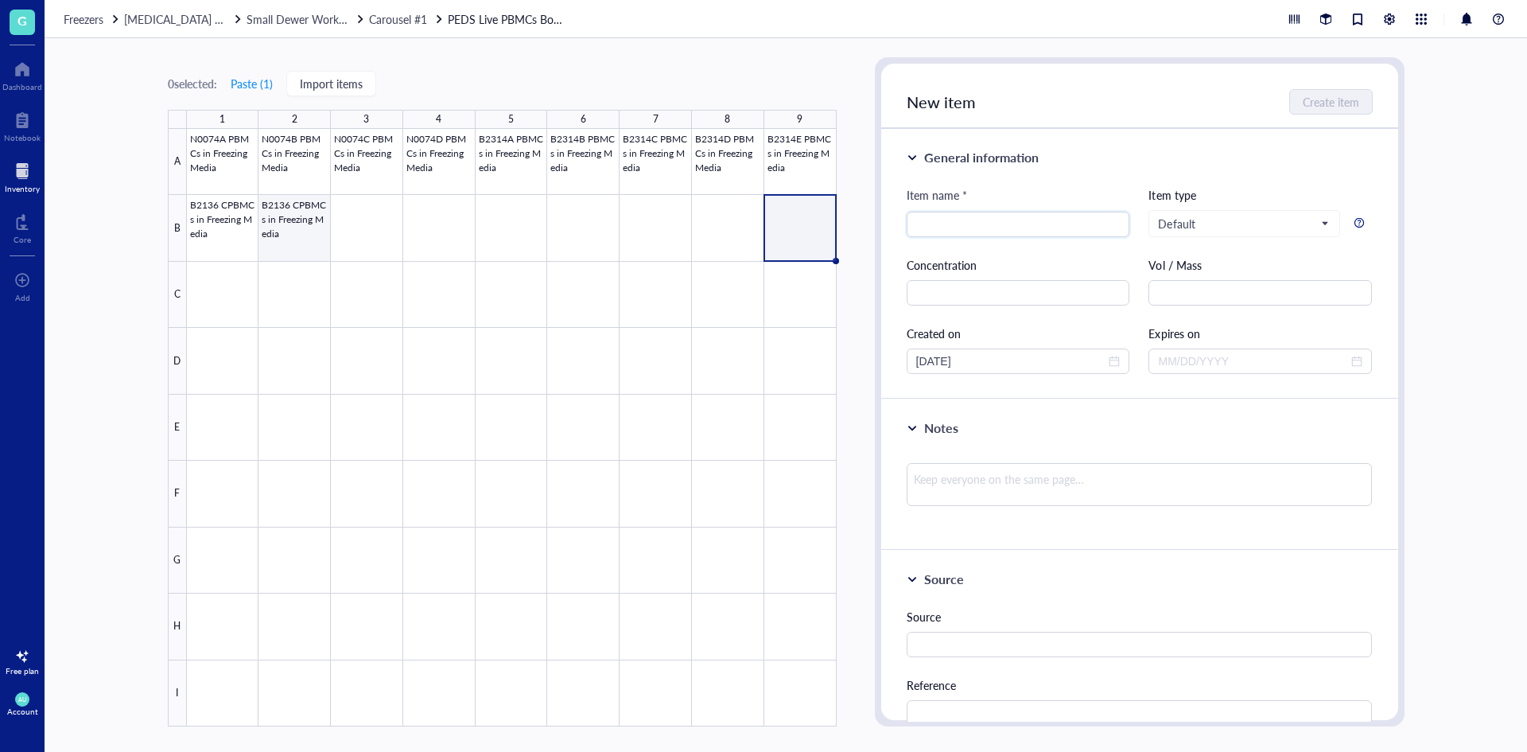
click at [322, 239] on div at bounding box center [512, 427] width 650 height 597
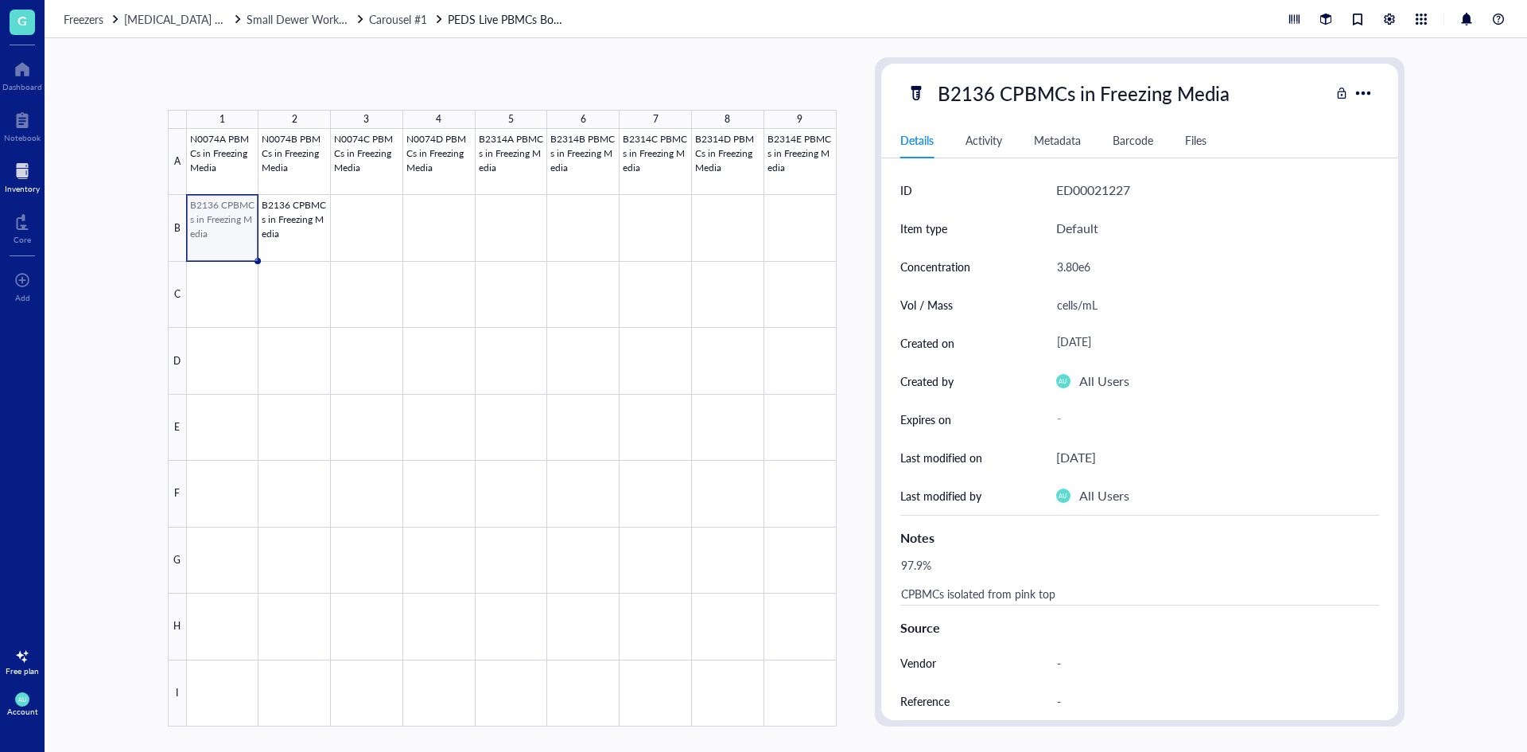
click at [192, 235] on div at bounding box center [512, 427] width 650 height 597
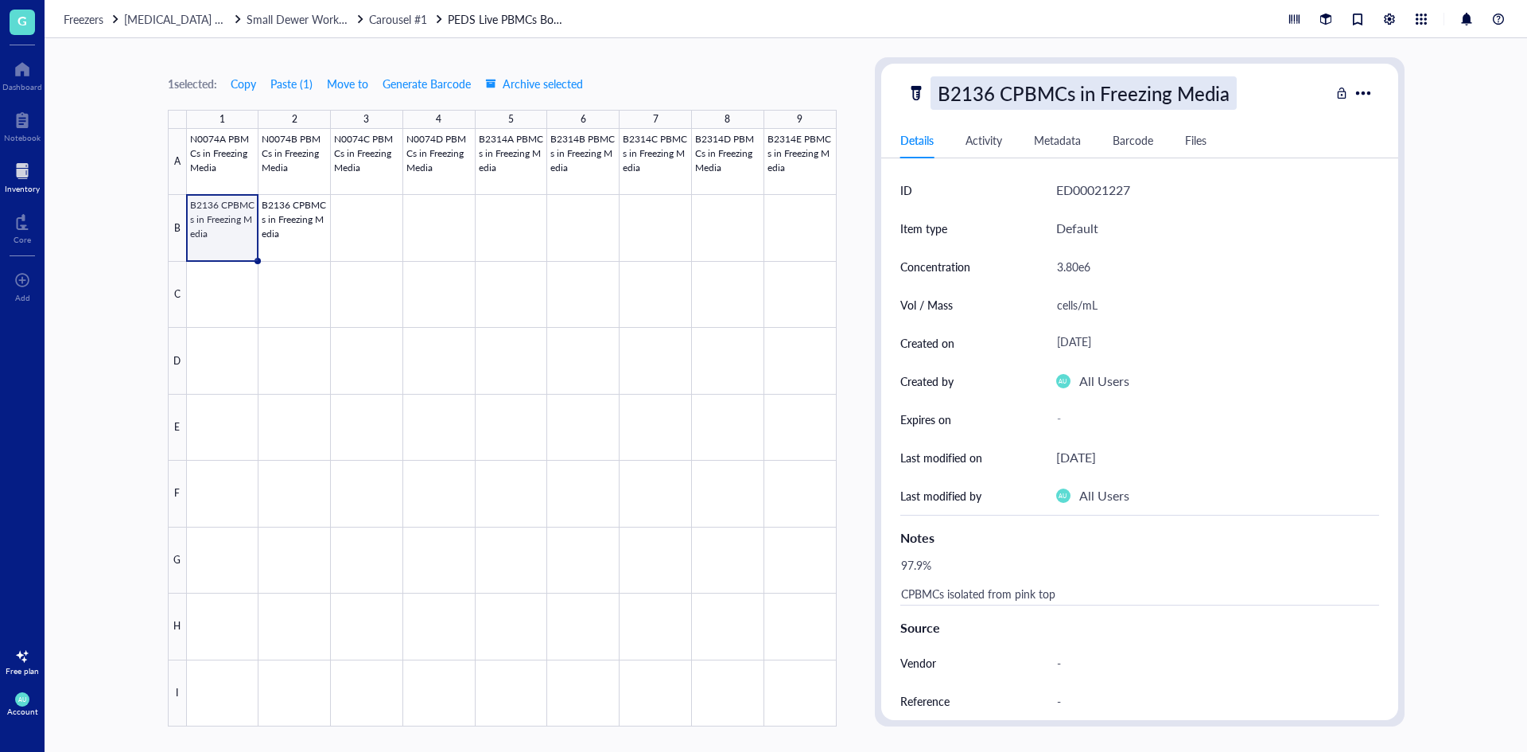
click at [1060, 93] on div "B2136 CPBMCs in Freezing Media" at bounding box center [1084, 92] width 306 height 33
click at [1002, 91] on input "B2136 CPBMCs in Freezing Media" at bounding box center [1110, 93] width 356 height 32
type input "B2136 A CPBMCs in Freezing Media"
click at [1272, 124] on div "Details Activity Metadata Barcode Files" at bounding box center [1139, 141] width 517 height 36
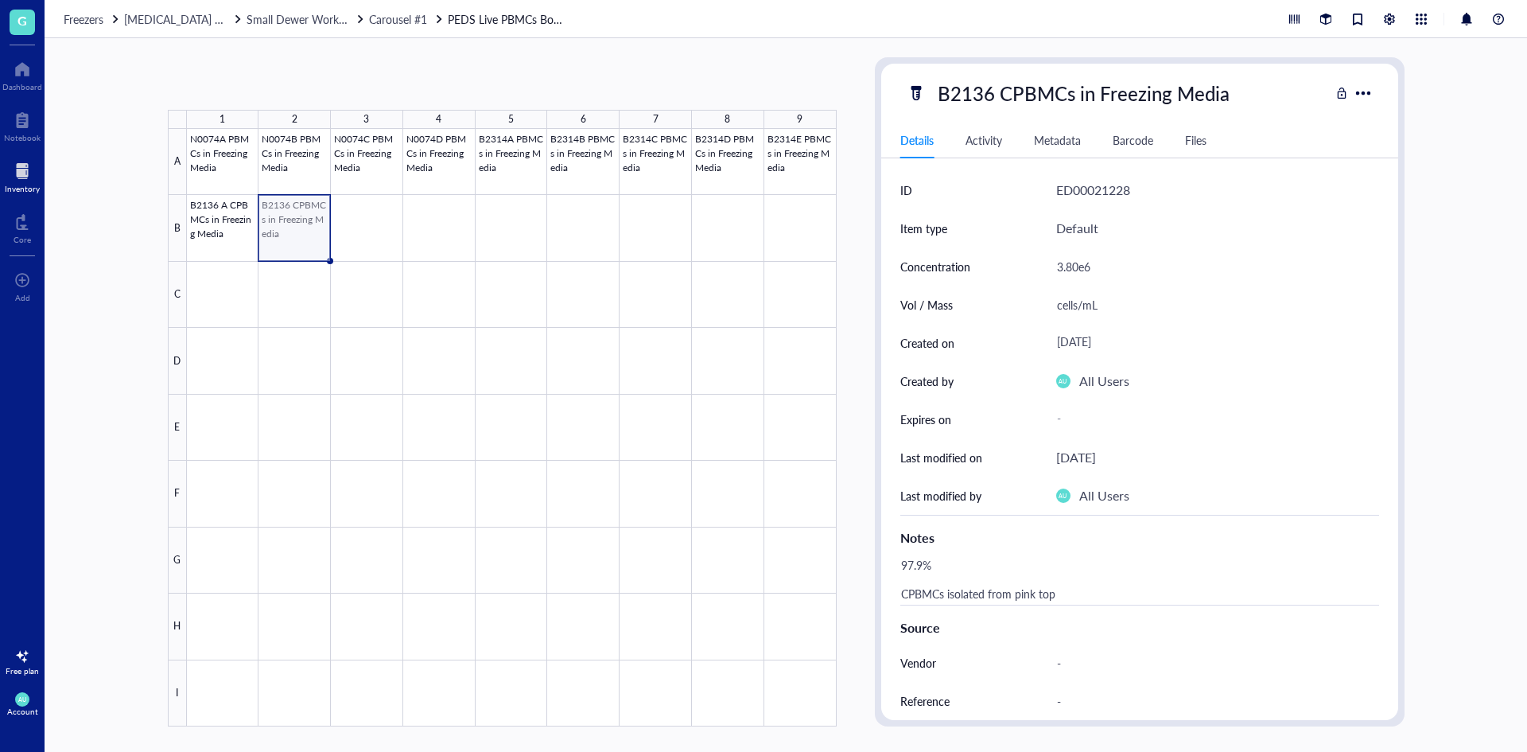
click at [293, 226] on div at bounding box center [512, 427] width 650 height 597
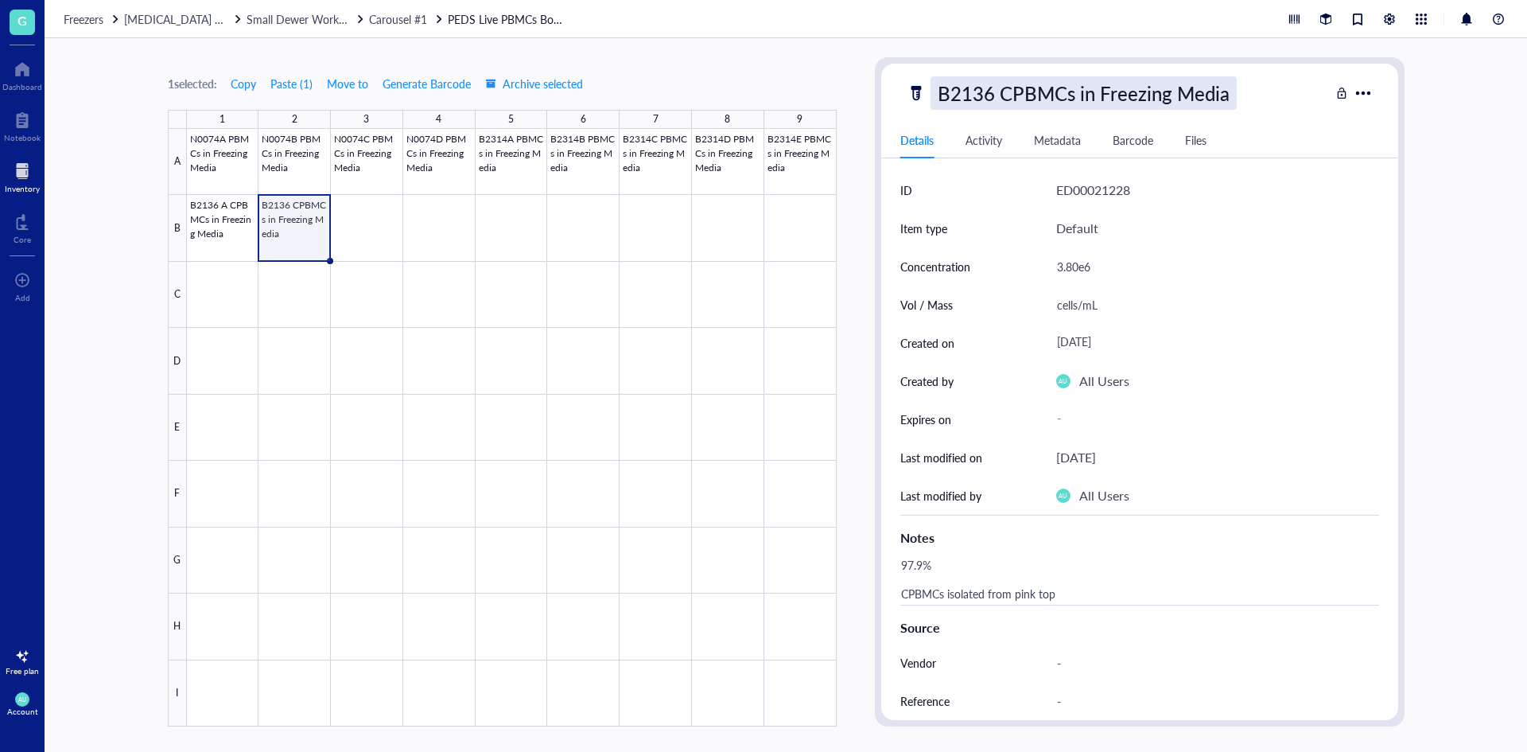
click at [1016, 92] on div "B2136 CPBMCs in Freezing Media" at bounding box center [1084, 92] width 306 height 33
click at [998, 92] on input "B2136 CPBMCs in Freezing Media" at bounding box center [1110, 93] width 356 height 32
type input "B2136 B CPBMCs in Freezing Media"
click at [1282, 129] on div "Details Activity Metadata Barcode Files" at bounding box center [1139, 141] width 517 height 36
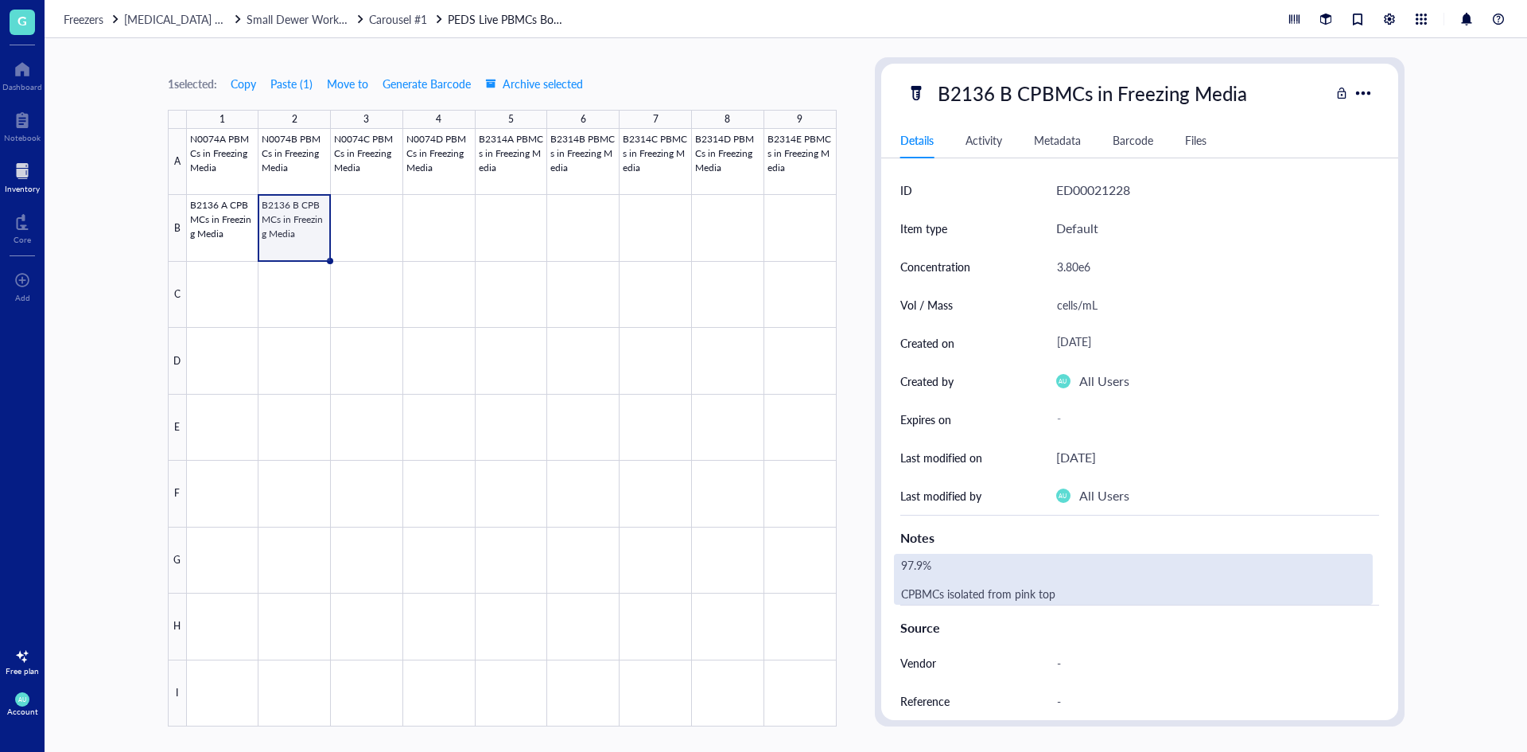
click at [912, 570] on div "97.9% CPBMCs isolated from pink top" at bounding box center [1133, 579] width 479 height 51
click at [916, 568] on textarea "97.9% CPBMCs isolated from pink top" at bounding box center [1054, 578] width 318 height 49
click at [919, 567] on textarea "97.9% CPBMCs isolated from pink top" at bounding box center [1054, 578] width 318 height 49
click at [920, 567] on textarea "97.9% CPBMCs isolated from pink top" at bounding box center [1054, 578] width 318 height 49
type textarea "98.3% CPBMCs isolated from pink top"
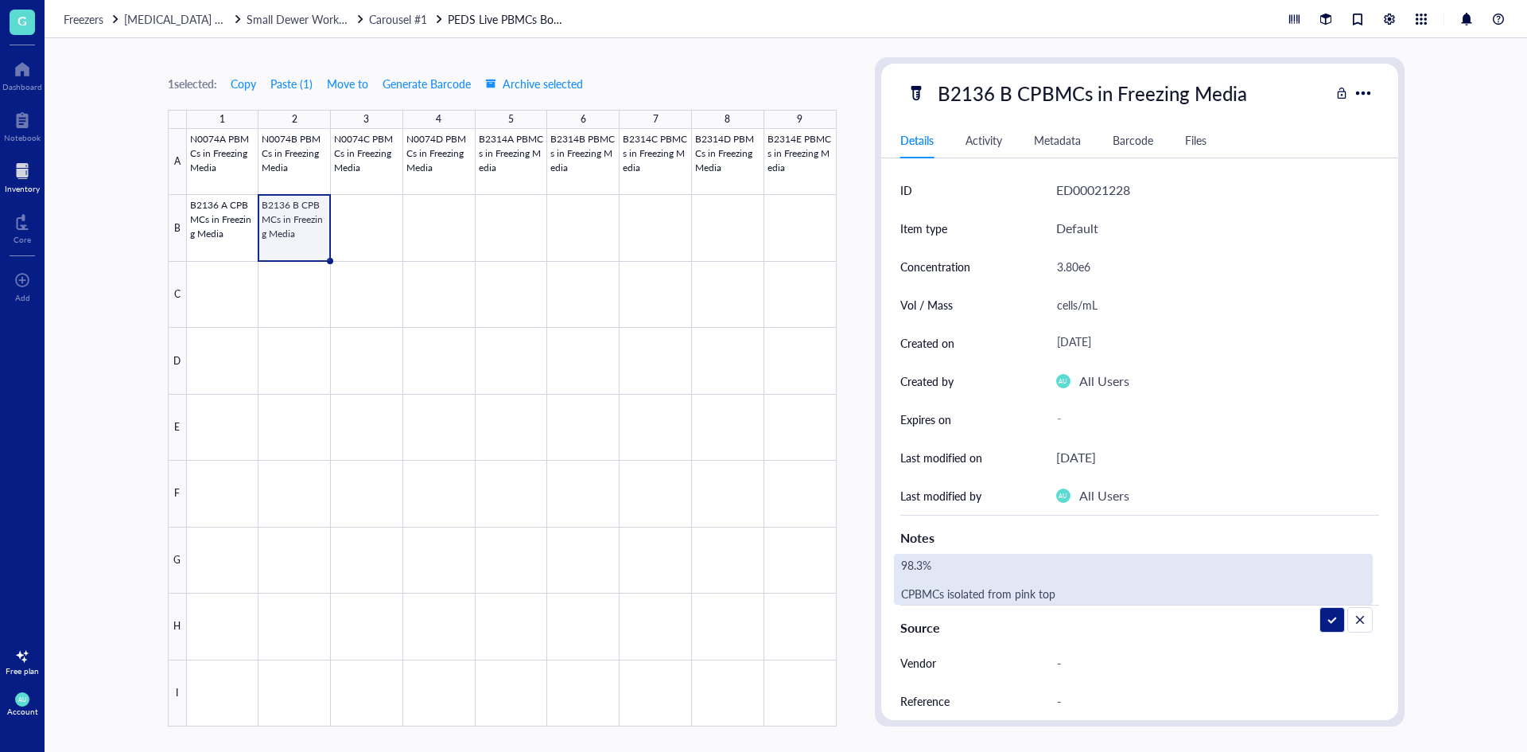
click at [976, 551] on div "Notes" at bounding box center [1140, 534] width 479 height 39
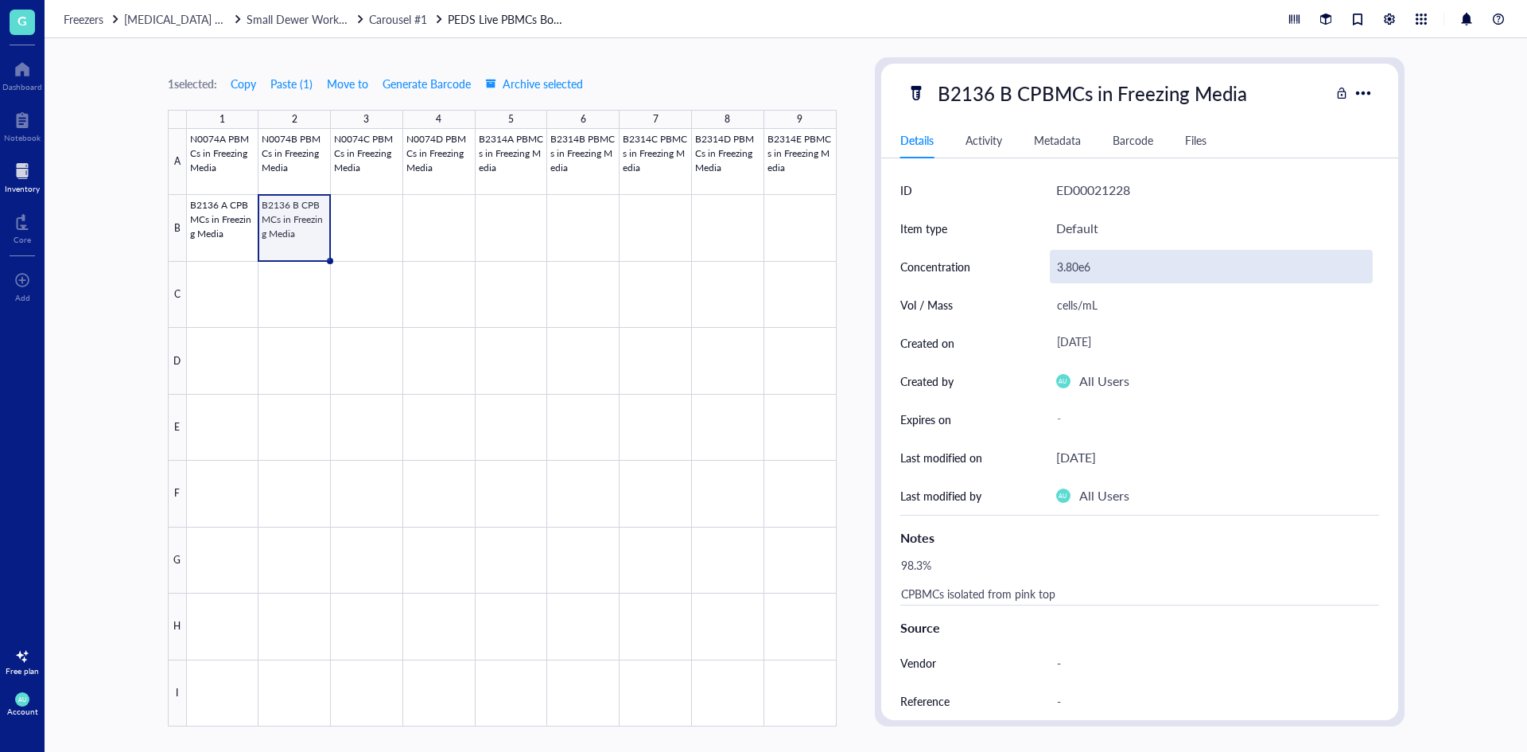
click at [1087, 257] on div "3.80e6" at bounding box center [1211, 266] width 323 height 33
drag, startPoint x: 1079, startPoint y: 263, endPoint x: 1058, endPoint y: 268, distance: 21.2
click at [1058, 268] on input "3.80e6" at bounding box center [1211, 267] width 321 height 32
type input "4.59e6"
click at [1164, 223] on div "Default" at bounding box center [1217, 228] width 323 height 38
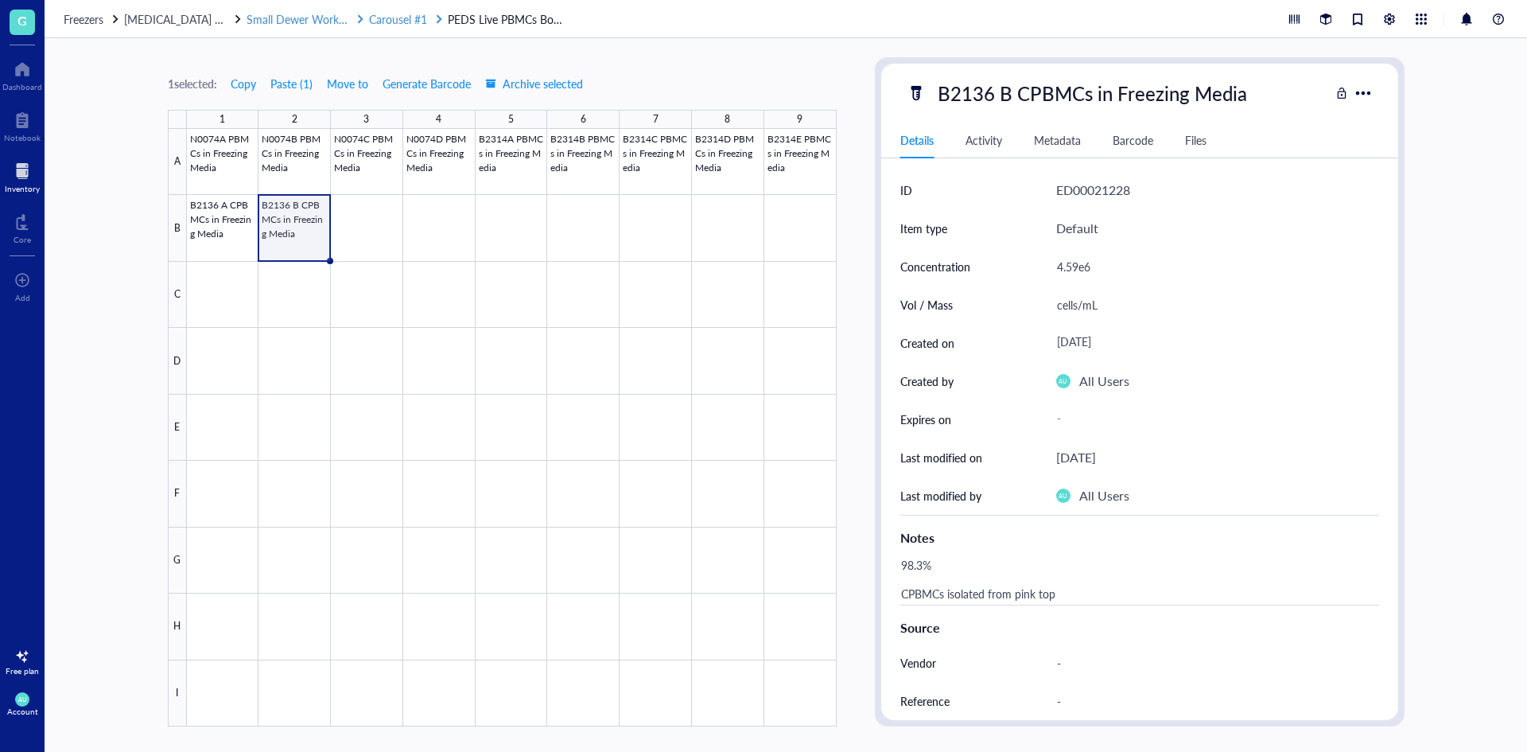
click at [401, 25] on span "Carousel #1" at bounding box center [398, 19] width 58 height 16
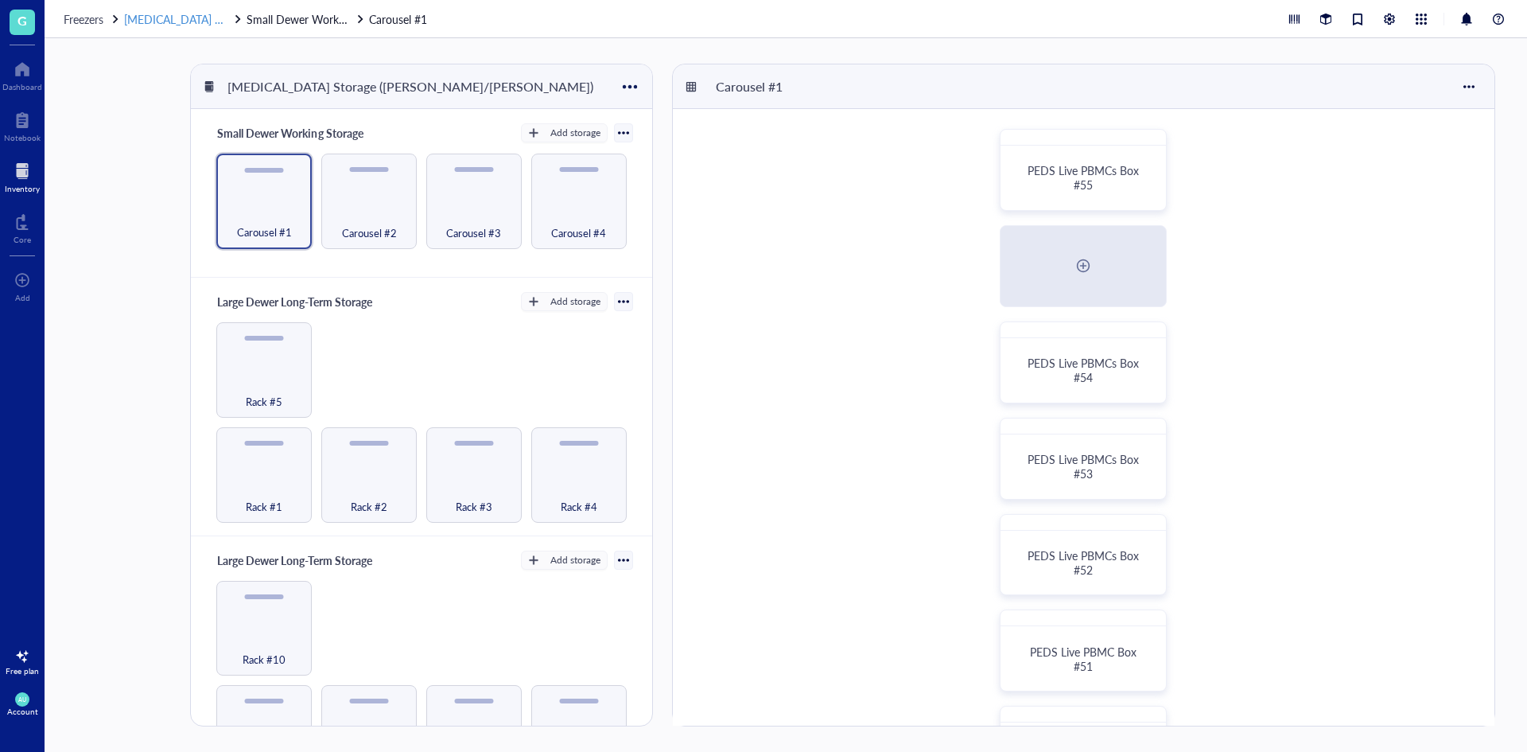
click at [201, 27] on div "[MEDICAL_DATA] Storage ([PERSON_NAME]/[PERSON_NAME])" at bounding box center [175, 19] width 102 height 18
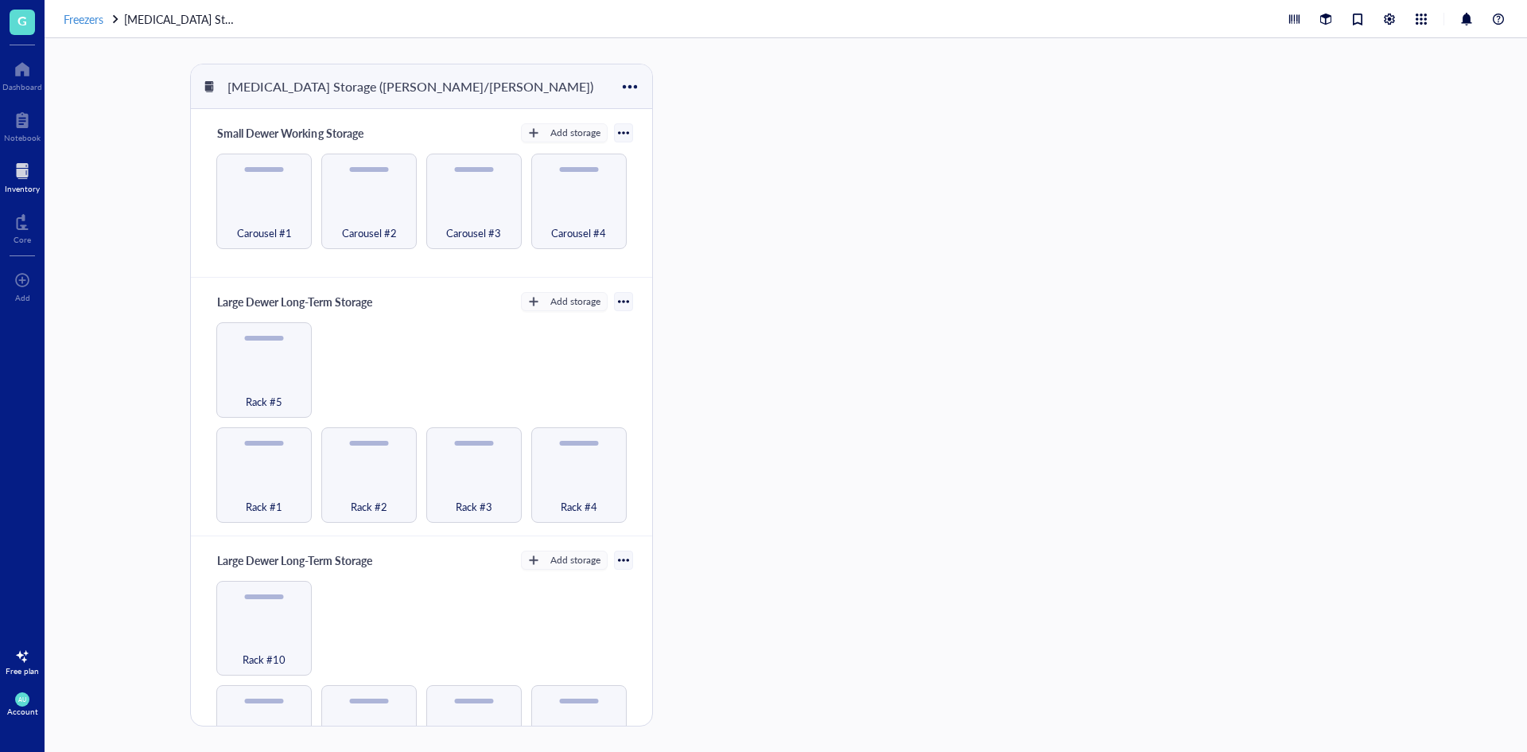
click at [84, 18] on span "Freezers" at bounding box center [84, 19] width 40 height 16
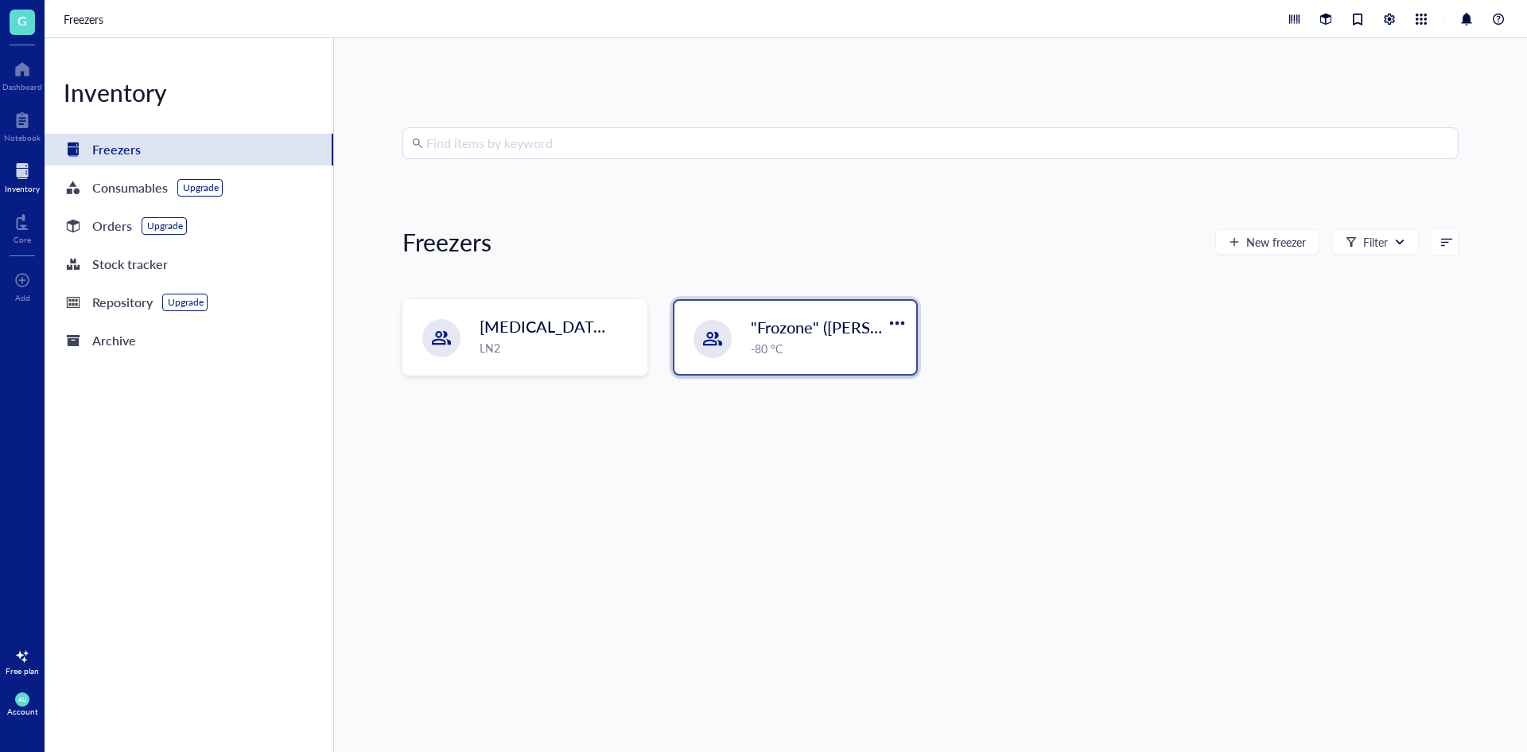
click at [795, 361] on div ""Frozone" ([PERSON_NAME]/[PERSON_NAME]) -80 °C" at bounding box center [796, 337] width 242 height 73
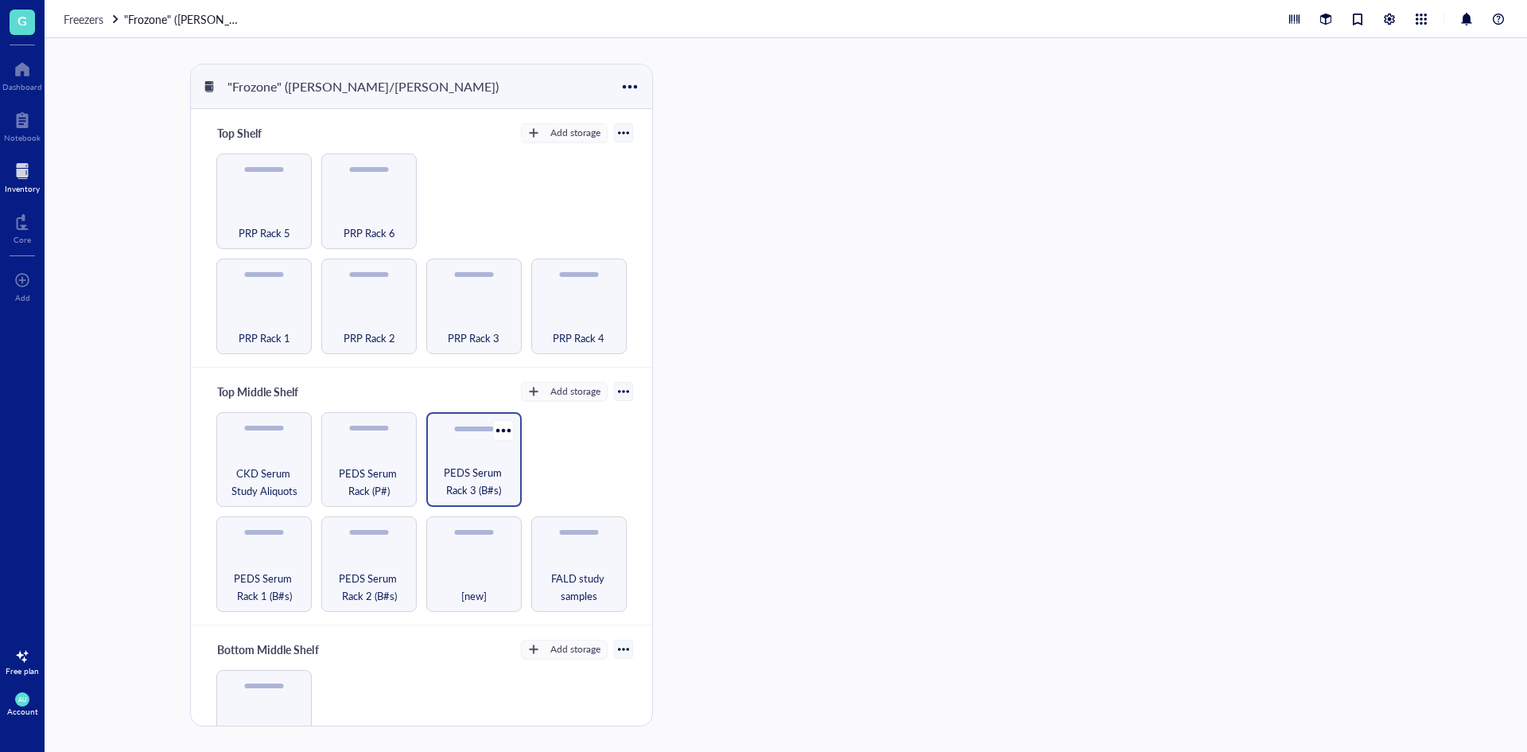
click at [443, 467] on span "PEDS Serum Rack 3 (B#s)" at bounding box center [474, 481] width 80 height 35
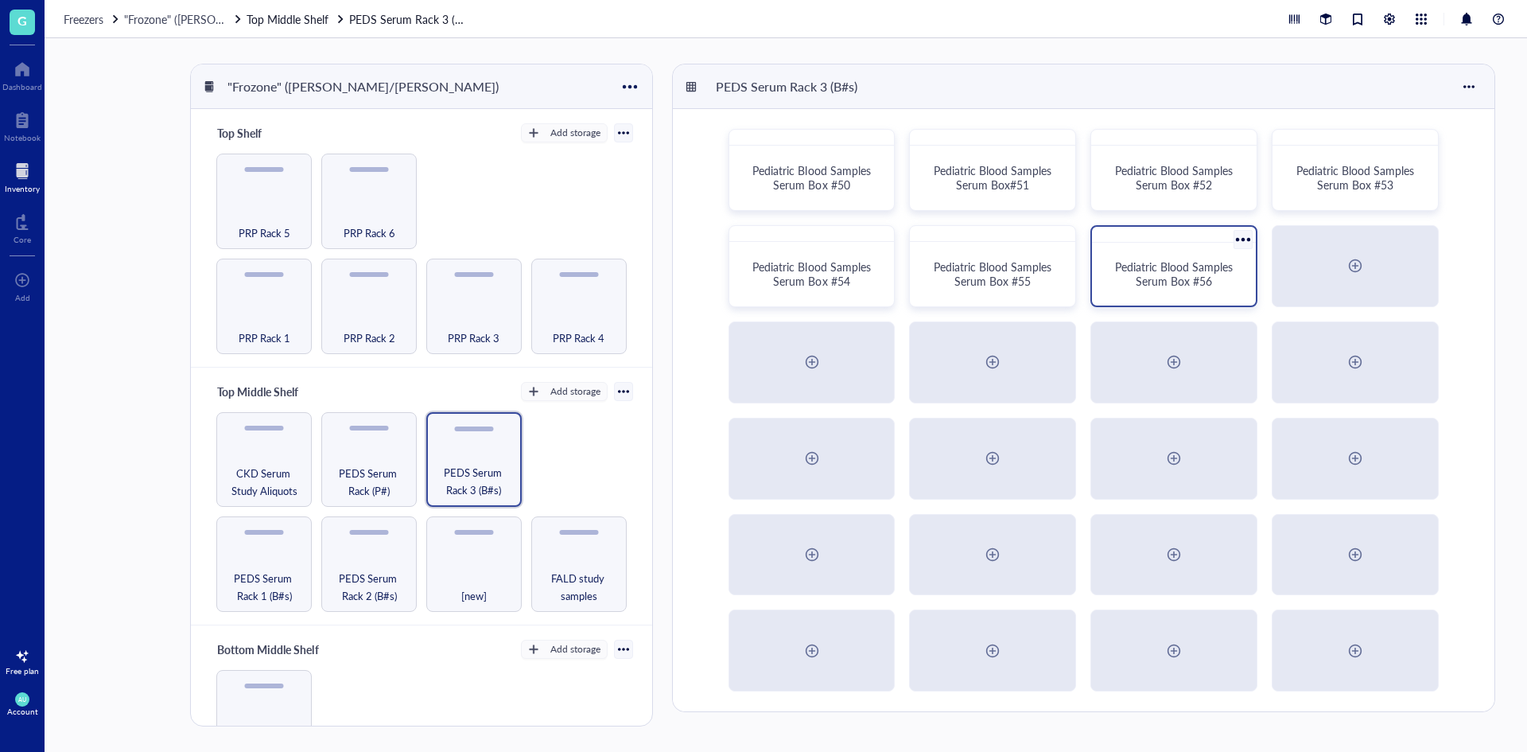
click at [1137, 267] on span "Pediatric Blood Samples Serum Box #56" at bounding box center [1175, 274] width 121 height 30
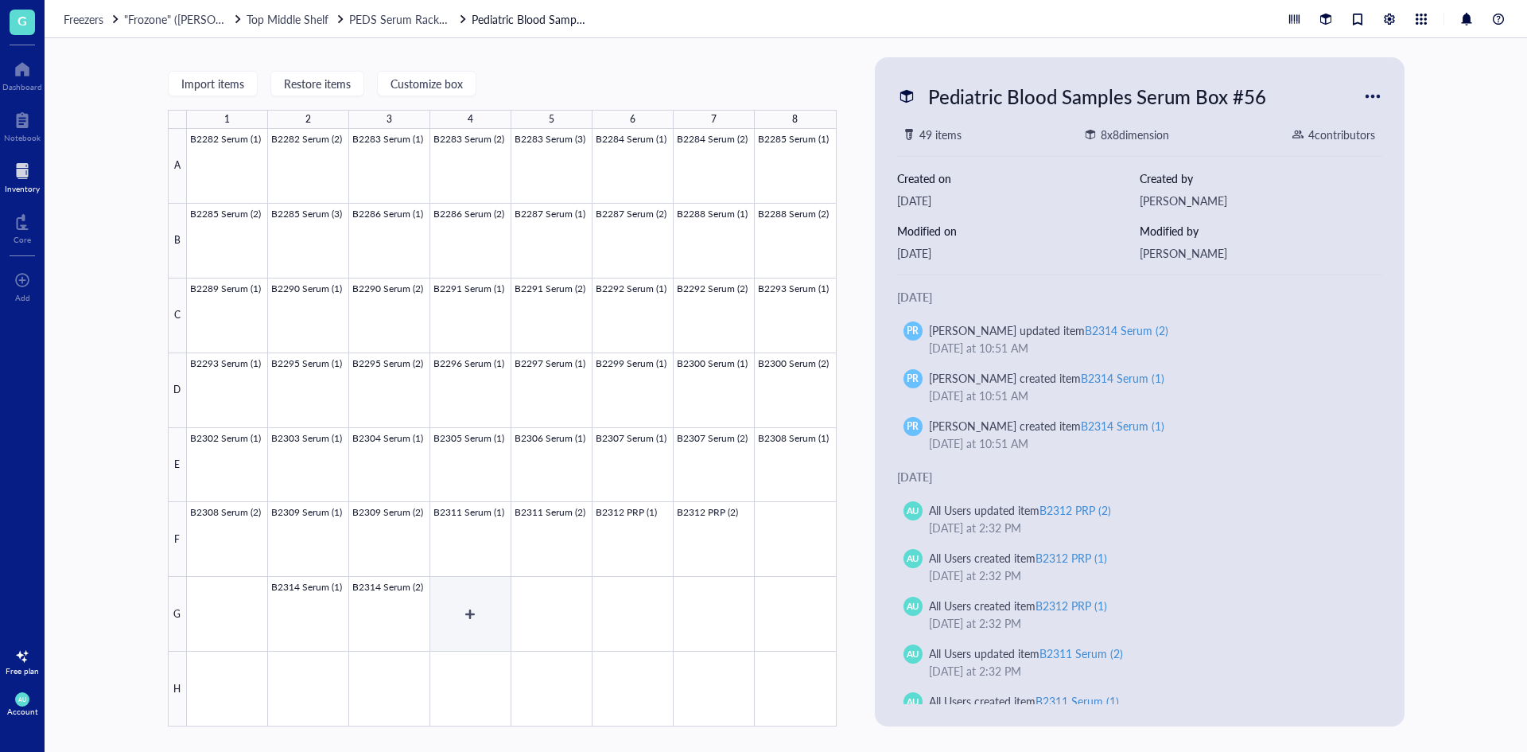
click at [479, 616] on div at bounding box center [512, 427] width 650 height 597
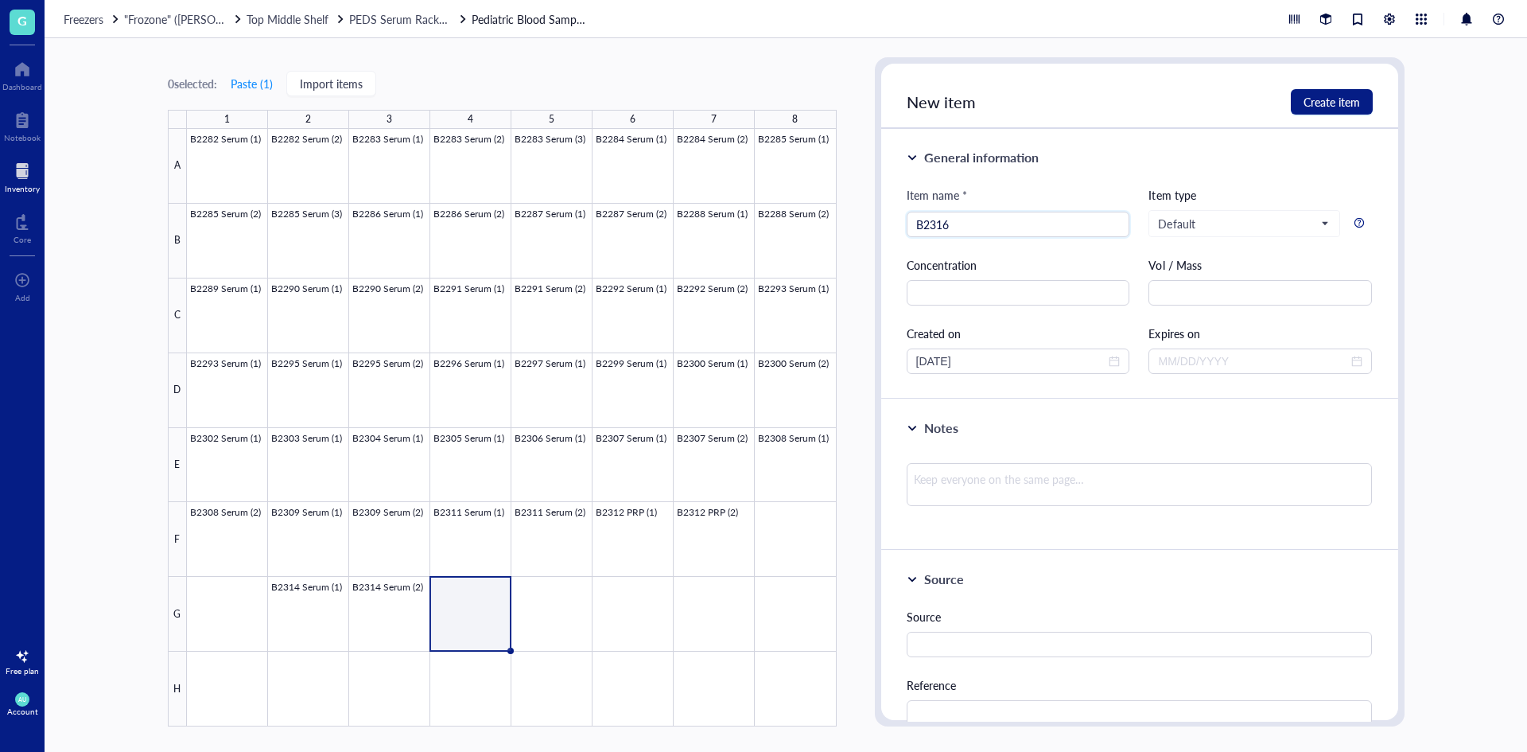
type input "B2316 S"
type input "E"
click at [442, 609] on div at bounding box center [512, 427] width 650 height 597
type input "B2316 Serum (1)"
click at [1328, 103] on span "Create item" at bounding box center [1332, 101] width 56 height 13
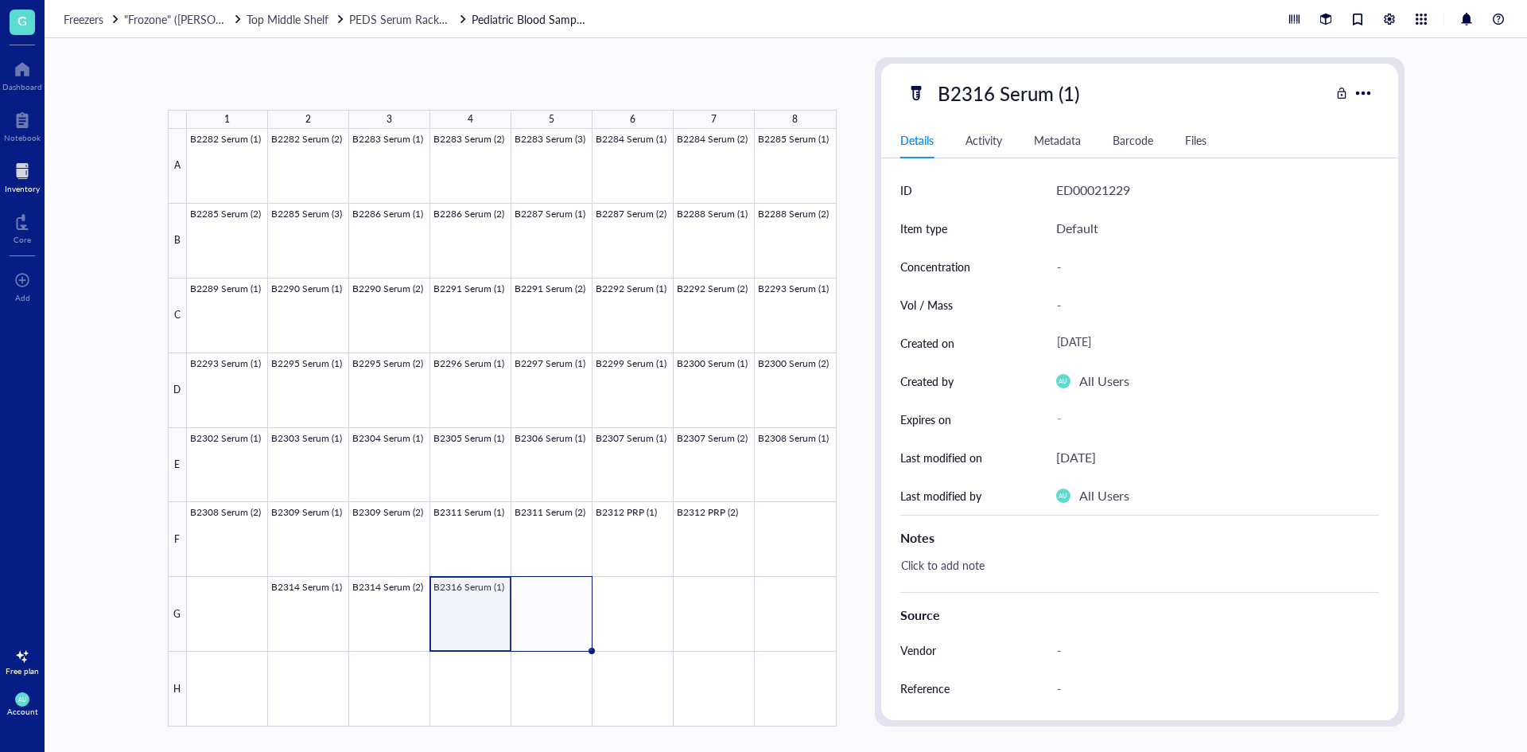
drag, startPoint x: 510, startPoint y: 652, endPoint x: 552, endPoint y: 644, distance: 42.9
click at [0, 0] on div "B2282 Serum (1) B2282 Serum (2) B2283 Serum (1) B2283 Serum (2) B2283 Serum (3)…" at bounding box center [0, 0] width 0 height 0
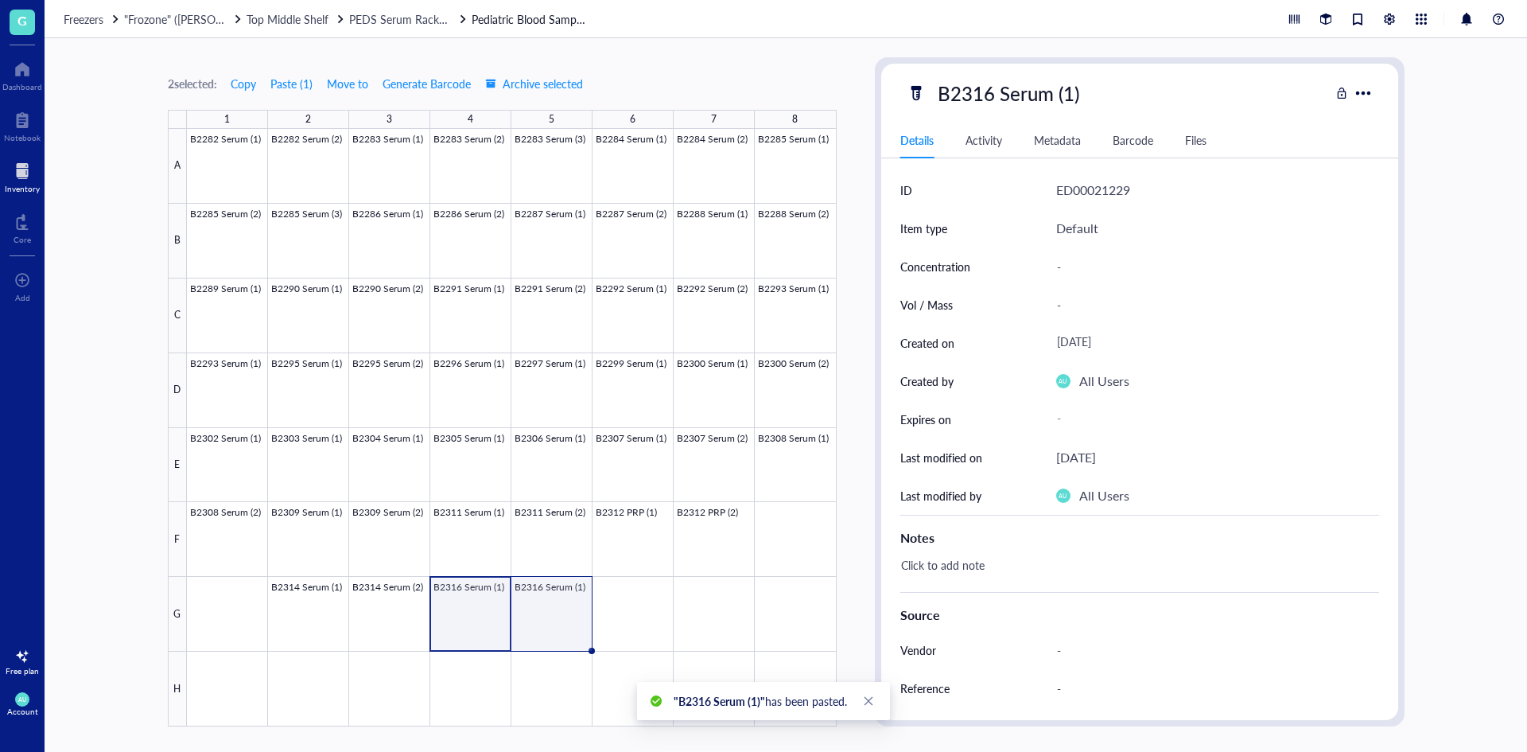
click at [581, 606] on div at bounding box center [512, 427] width 650 height 597
click at [1069, 88] on div "B2316 Serum (1)" at bounding box center [1009, 92] width 156 height 33
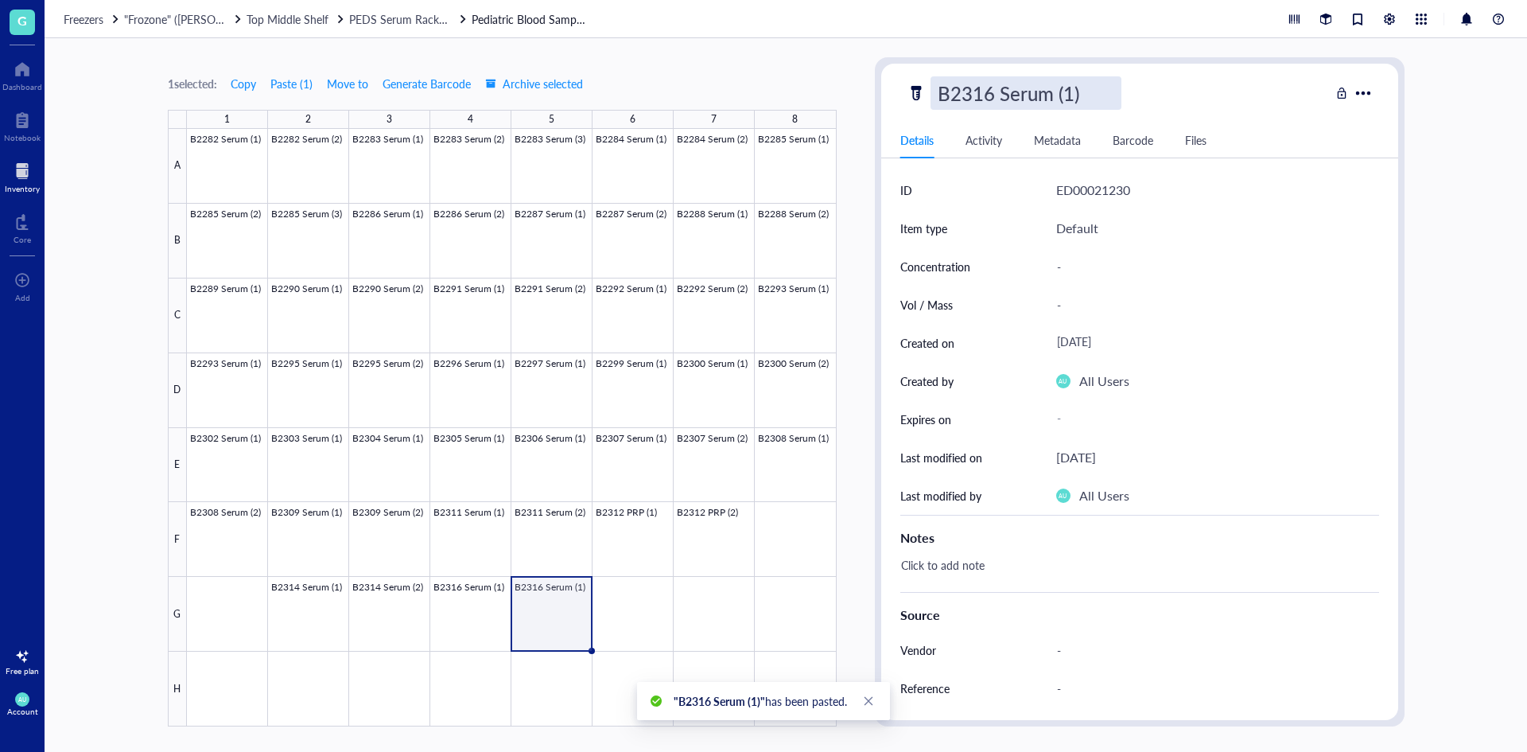
click at [1075, 95] on input "B2316 Serum (1)" at bounding box center [1026, 93] width 189 height 32
type input "B2316 Serum (2)"
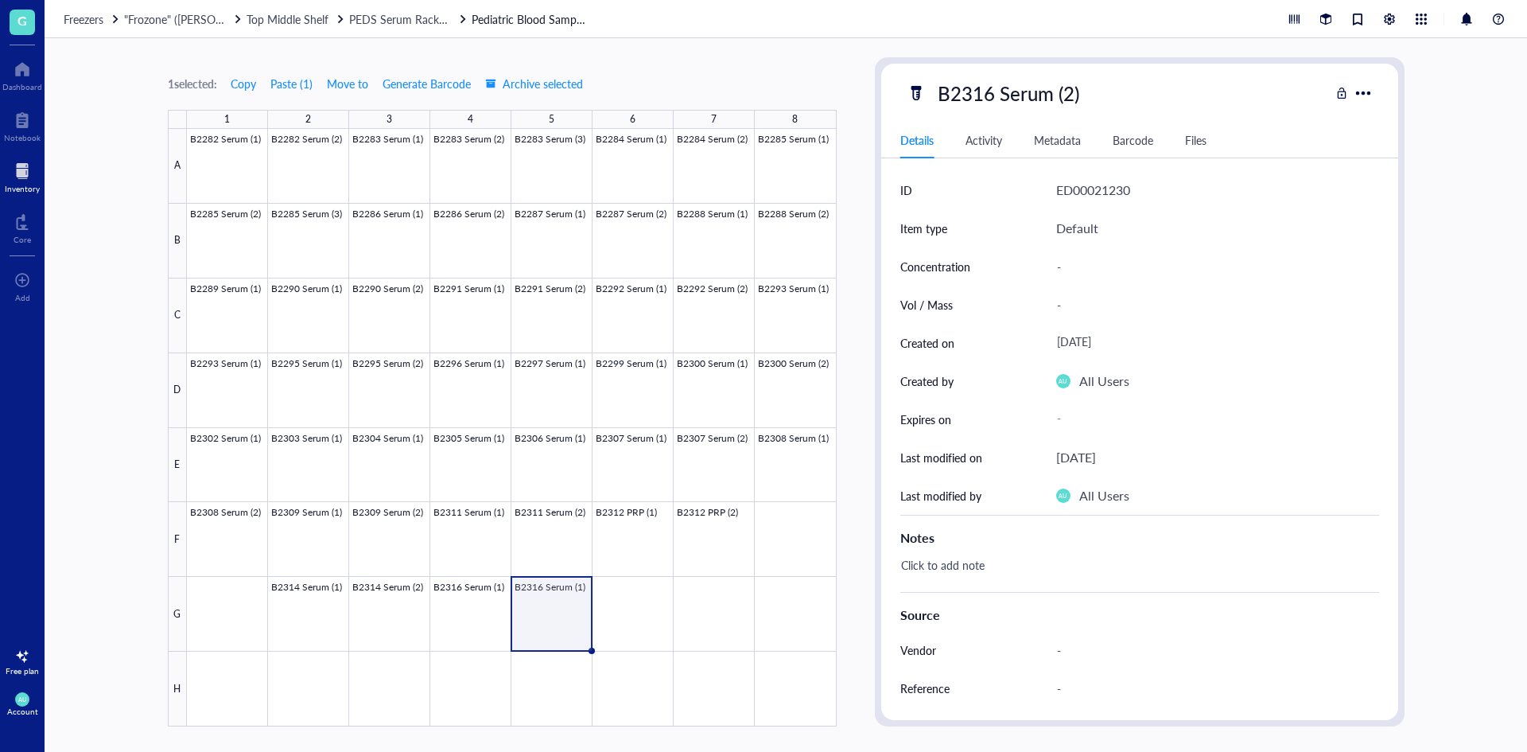
click at [1233, 87] on div "B2316 Serum (2)" at bounding box center [1118, 92] width 423 height 33
